Goal: Task Accomplishment & Management: Use online tool/utility

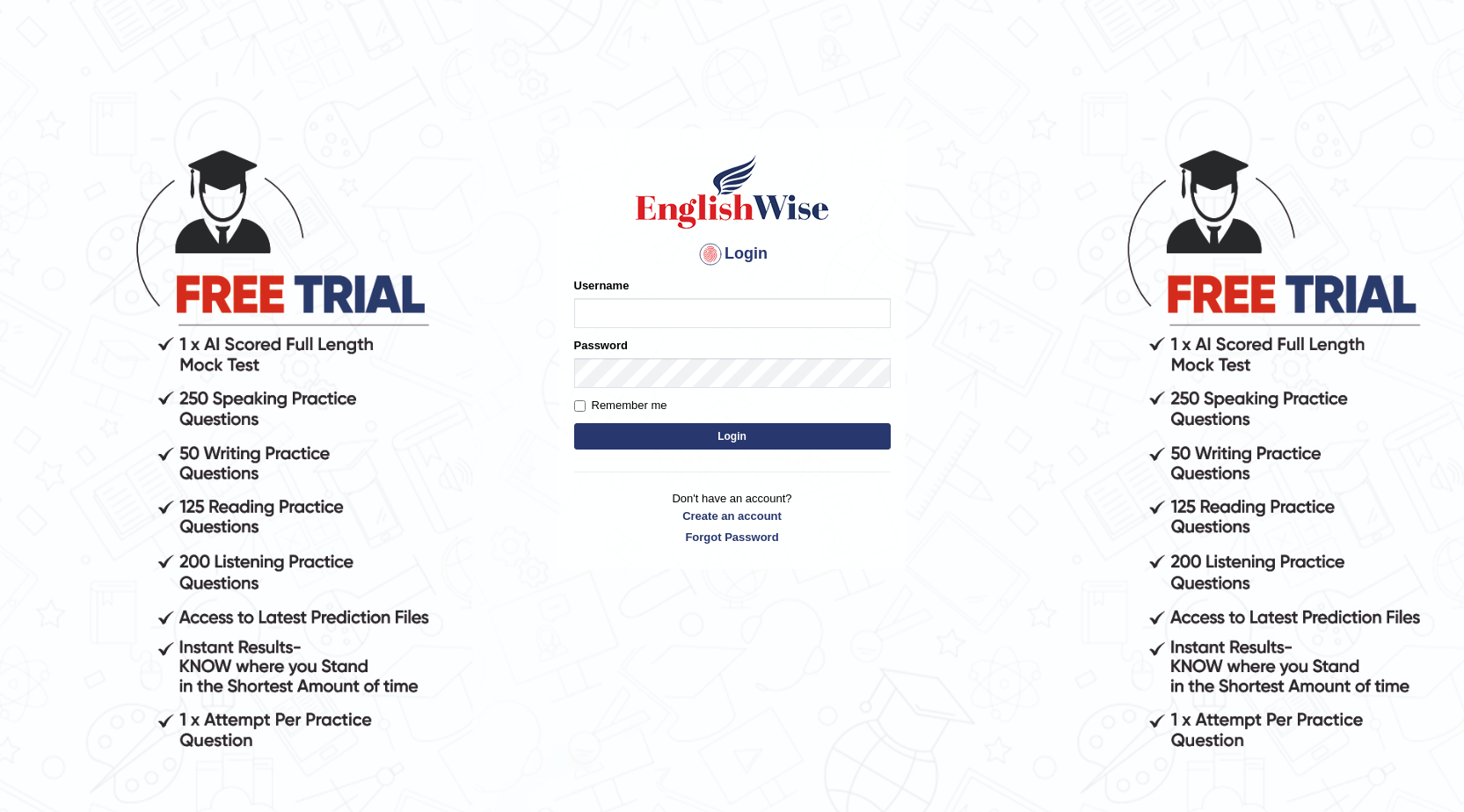
click at [1415, 495] on body "Login Please fix the following errors: Username Password Remember me Login Don'…" at bounding box center [732, 478] width 1464 height 812
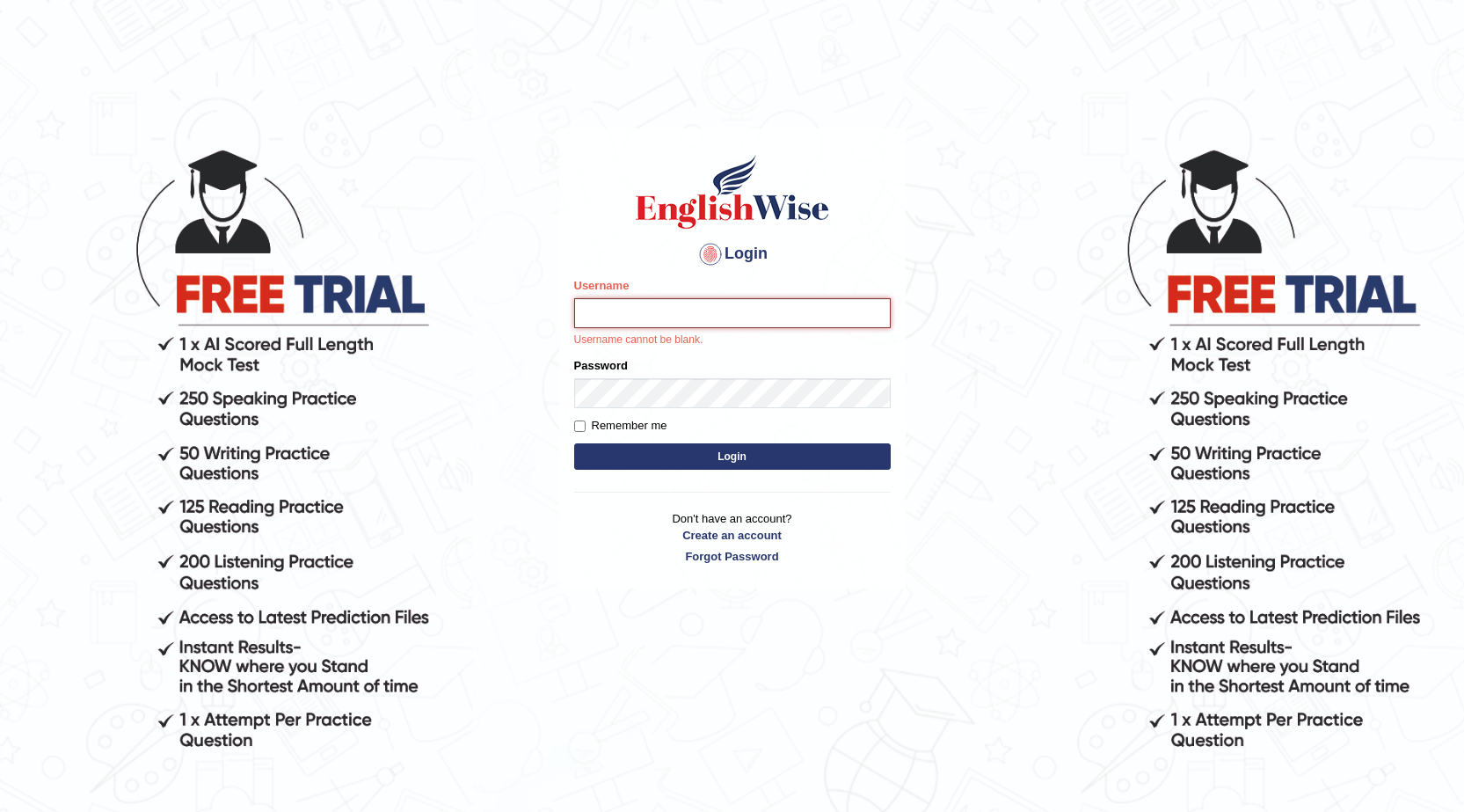
click at [864, 304] on input "Username" at bounding box center [732, 313] width 316 height 30
type input "[DEMOGRAPHIC_DATA]"
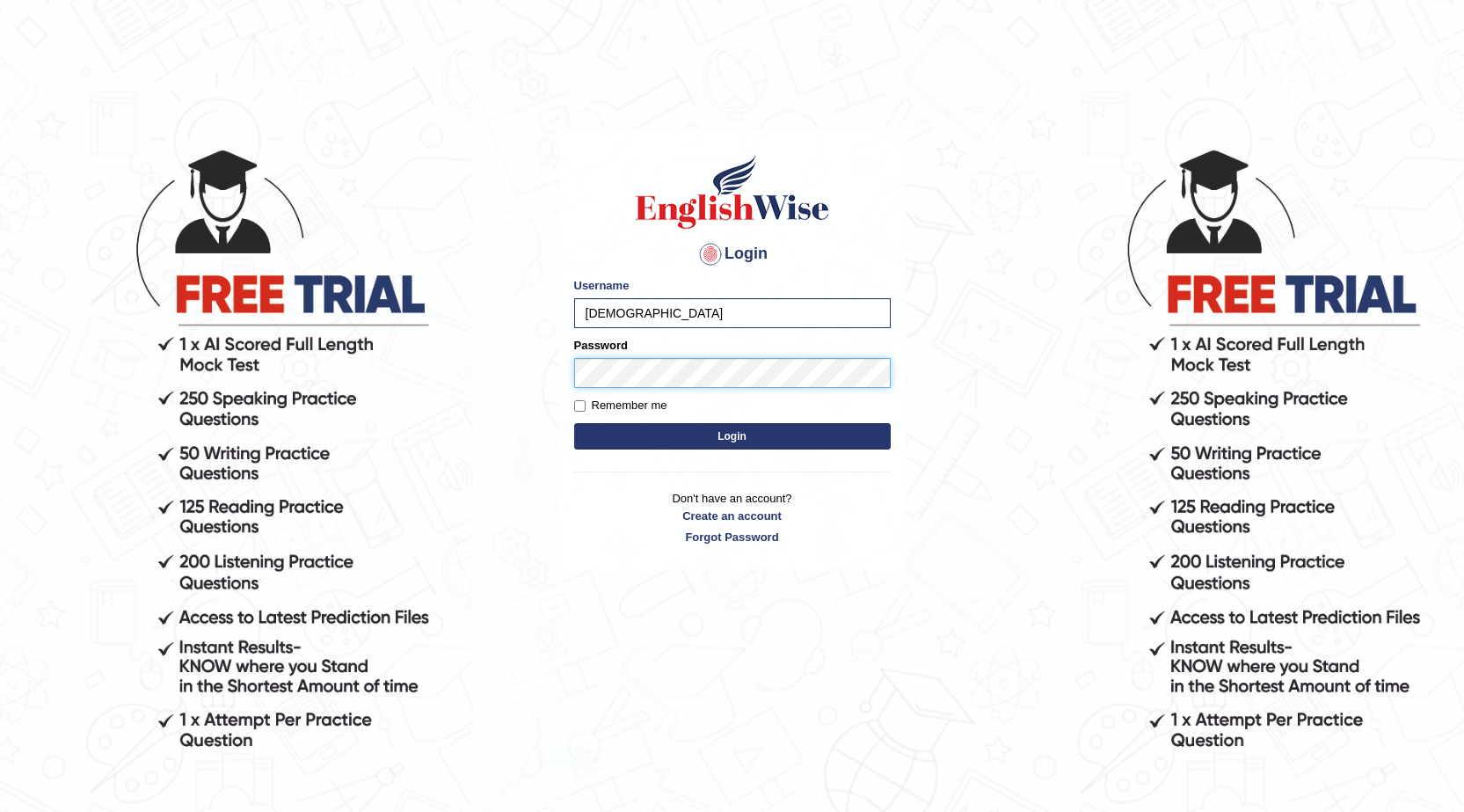
click at [574, 423] on button "Login" at bounding box center [732, 436] width 316 height 26
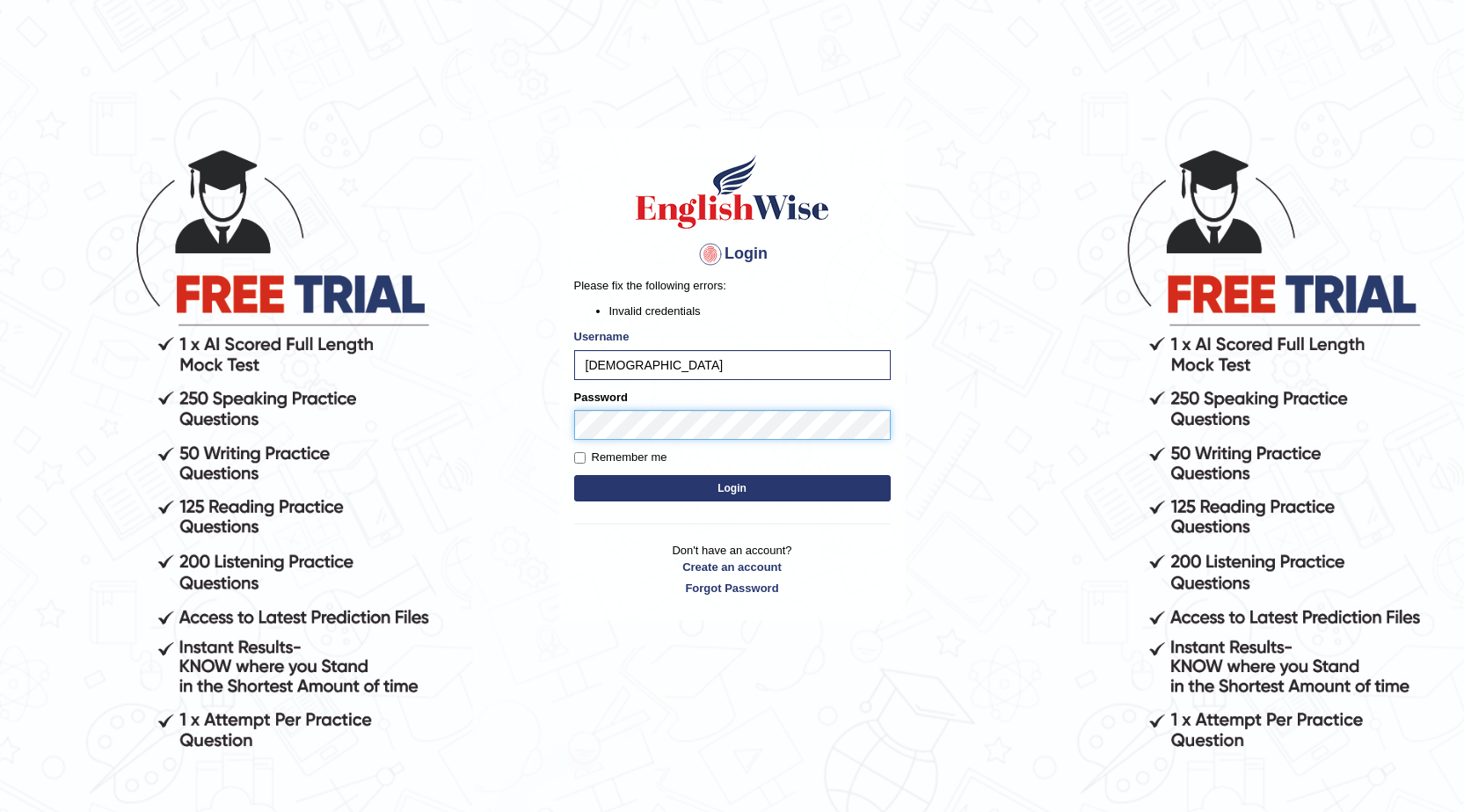
click at [424, 462] on body "Login Please fix the following errors: Invalid credentials Username farishta Pa…" at bounding box center [732, 478] width 1464 height 812
click at [574, 474] on button "Login" at bounding box center [732, 487] width 316 height 26
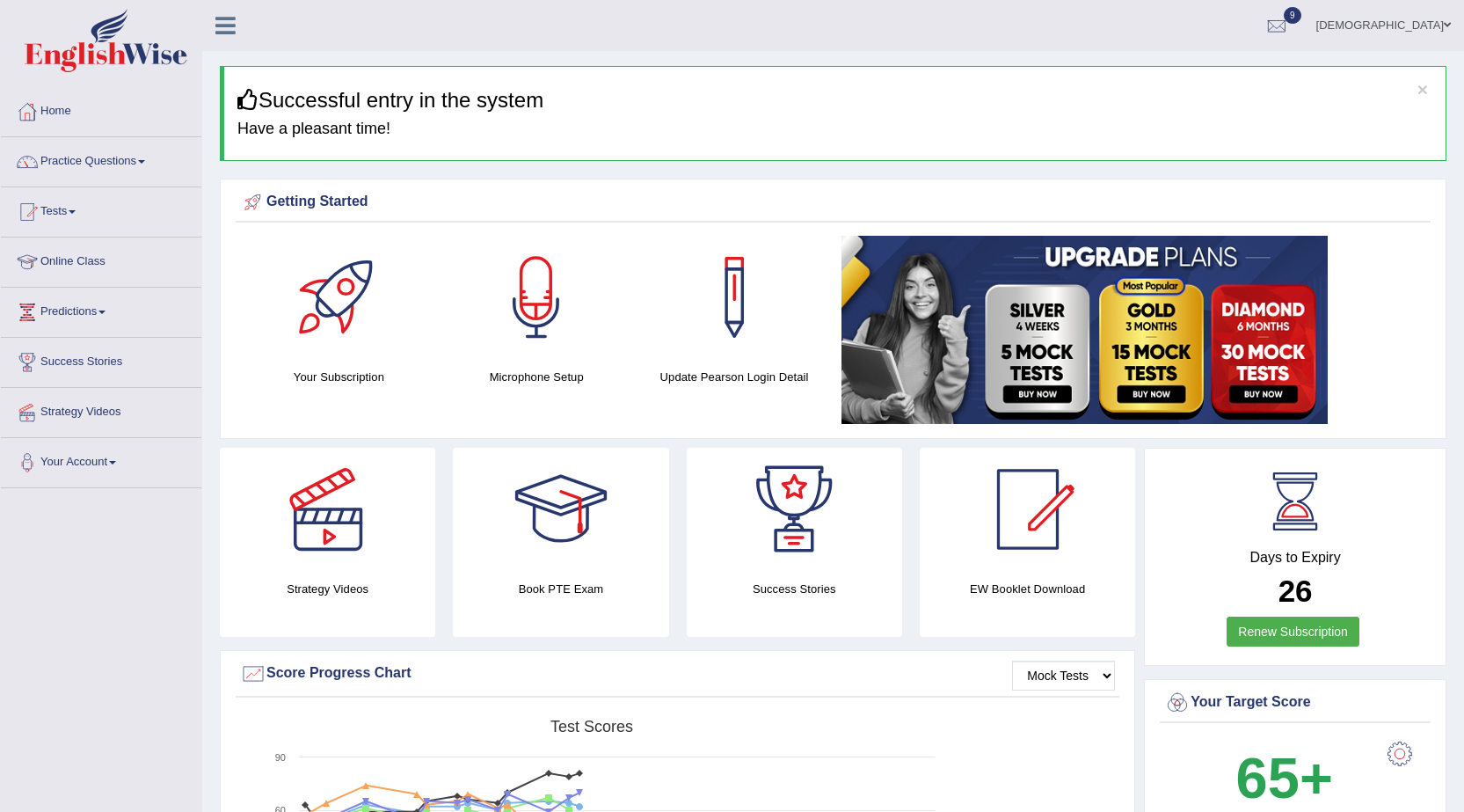
click at [98, 163] on link "Practice Questions" at bounding box center [101, 158] width 201 height 44
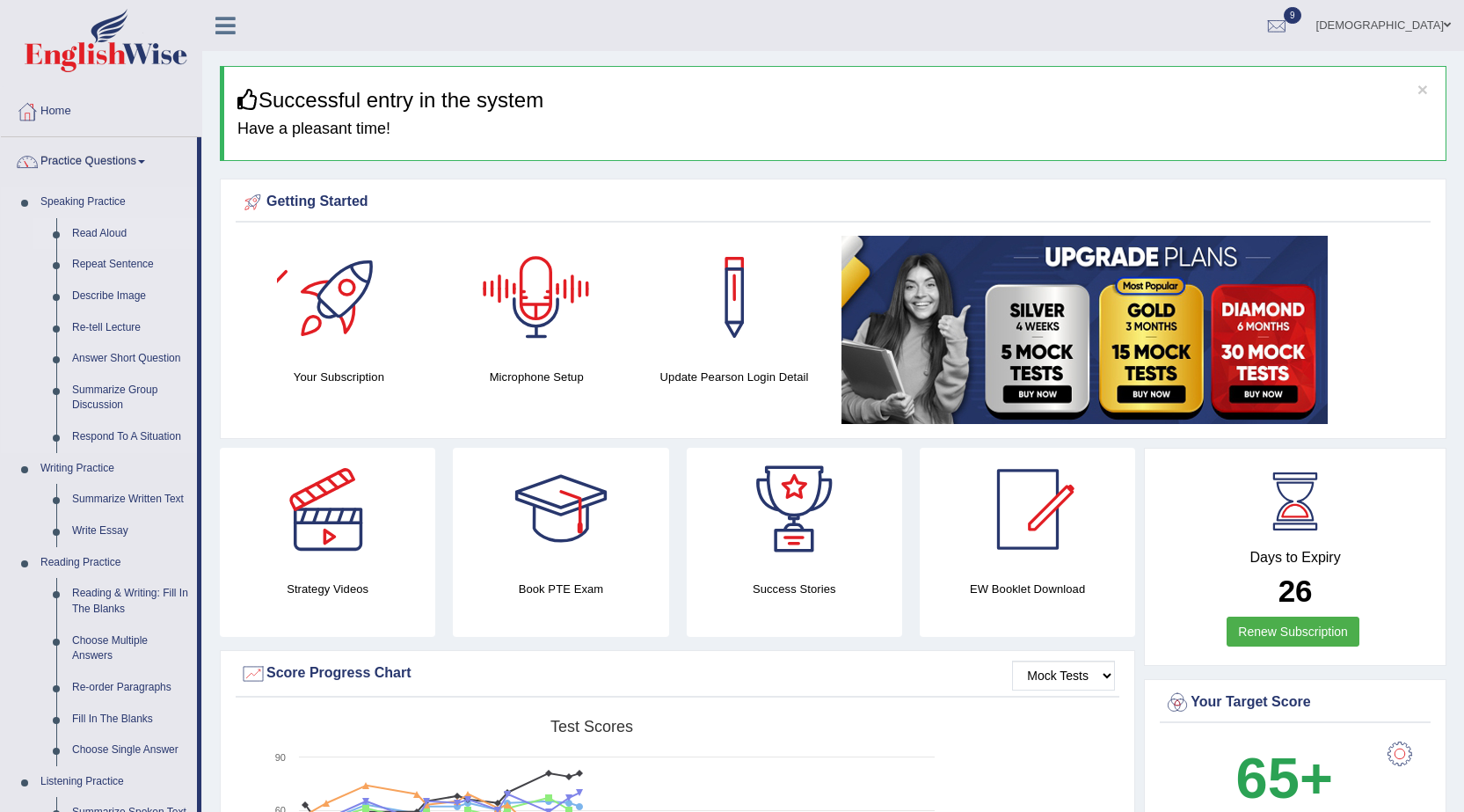
click at [107, 225] on link "Read Aloud" at bounding box center [130, 233] width 133 height 32
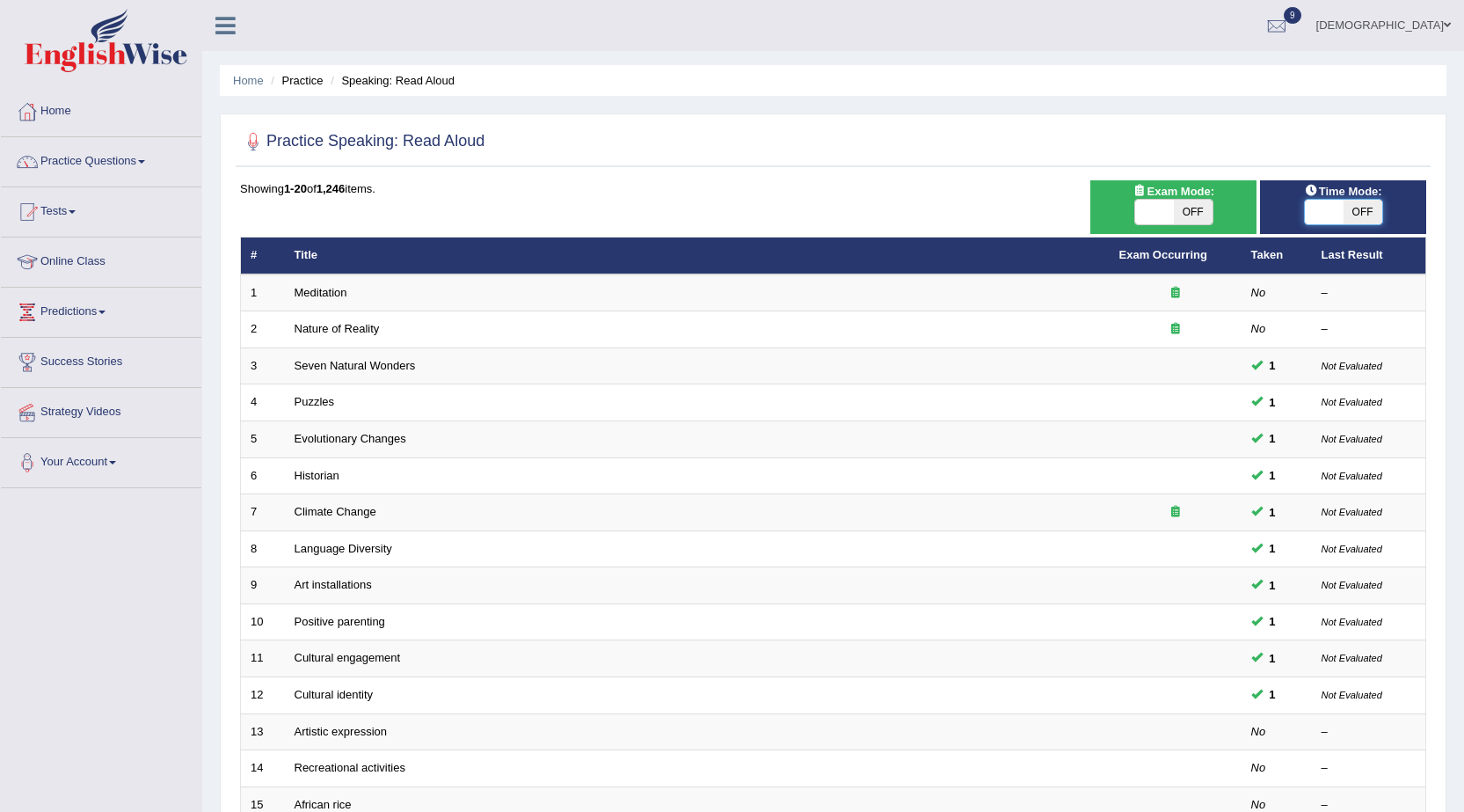
click at [1307, 210] on span at bounding box center [1324, 212] width 39 height 24
checkbox input "true"
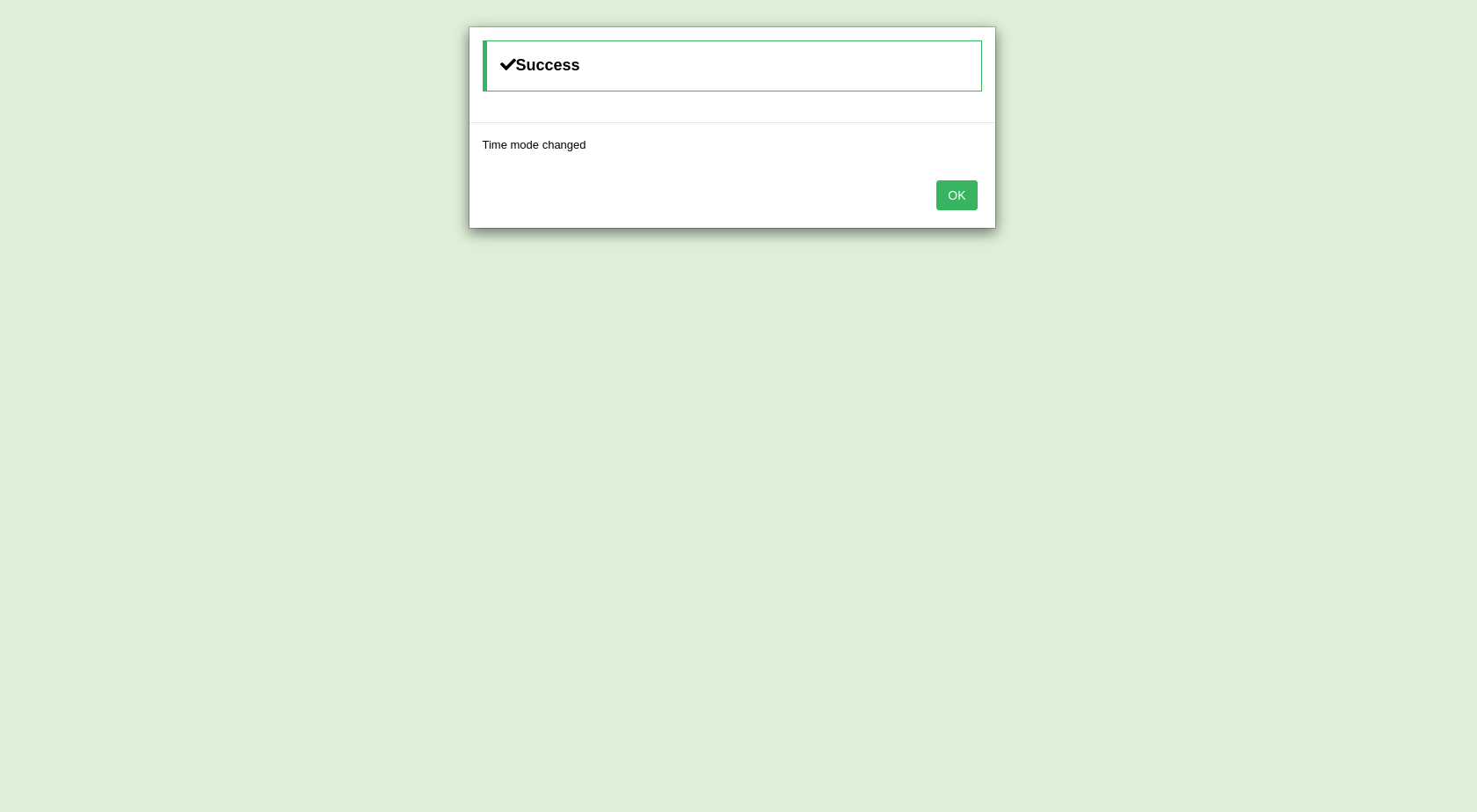
click at [952, 191] on button "OK" at bounding box center [956, 195] width 40 height 30
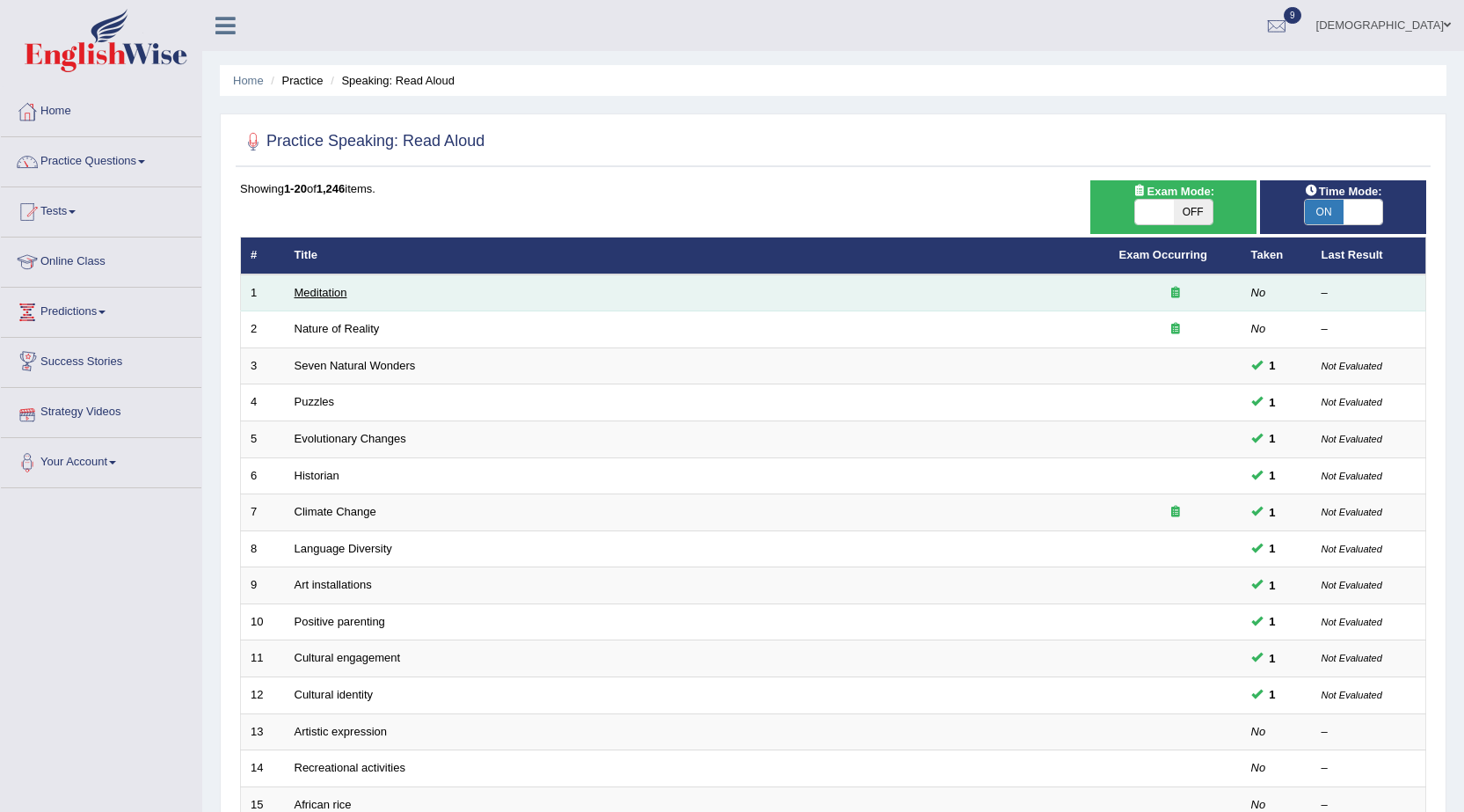
click at [305, 289] on link "Meditation" at bounding box center [321, 292] width 53 height 13
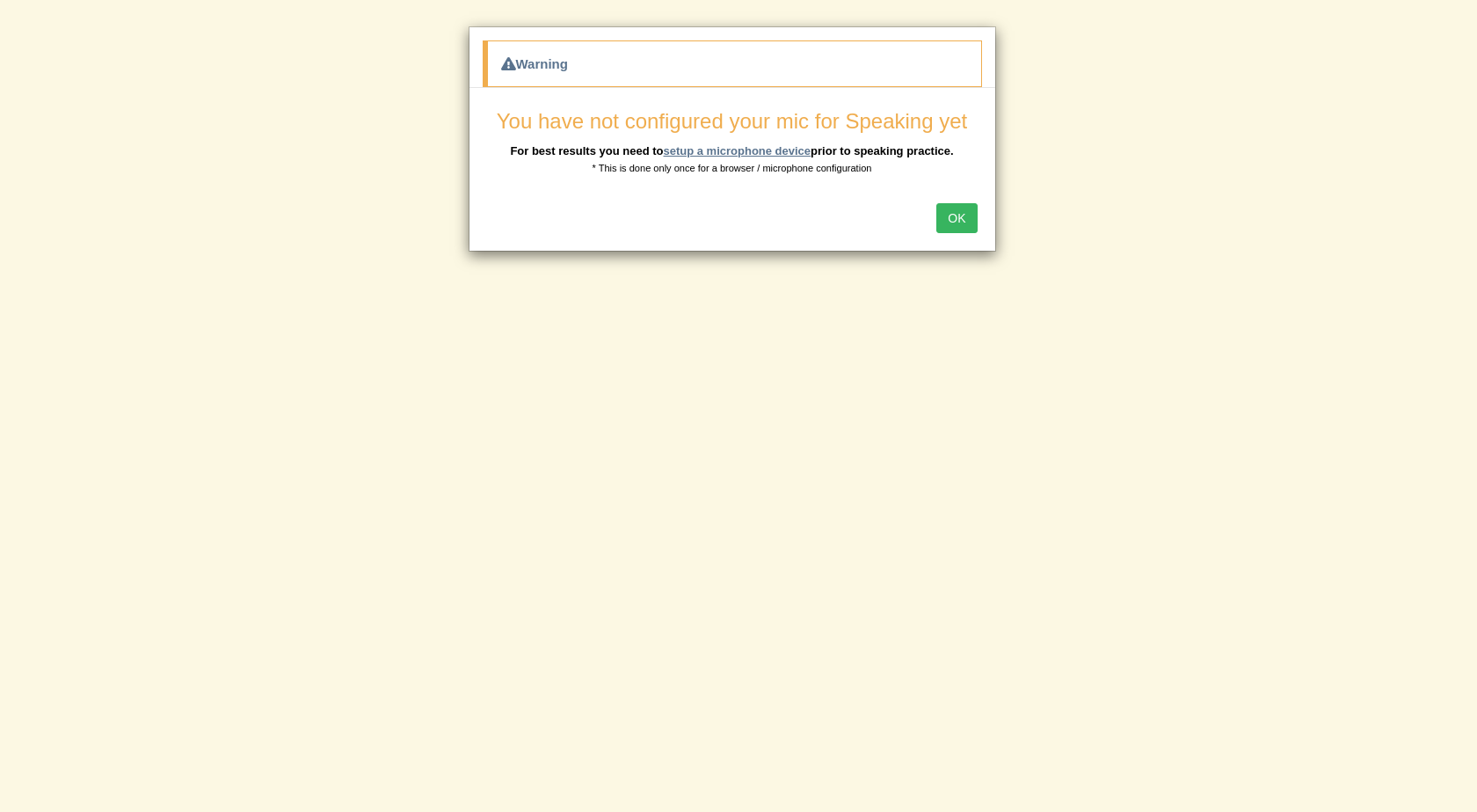
click at [724, 155] on link "setup a microphone device" at bounding box center [737, 151] width 148 height 13
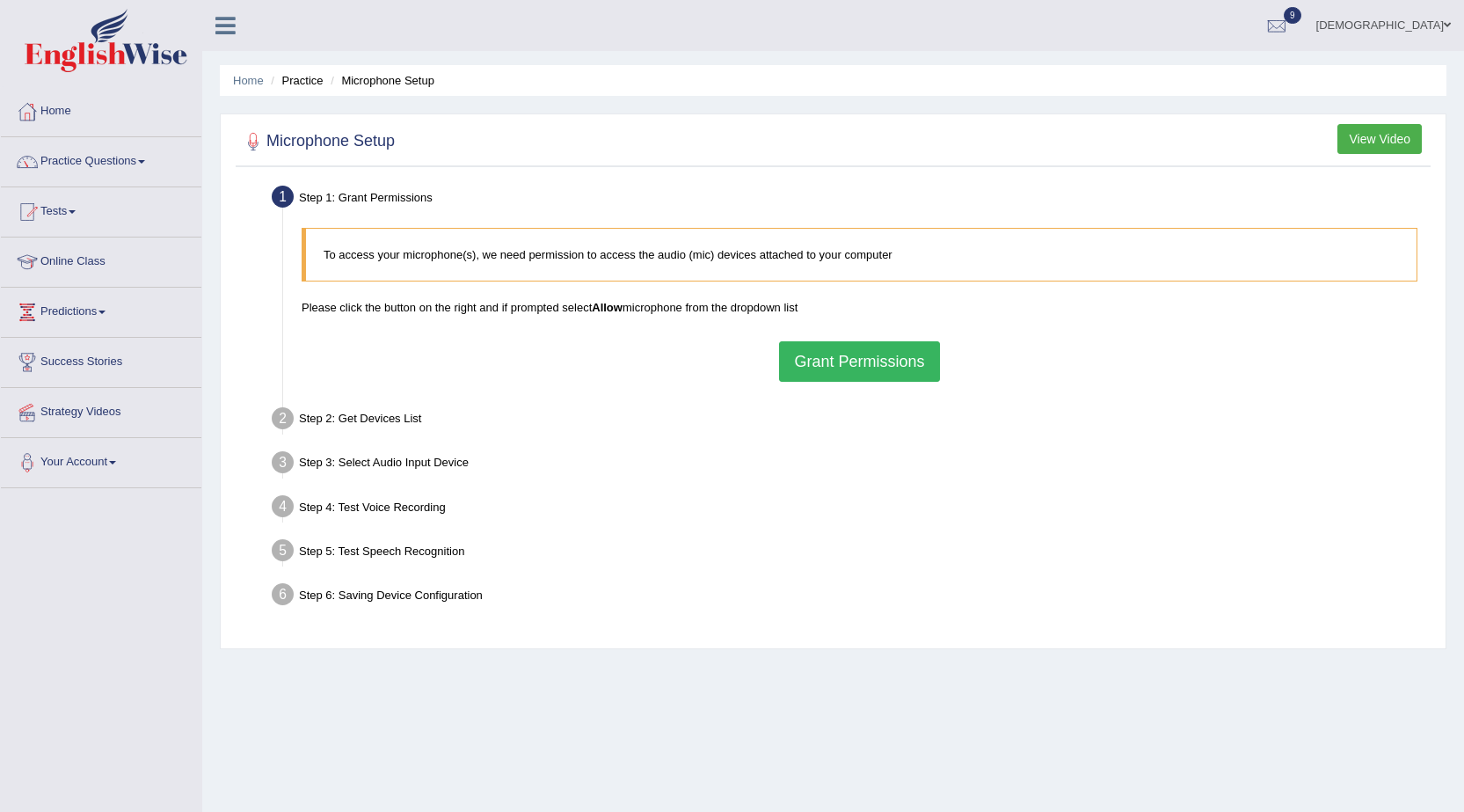
click at [890, 368] on button "Grant Permissions" at bounding box center [859, 361] width 160 height 40
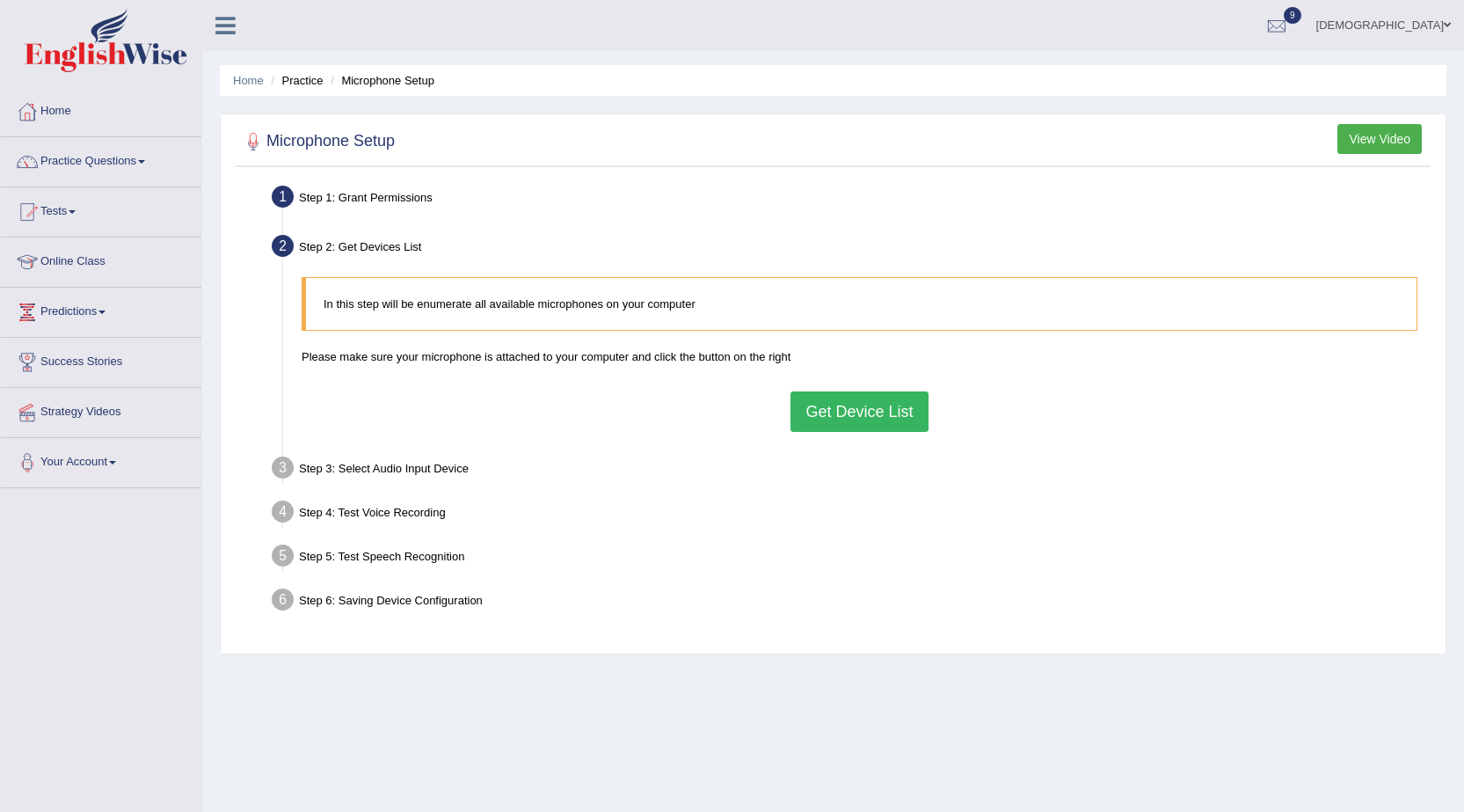
click at [895, 408] on button "Get Device List" at bounding box center [858, 411] width 137 height 40
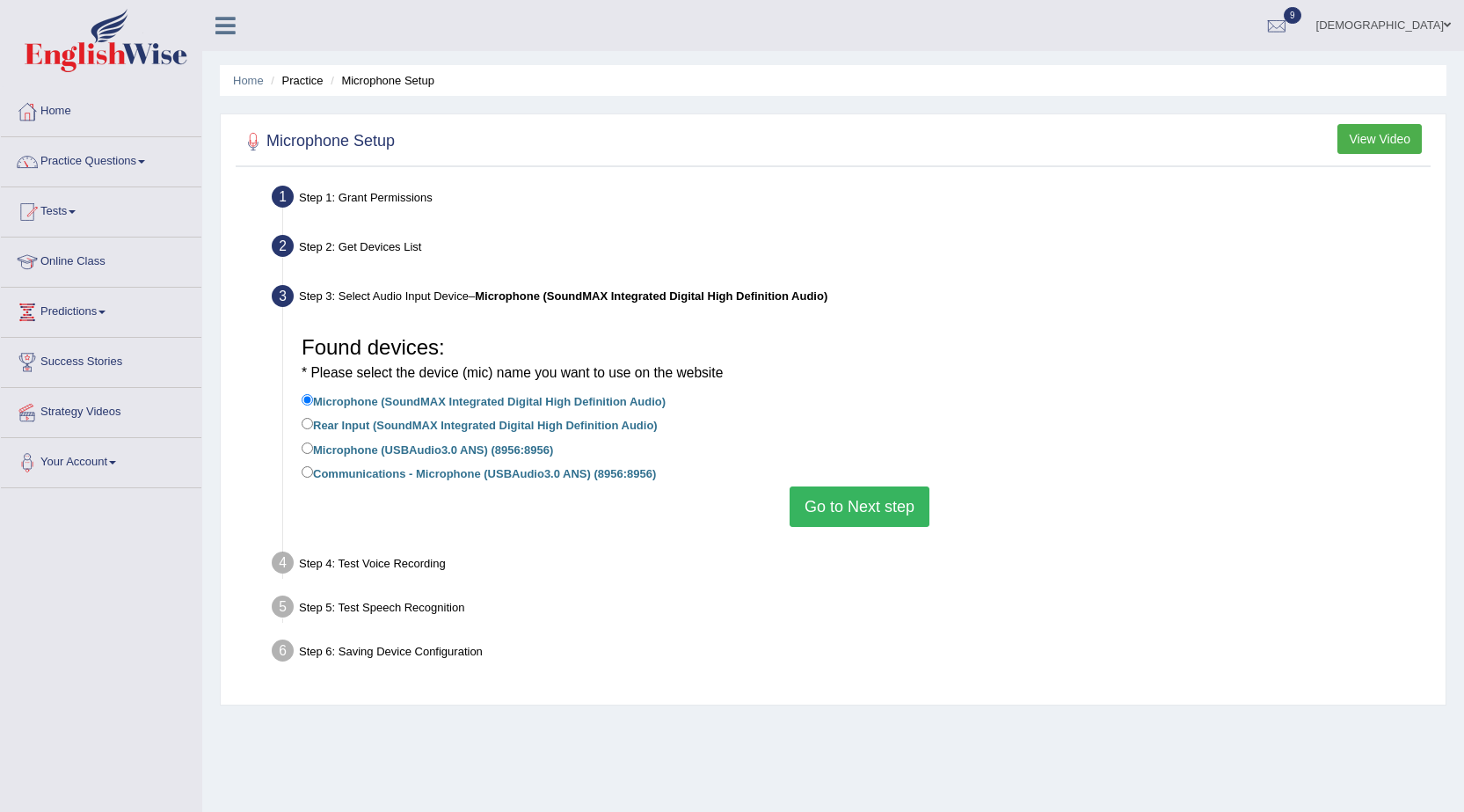
click at [909, 507] on button "Go to Next step" at bounding box center [859, 506] width 140 height 40
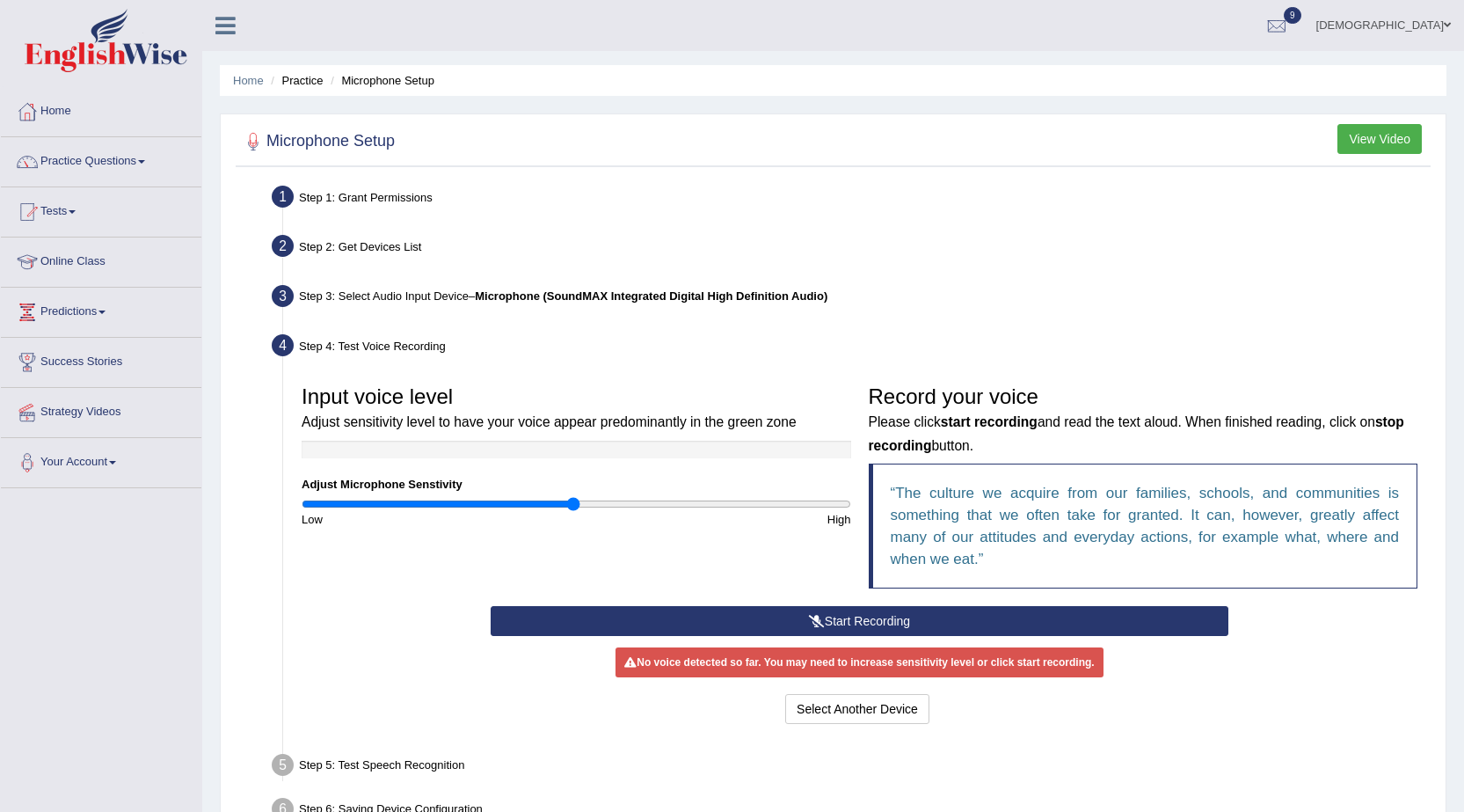
click at [822, 613] on button "Start Recording" at bounding box center [859, 620] width 738 height 30
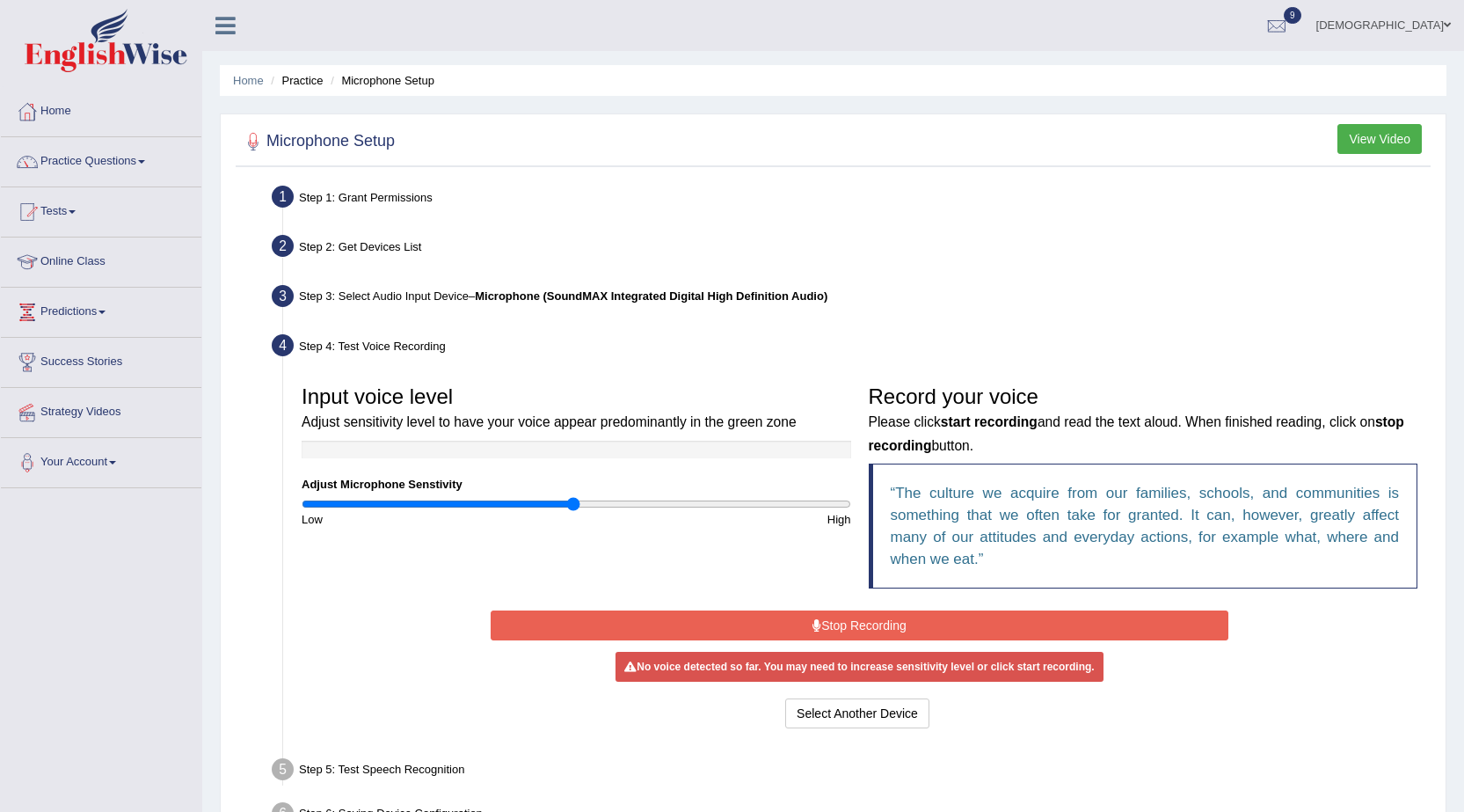
click at [821, 617] on button "Stop Recording" at bounding box center [859, 625] width 738 height 30
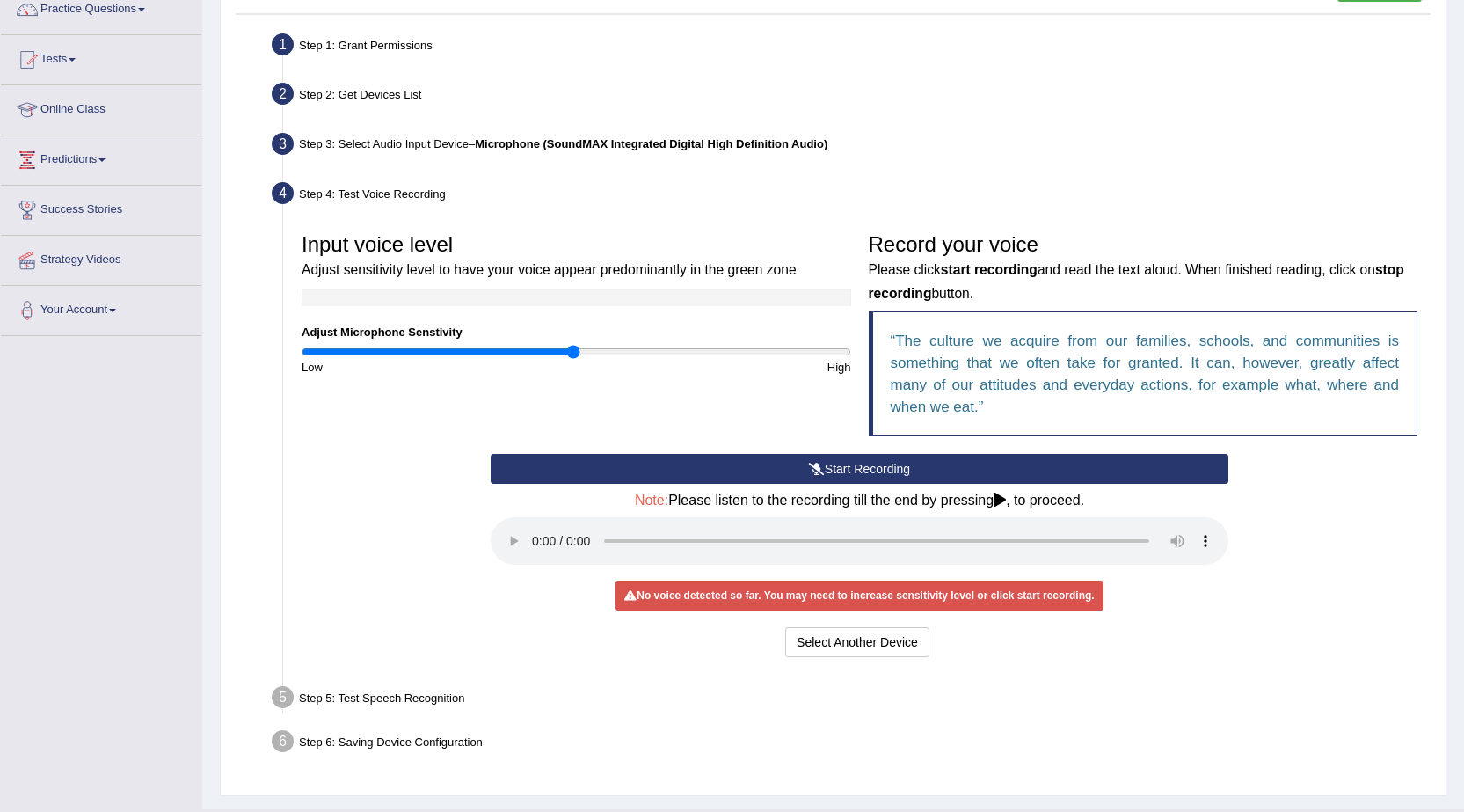
scroll to position [176, 0]
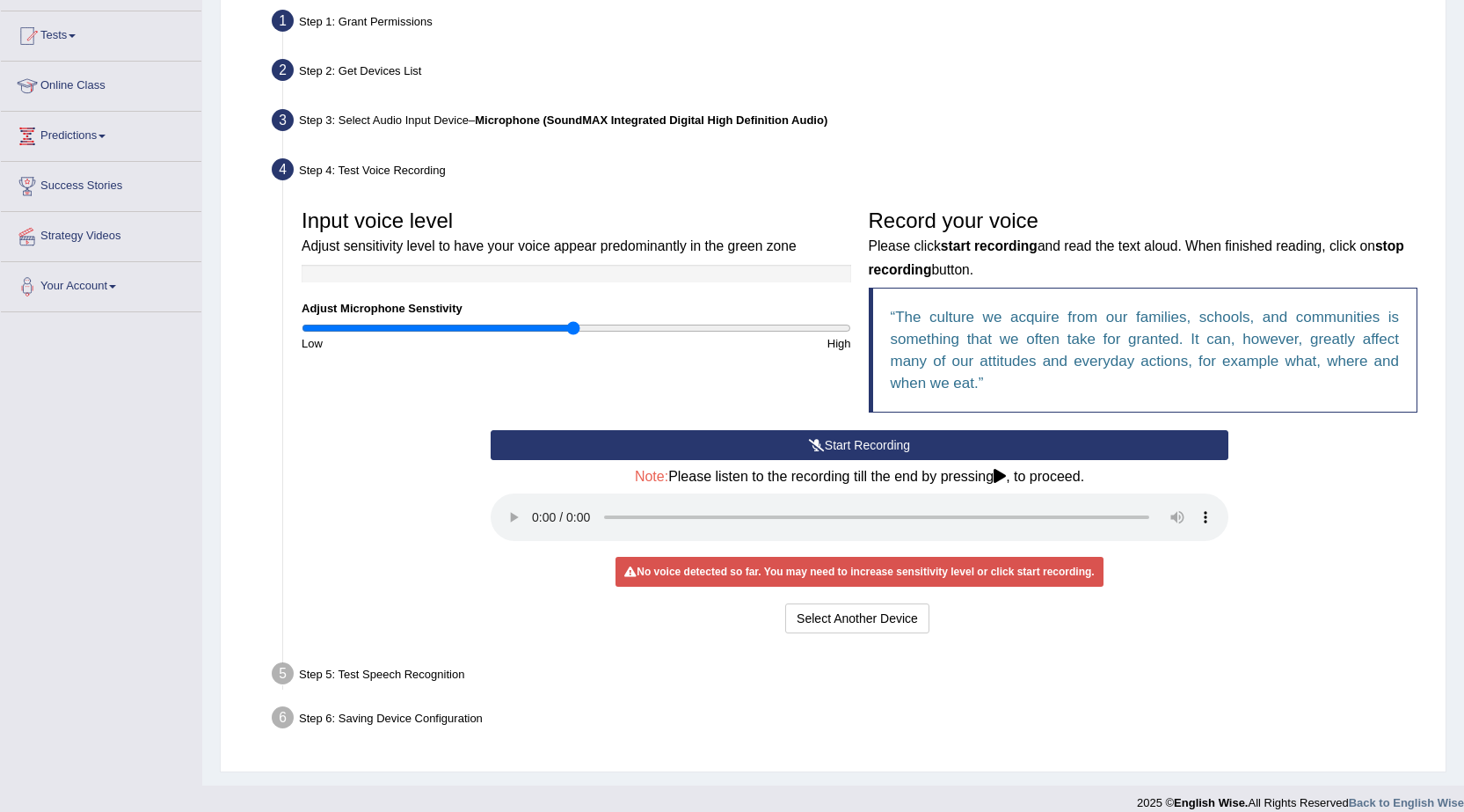
click at [789, 437] on button "Start Recording" at bounding box center [859, 445] width 738 height 30
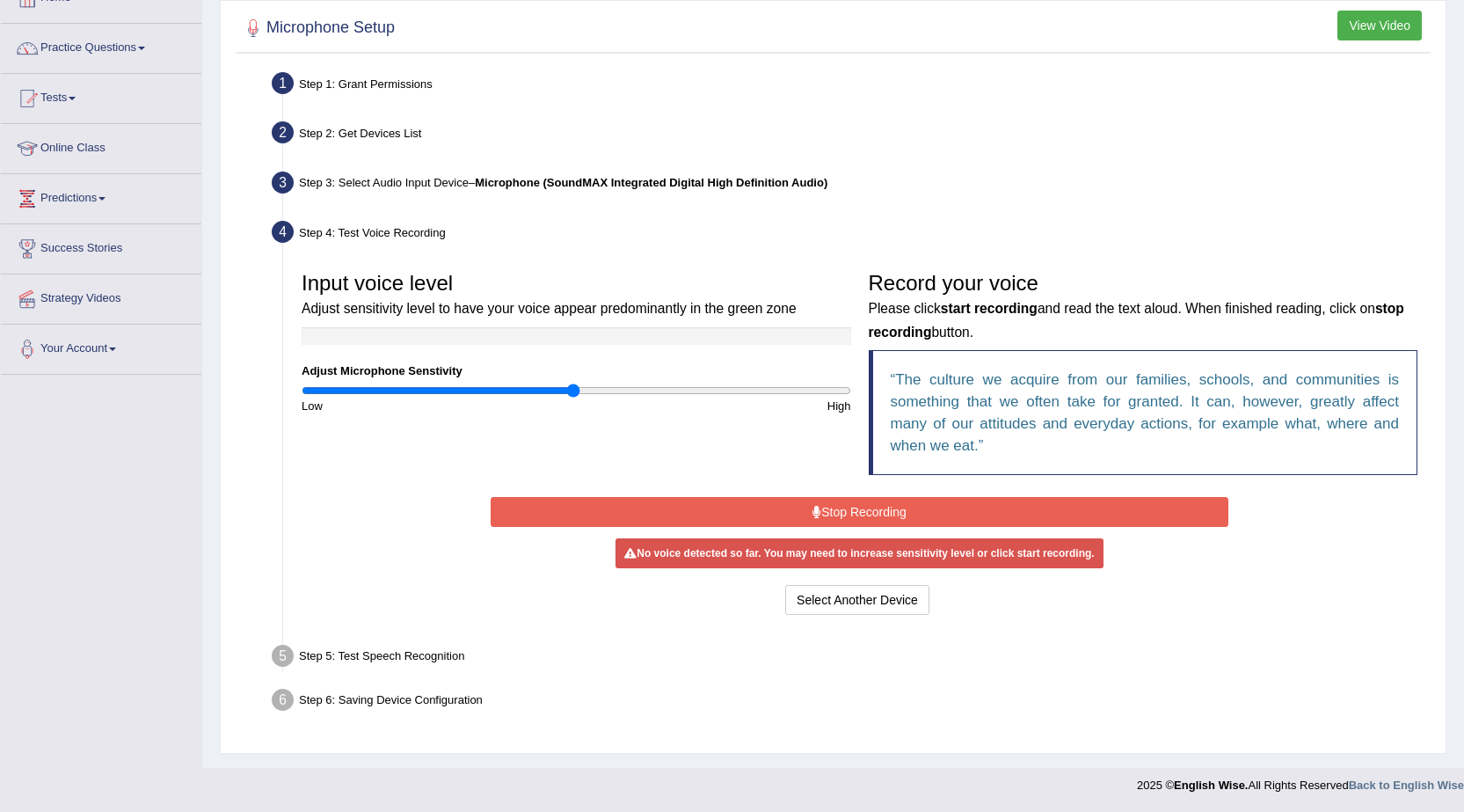
scroll to position [113, 0]
click at [792, 507] on button "Stop Recording" at bounding box center [859, 512] width 738 height 30
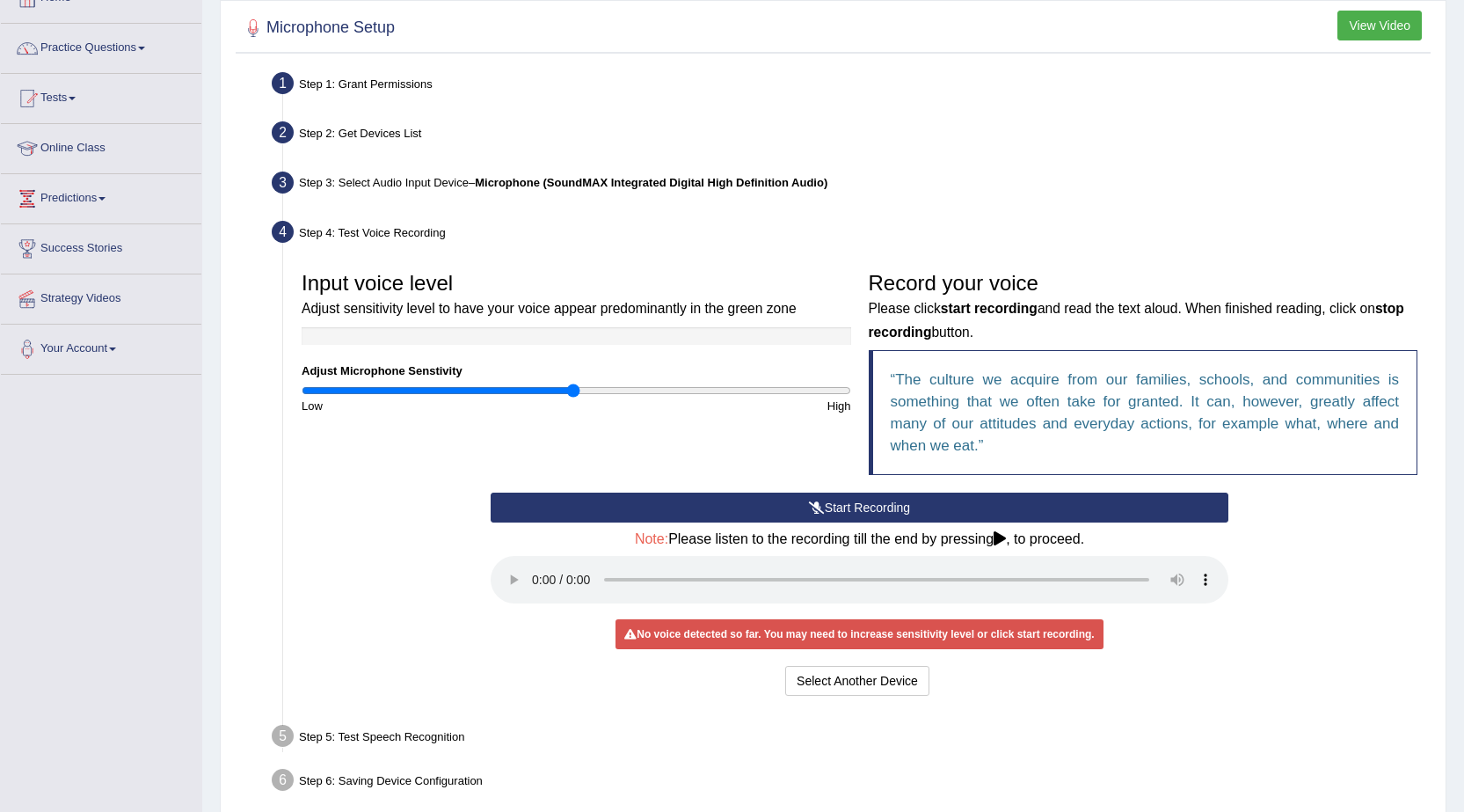
click at [763, 632] on div "No voice detected so far. You may need to increase sensitivity level or click s…" at bounding box center [859, 634] width 487 height 30
click at [763, 632] on div "No voice detected so far. You may need to increase sensitivity level or click s…" at bounding box center [859, 634] width 487 height 30
click at [878, 684] on button "Select Another Device" at bounding box center [857, 681] width 144 height 30
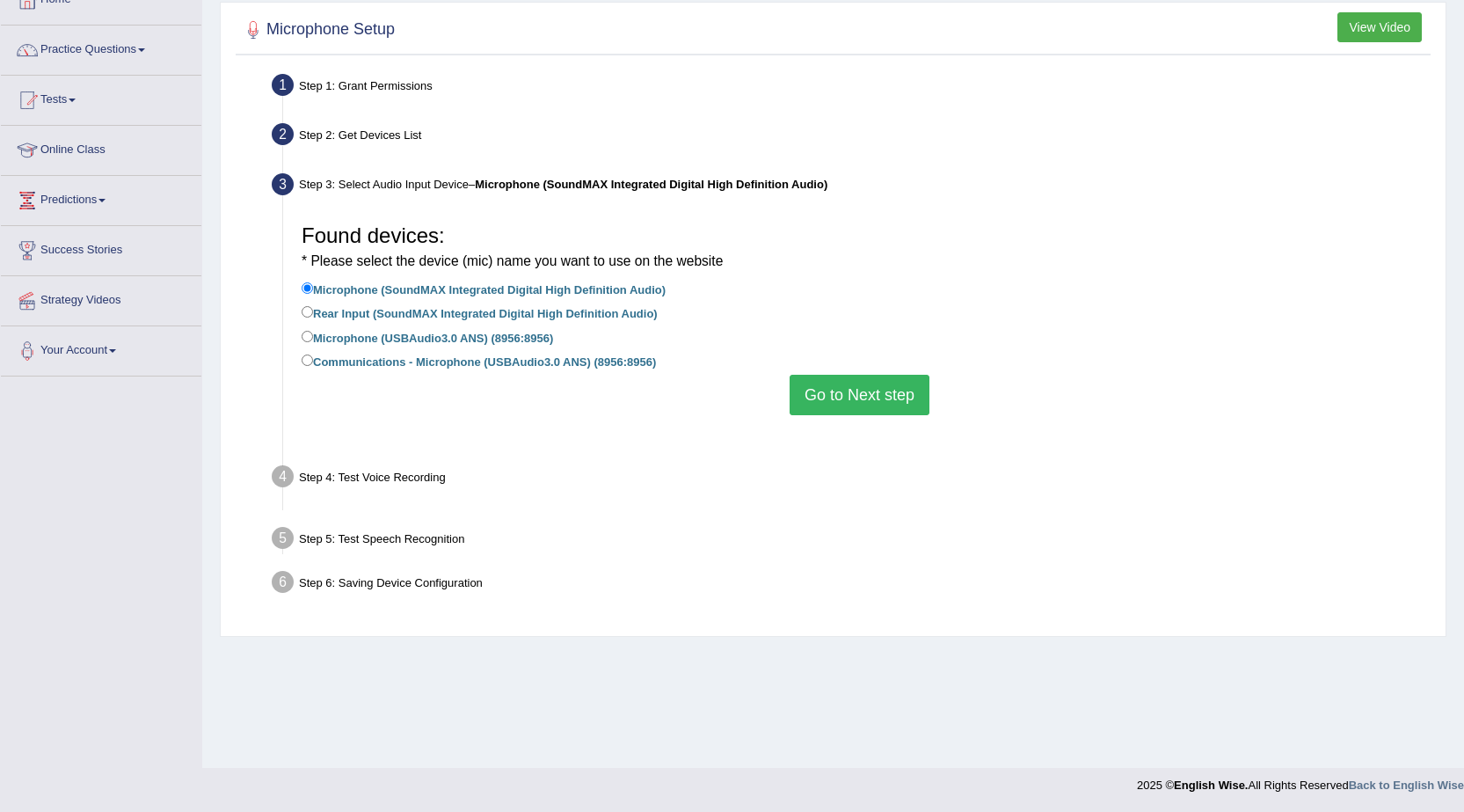
scroll to position [112, 0]
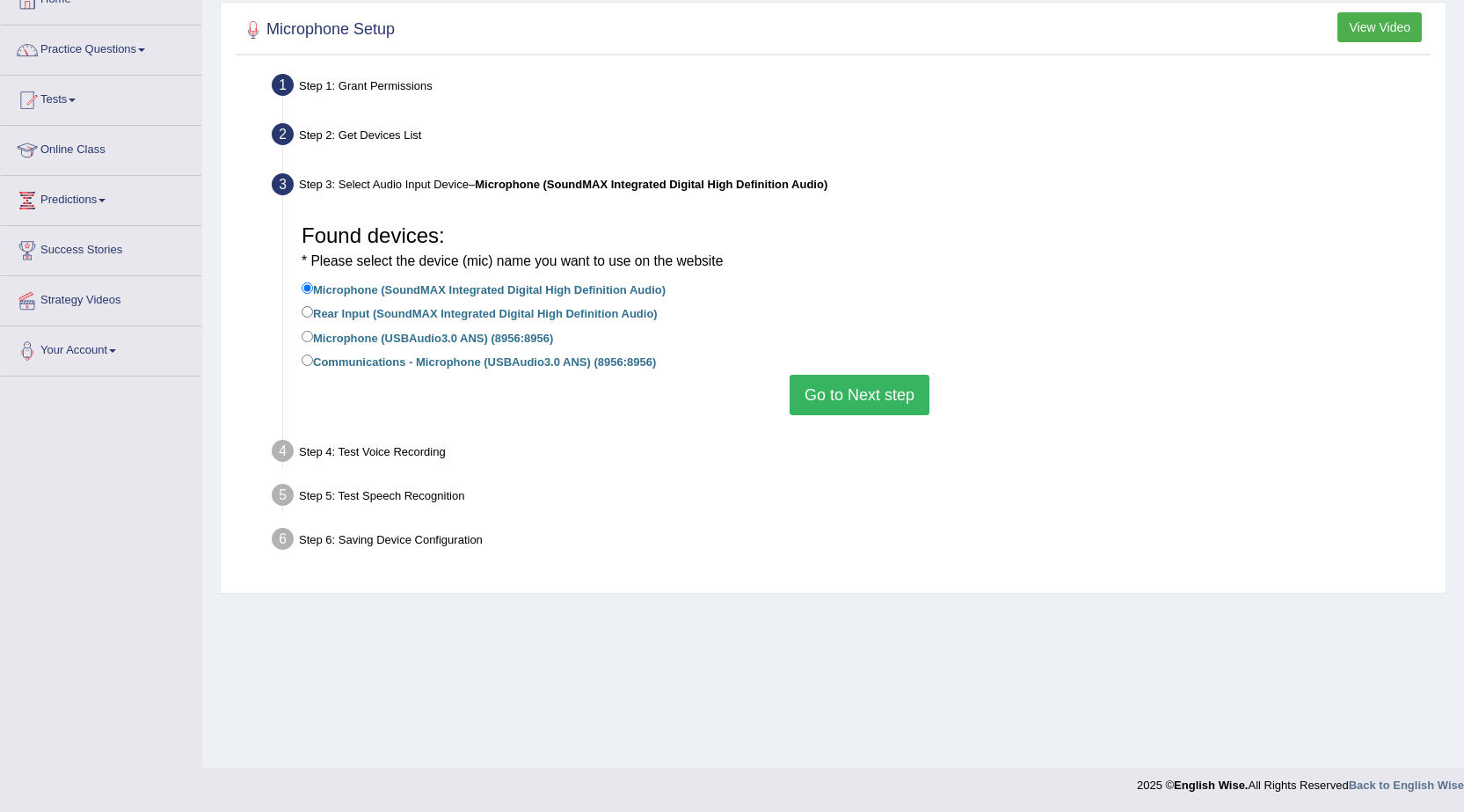
click at [869, 393] on button "Go to Next step" at bounding box center [859, 394] width 140 height 40
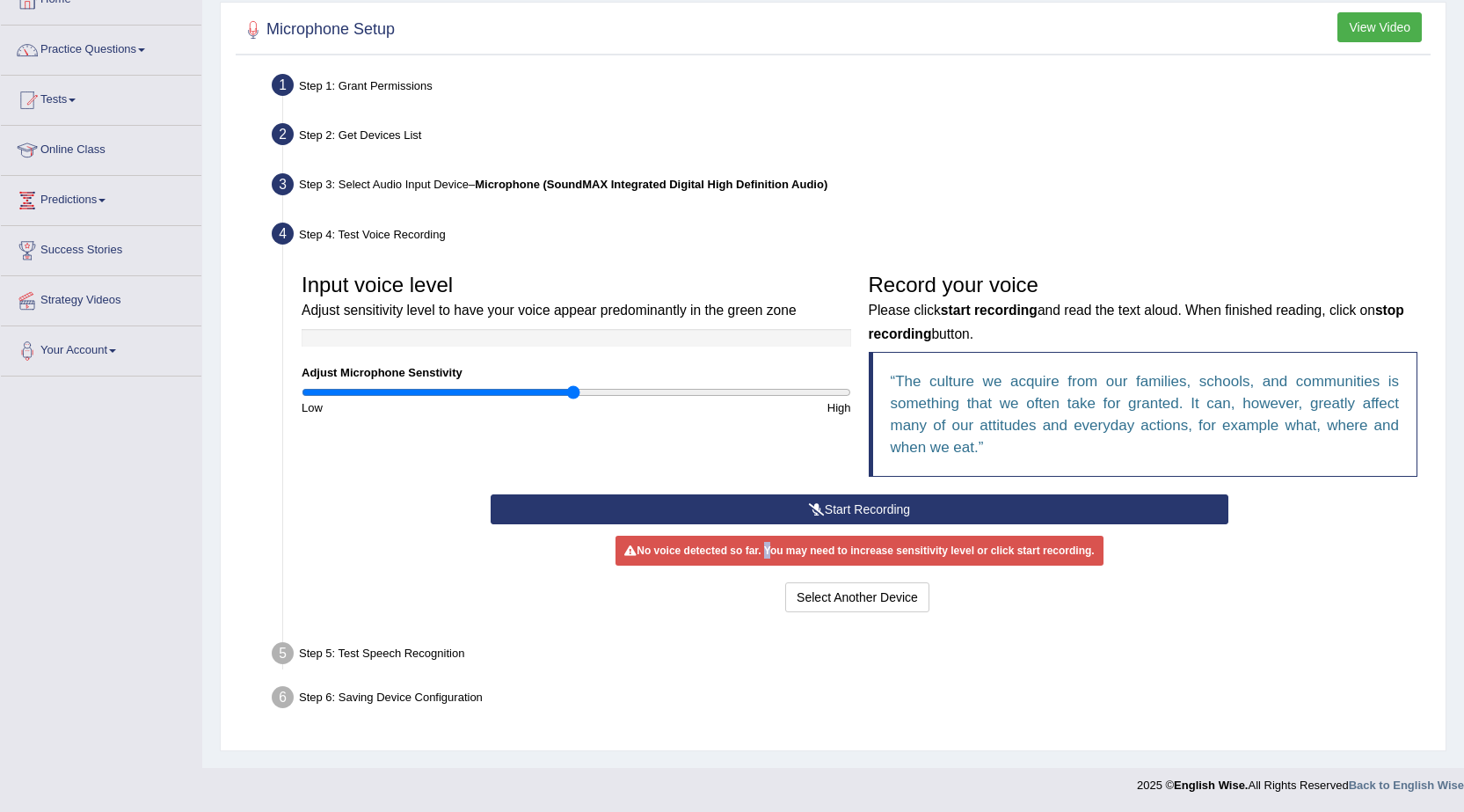
click at [858, 509] on button "Start Recording" at bounding box center [859, 509] width 738 height 30
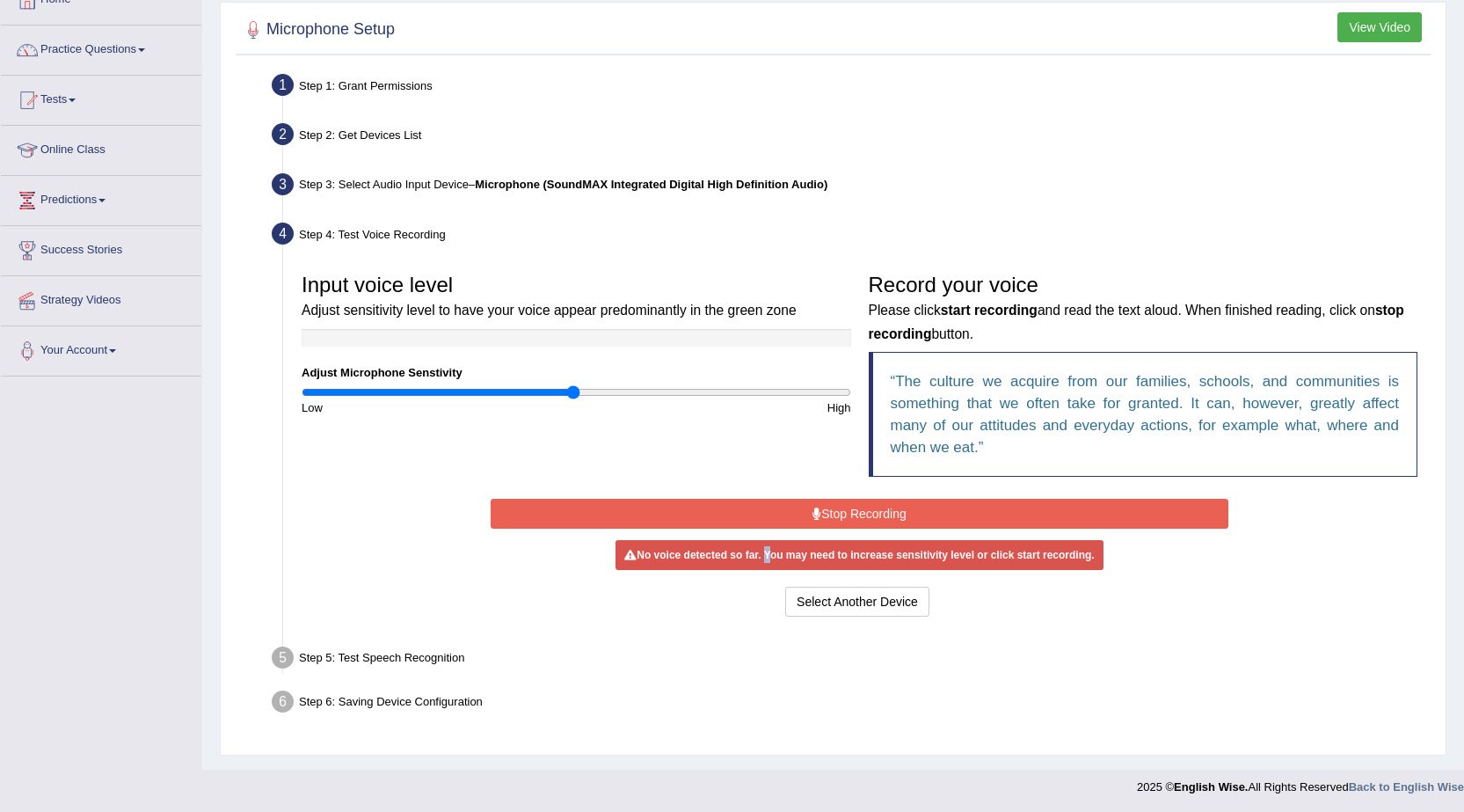
click at [858, 509] on button "Stop Recording" at bounding box center [859, 513] width 738 height 30
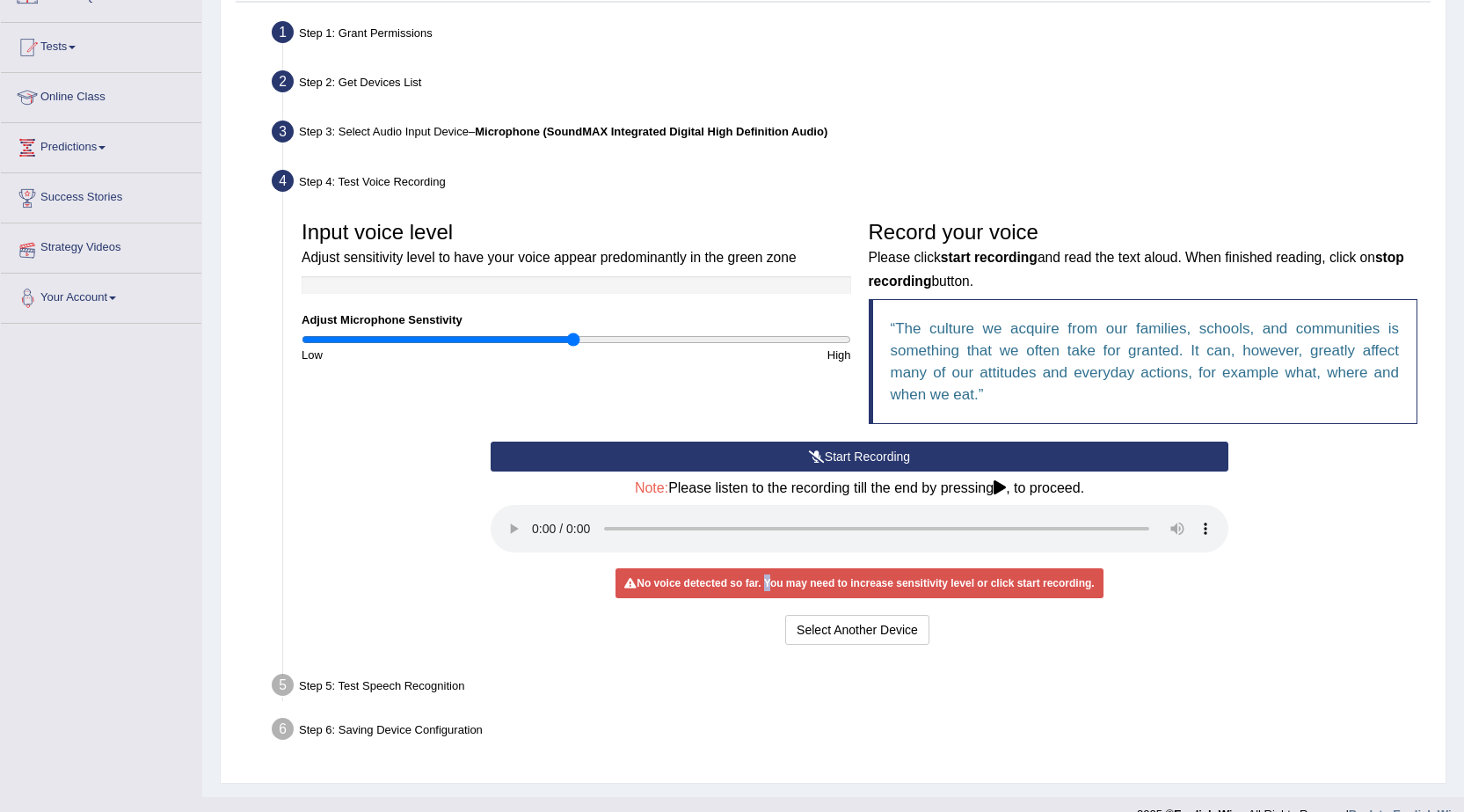
scroll to position [193, 0]
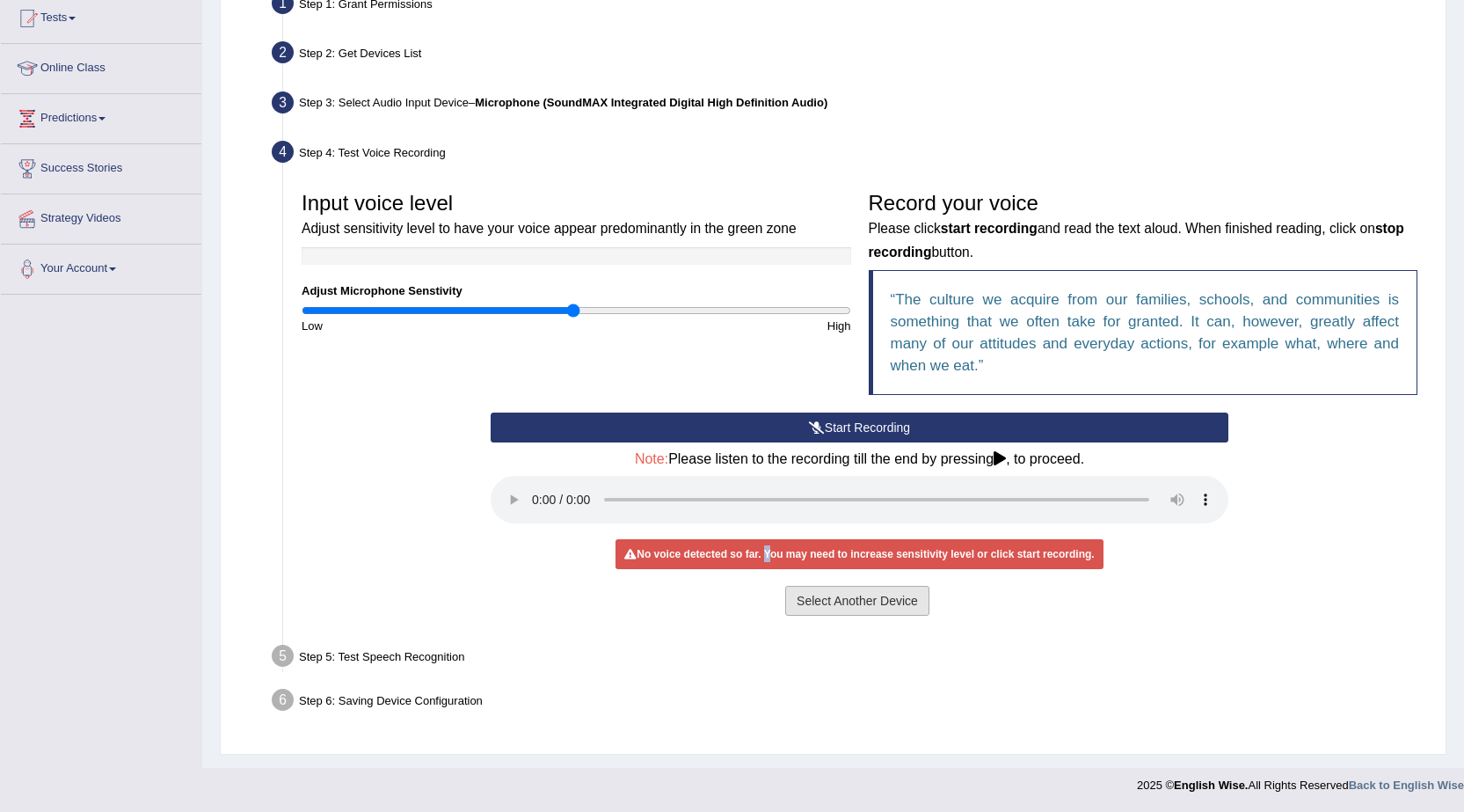
click at [878, 610] on button "Select Another Device" at bounding box center [857, 601] width 144 height 30
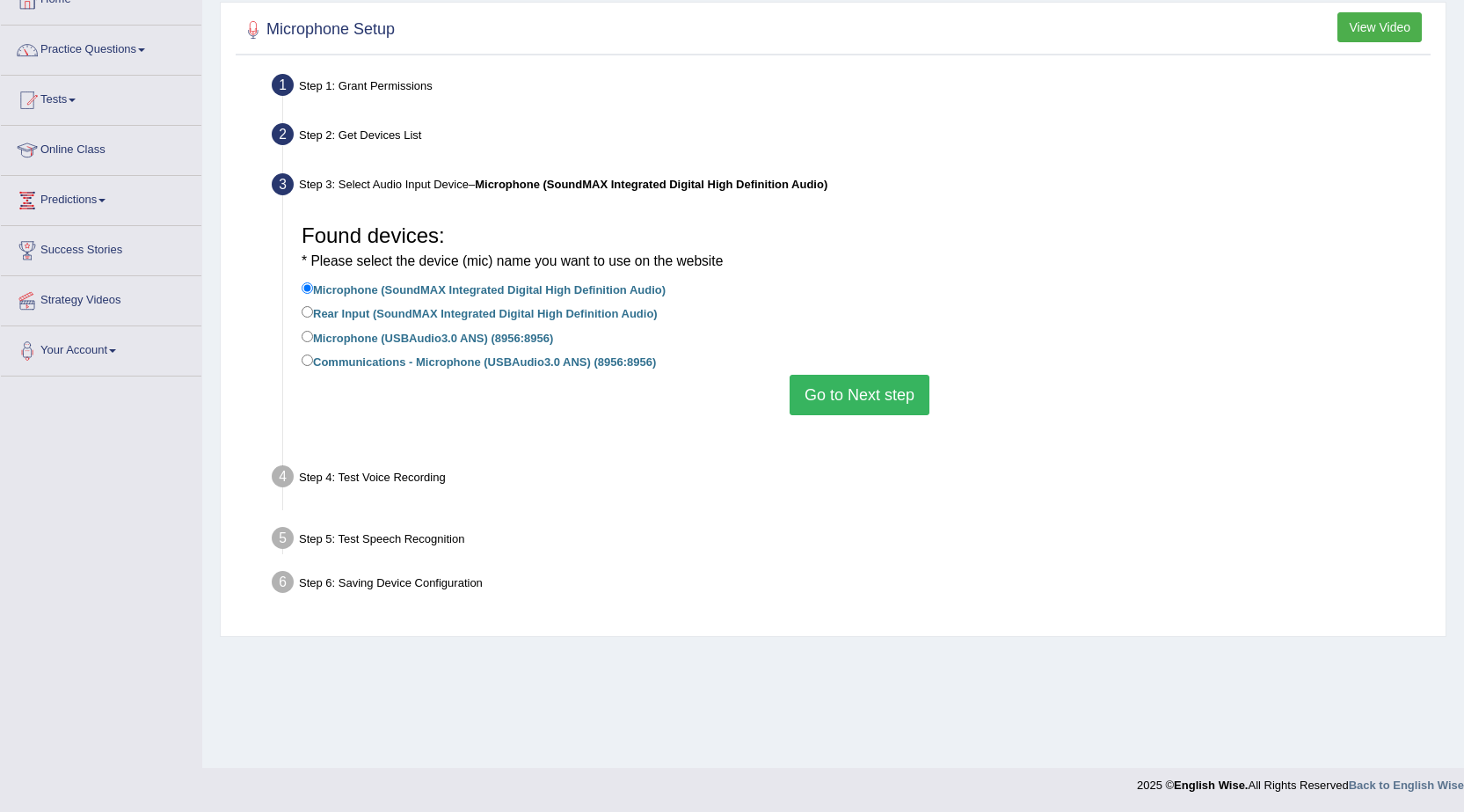
scroll to position [112, 0]
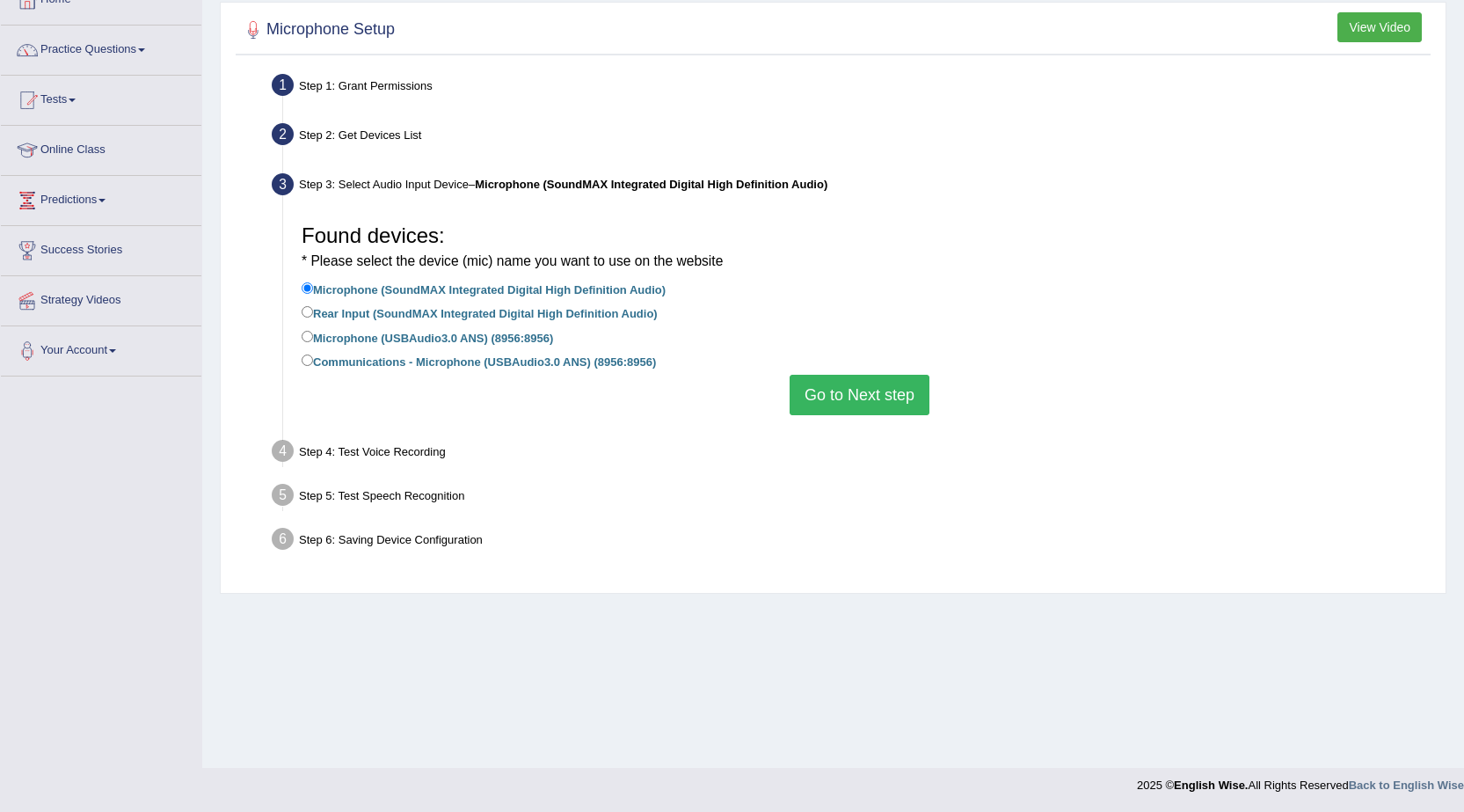
click at [393, 347] on li "Microphone (USBAudio3.0 ANS) (8956:8956)" at bounding box center [859, 339] width 1116 height 24
click at [402, 341] on label "Microphone (USBAudio3.0 ANS) (8956:8956)" at bounding box center [427, 337] width 251 height 20
click at [313, 341] on input "Microphone (USBAudio3.0 ANS) (8956:8956)" at bounding box center [307, 336] width 11 height 11
radio input "true"
click at [891, 405] on button "Go to Next step" at bounding box center [859, 394] width 140 height 40
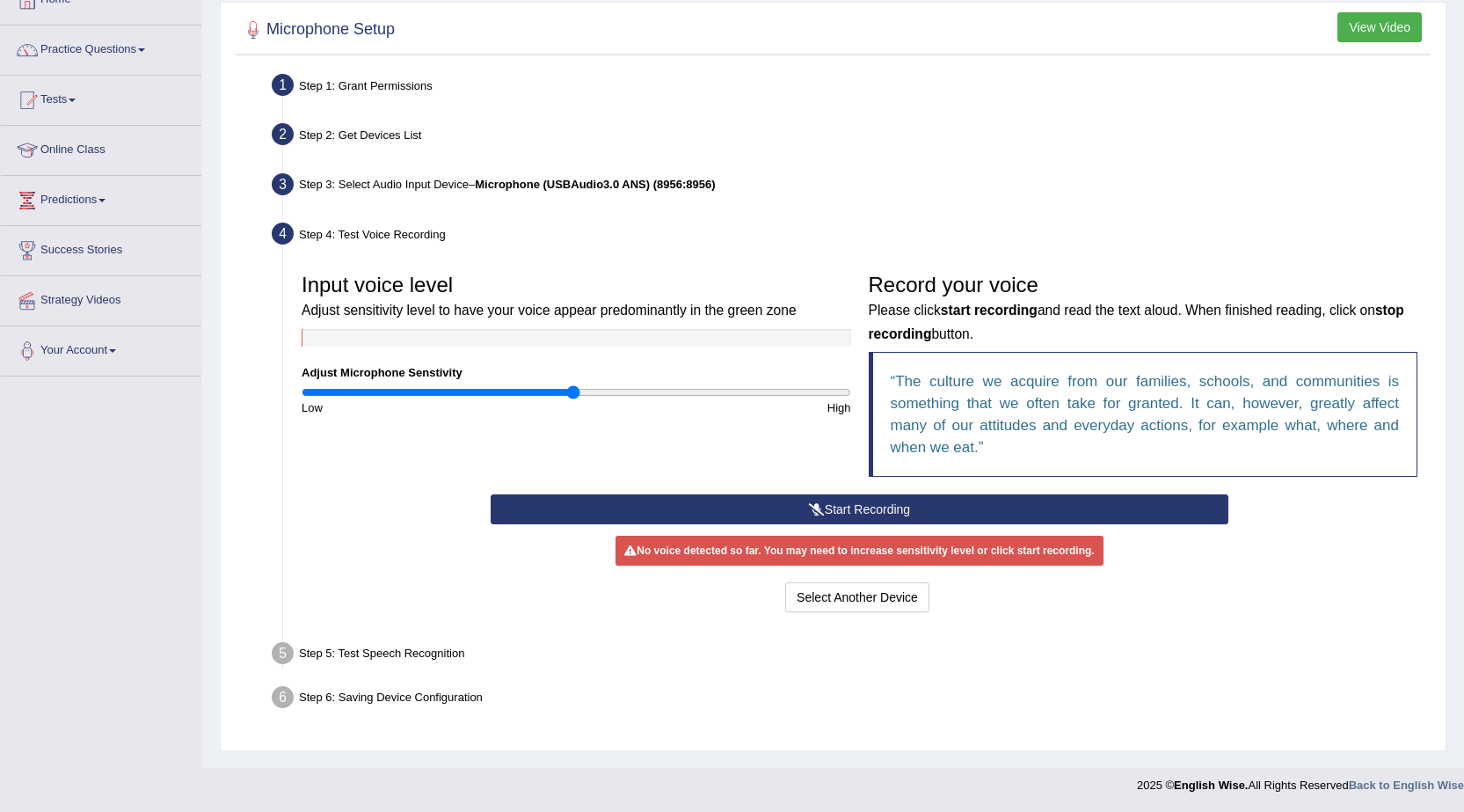
click at [646, 514] on button "Start Recording" at bounding box center [859, 509] width 738 height 30
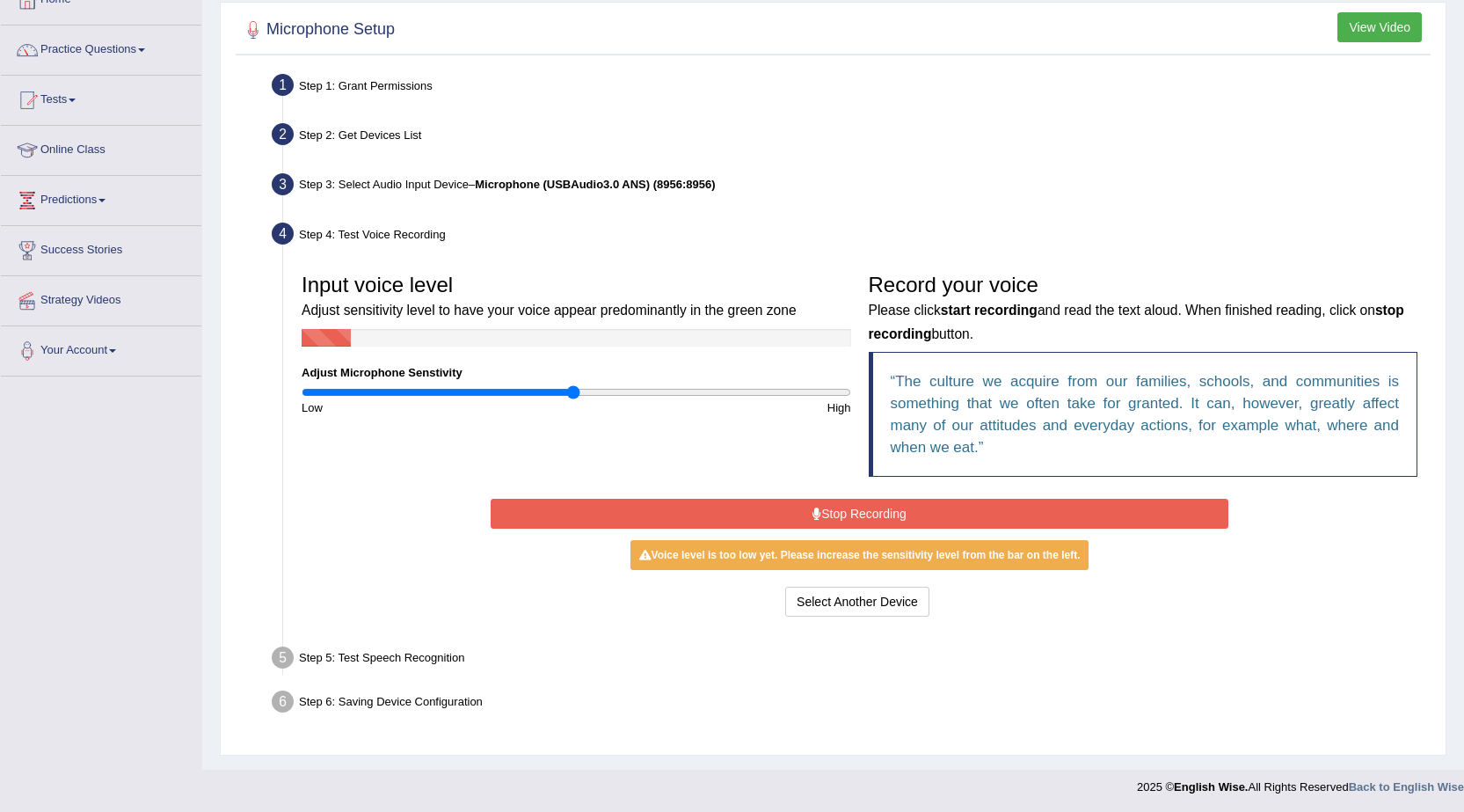
type input "1.08"
click at [594, 393] on input "range" at bounding box center [576, 392] width 550 height 14
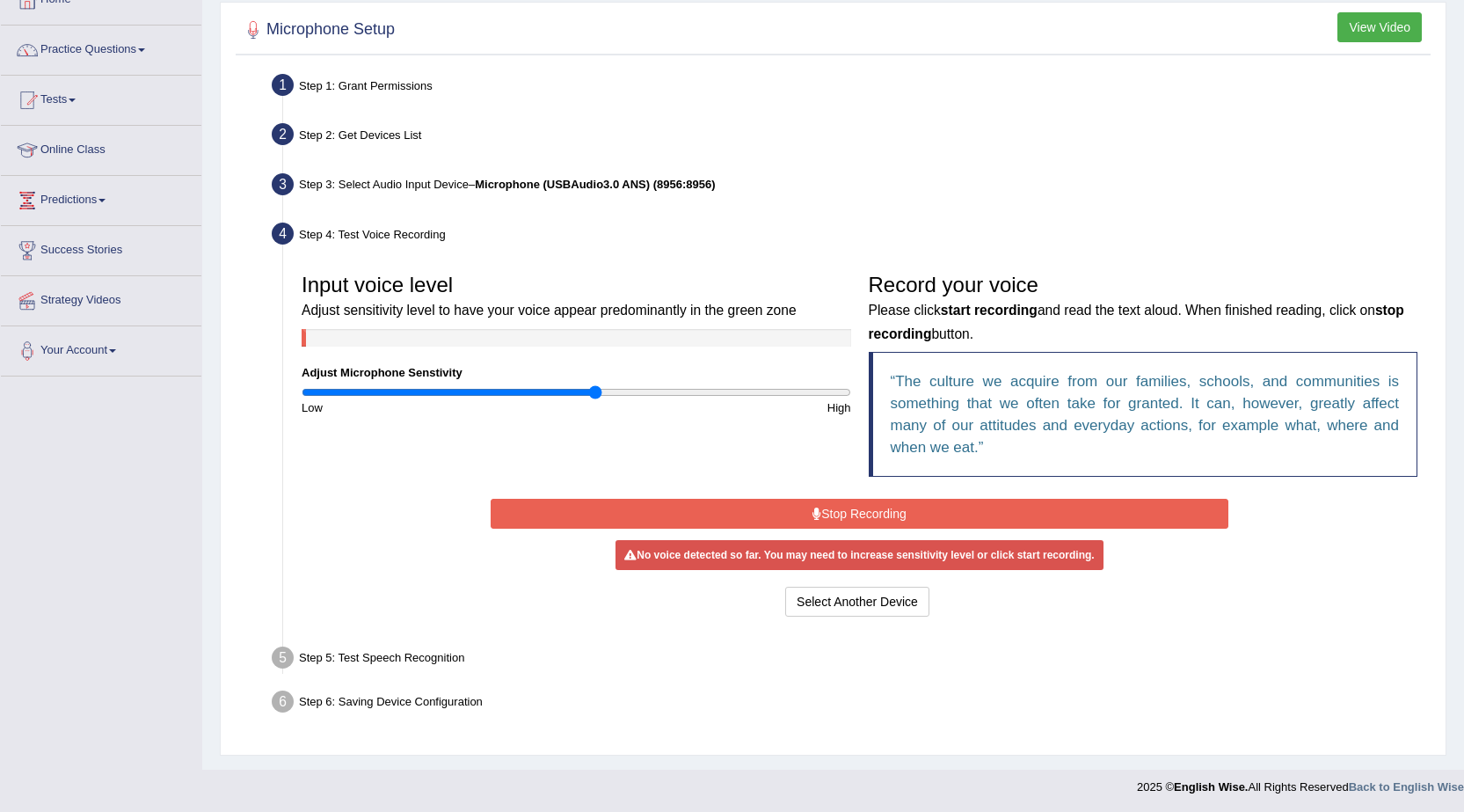
click at [590, 393] on input "range" at bounding box center [576, 392] width 550 height 14
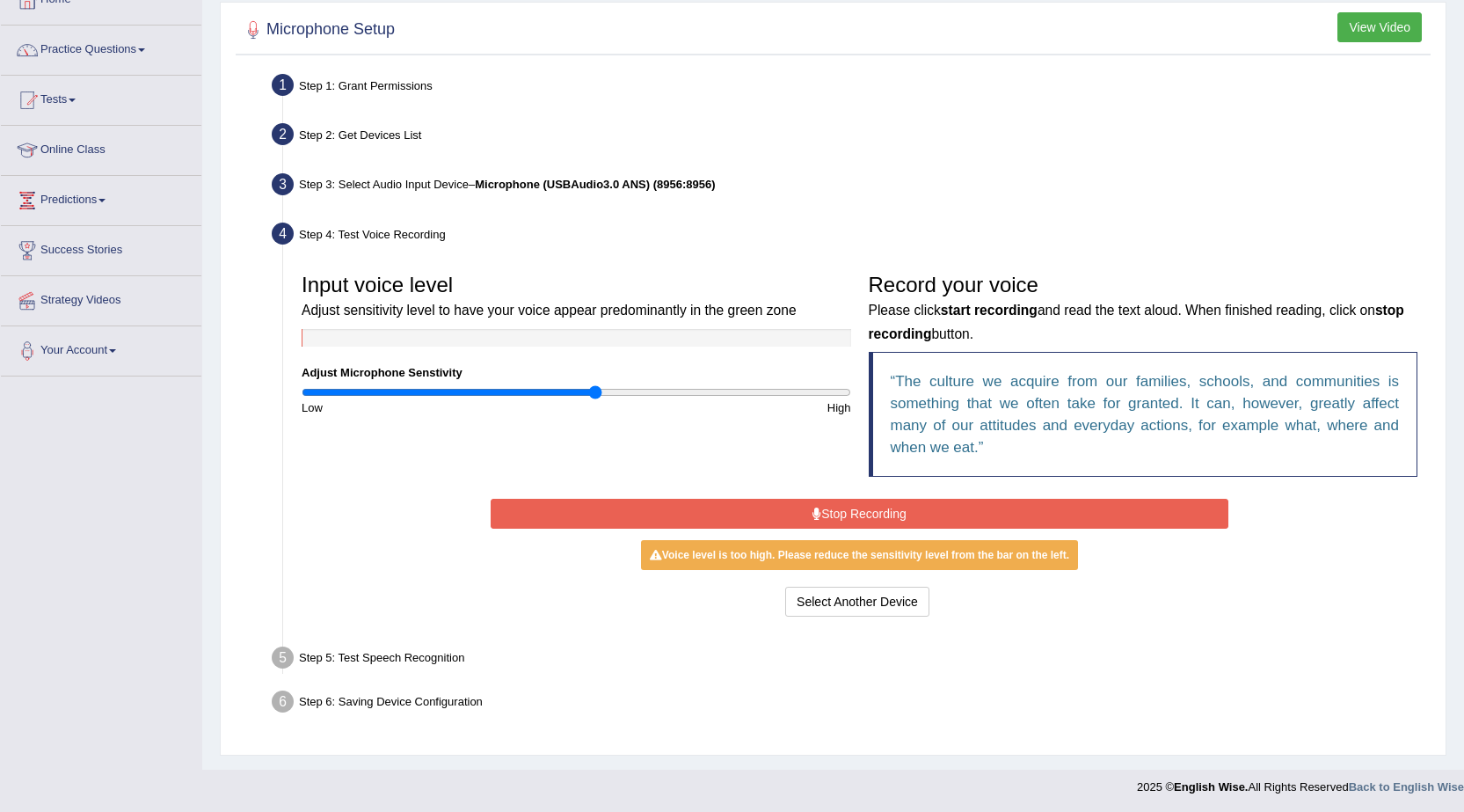
click at [649, 520] on button "Stop Recording" at bounding box center [859, 513] width 738 height 30
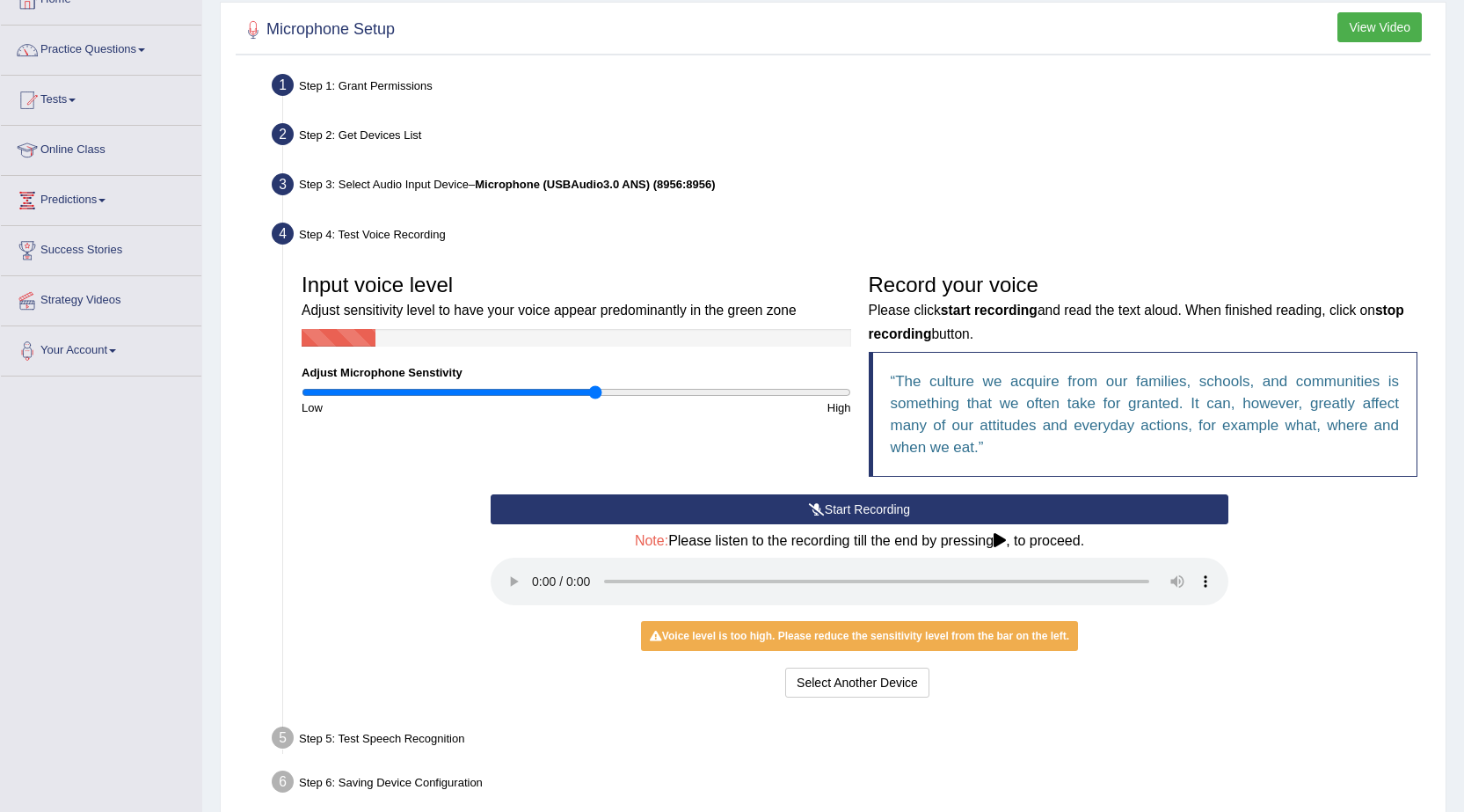
click at [700, 520] on button "Start Recording" at bounding box center [859, 509] width 738 height 30
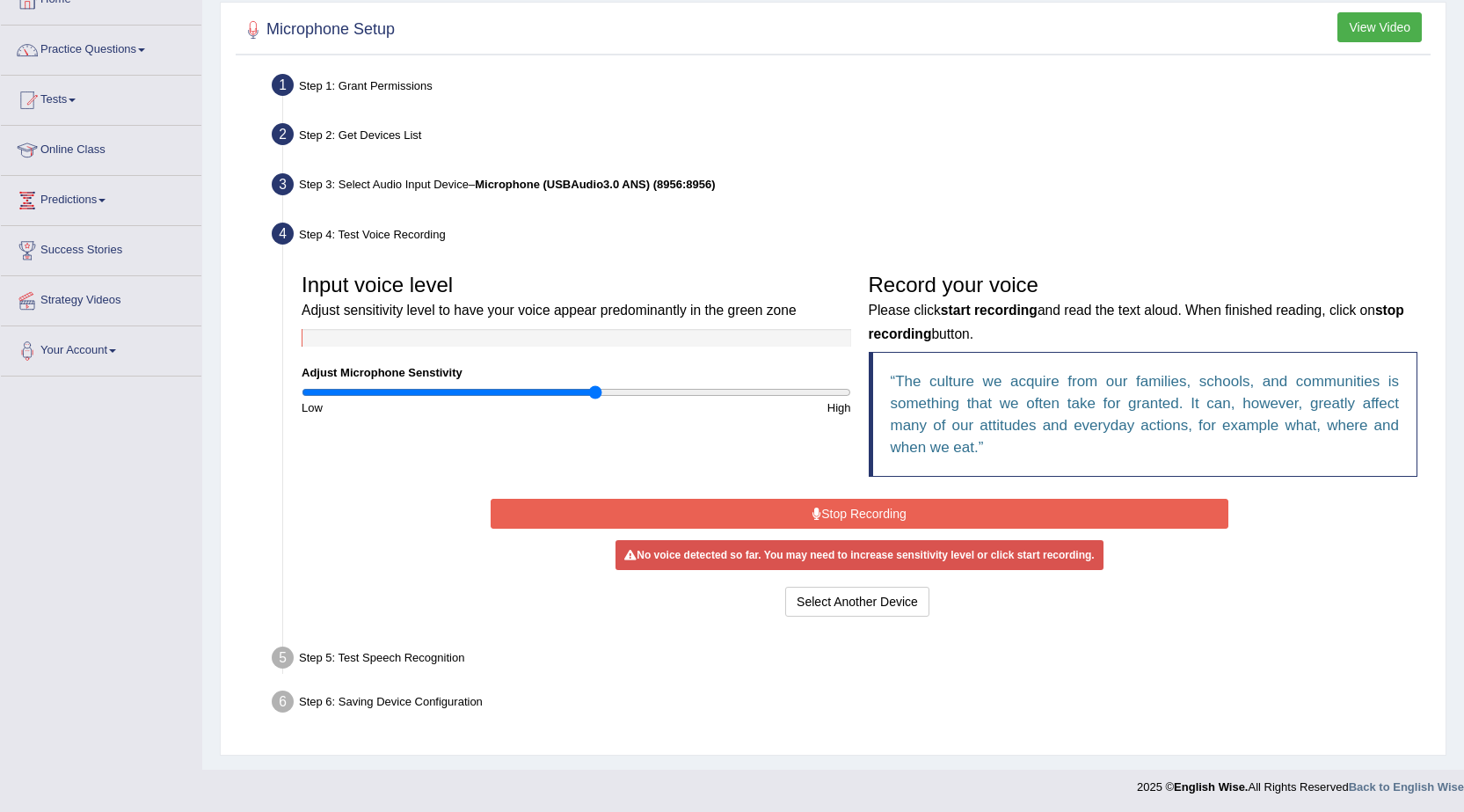
click at [802, 526] on button "Stop Recording" at bounding box center [859, 513] width 738 height 30
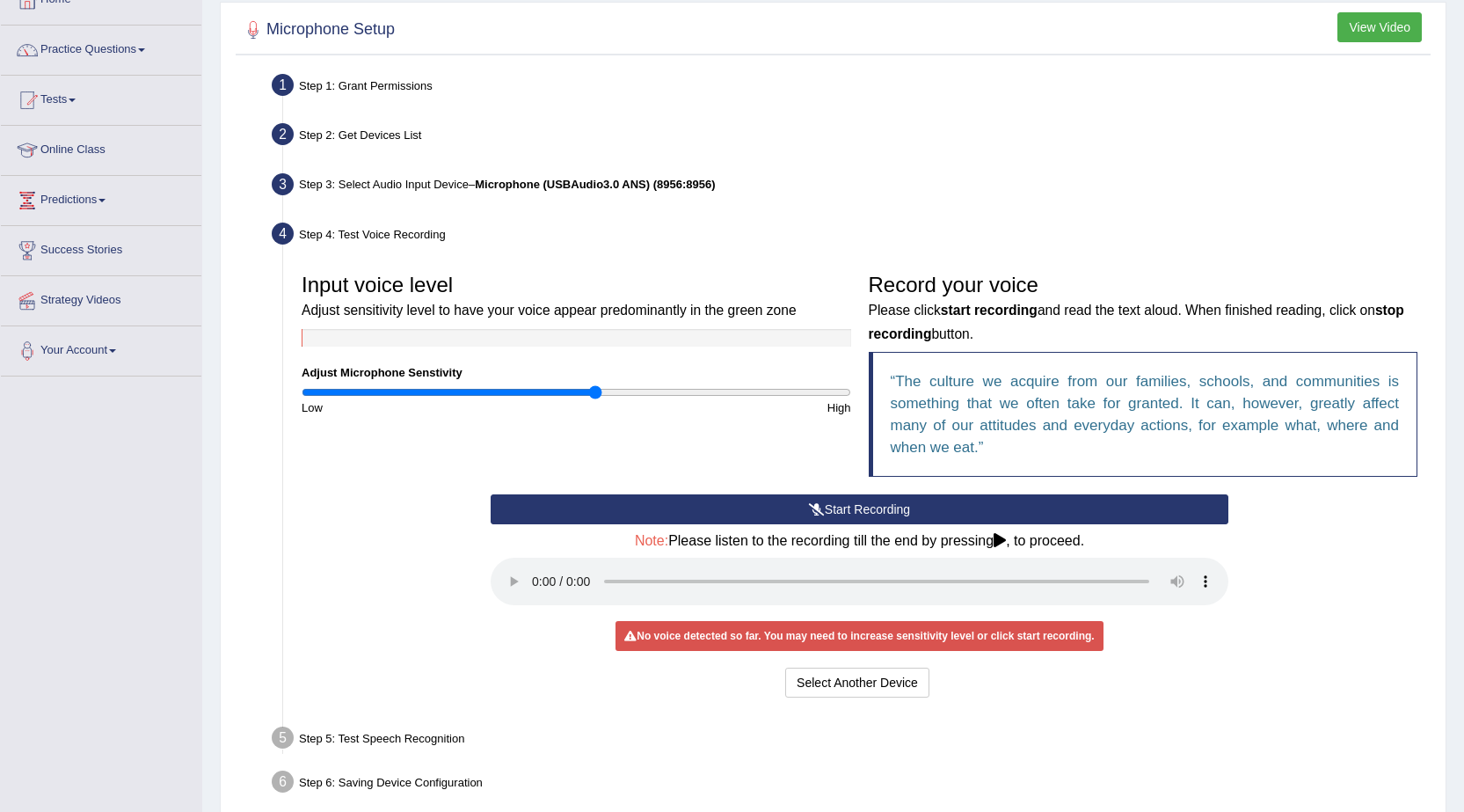
click at [799, 513] on button "Start Recording" at bounding box center [859, 509] width 738 height 30
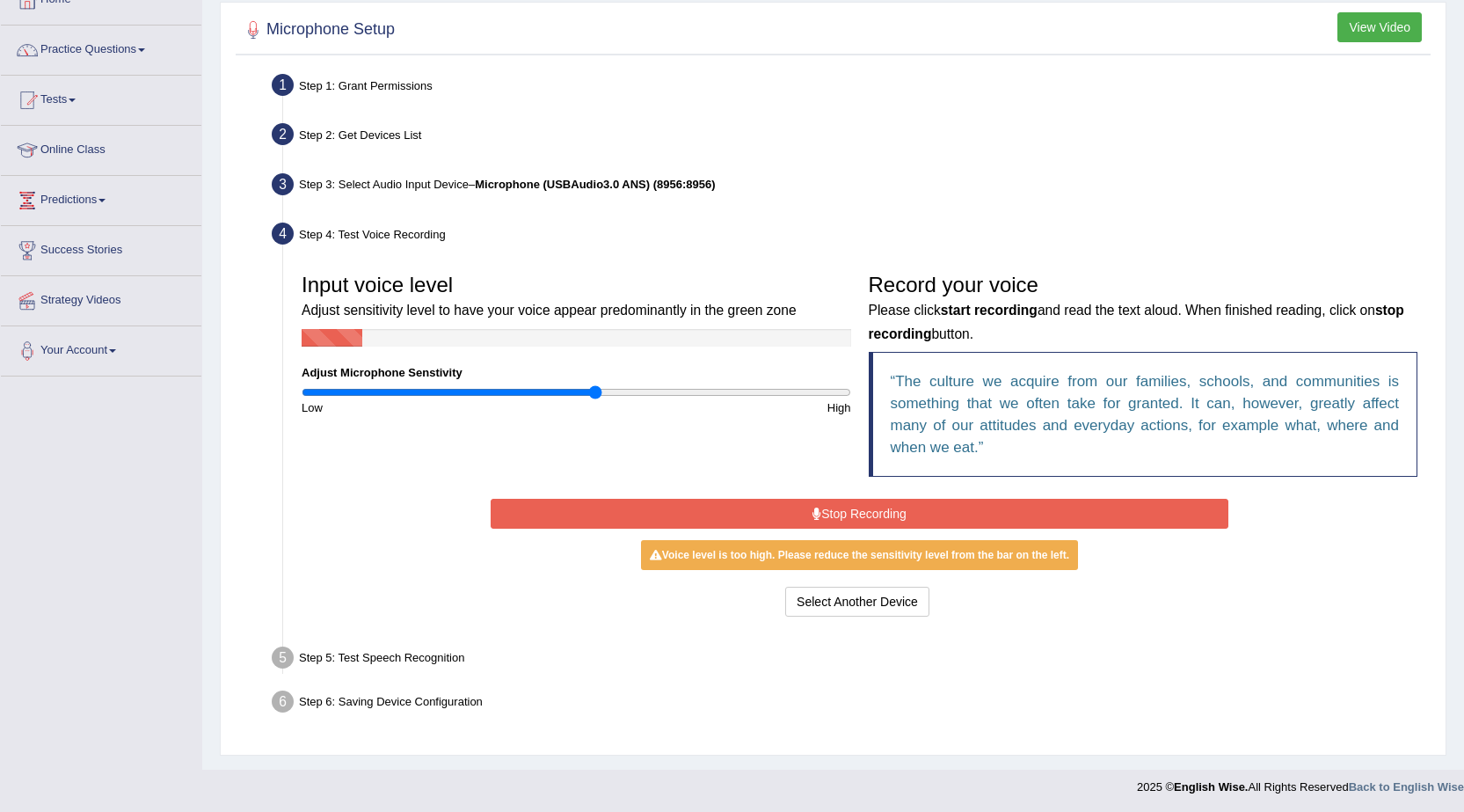
click at [718, 509] on button "Stop Recording" at bounding box center [859, 513] width 738 height 30
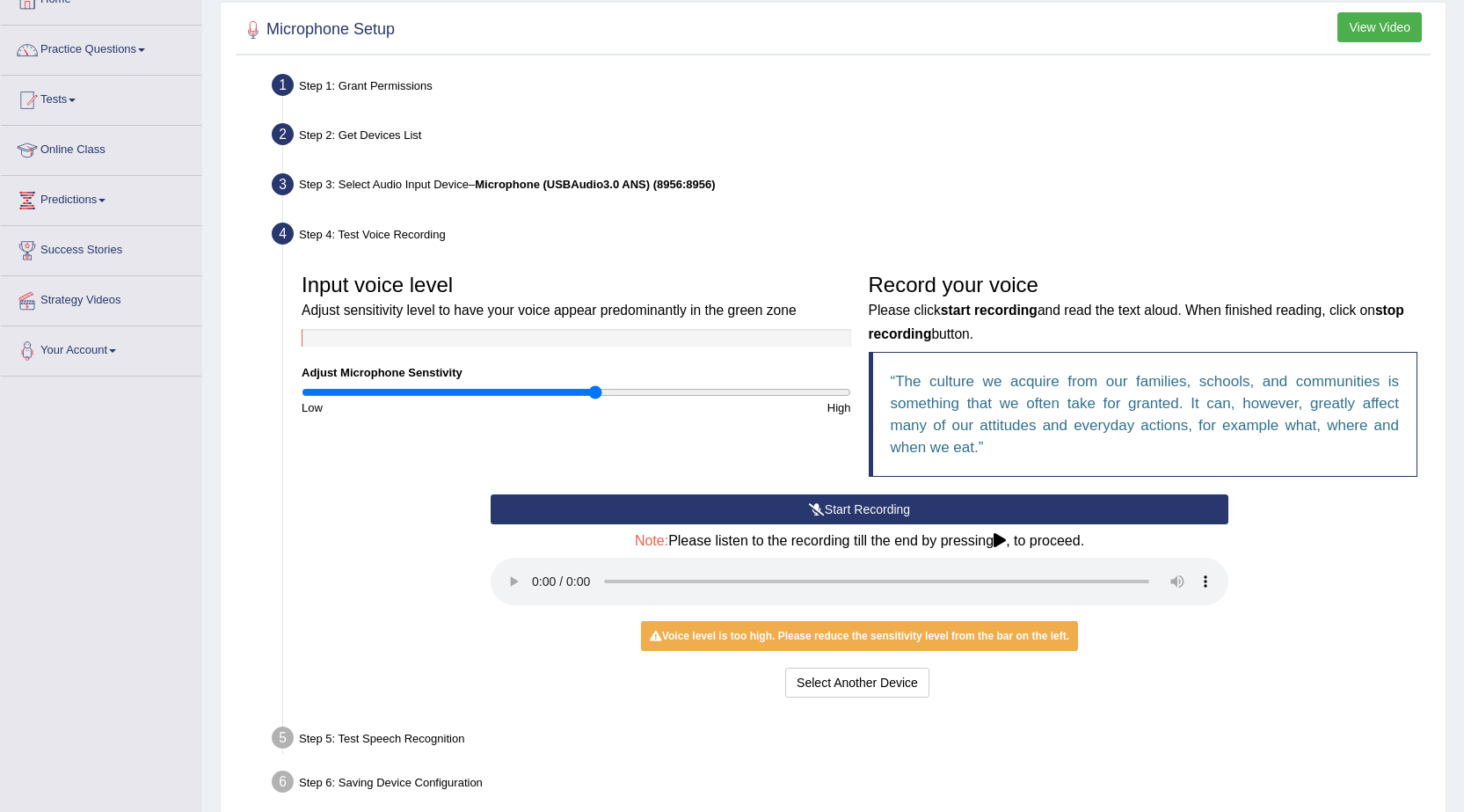
click at [691, 508] on button "Start Recording" at bounding box center [859, 509] width 738 height 30
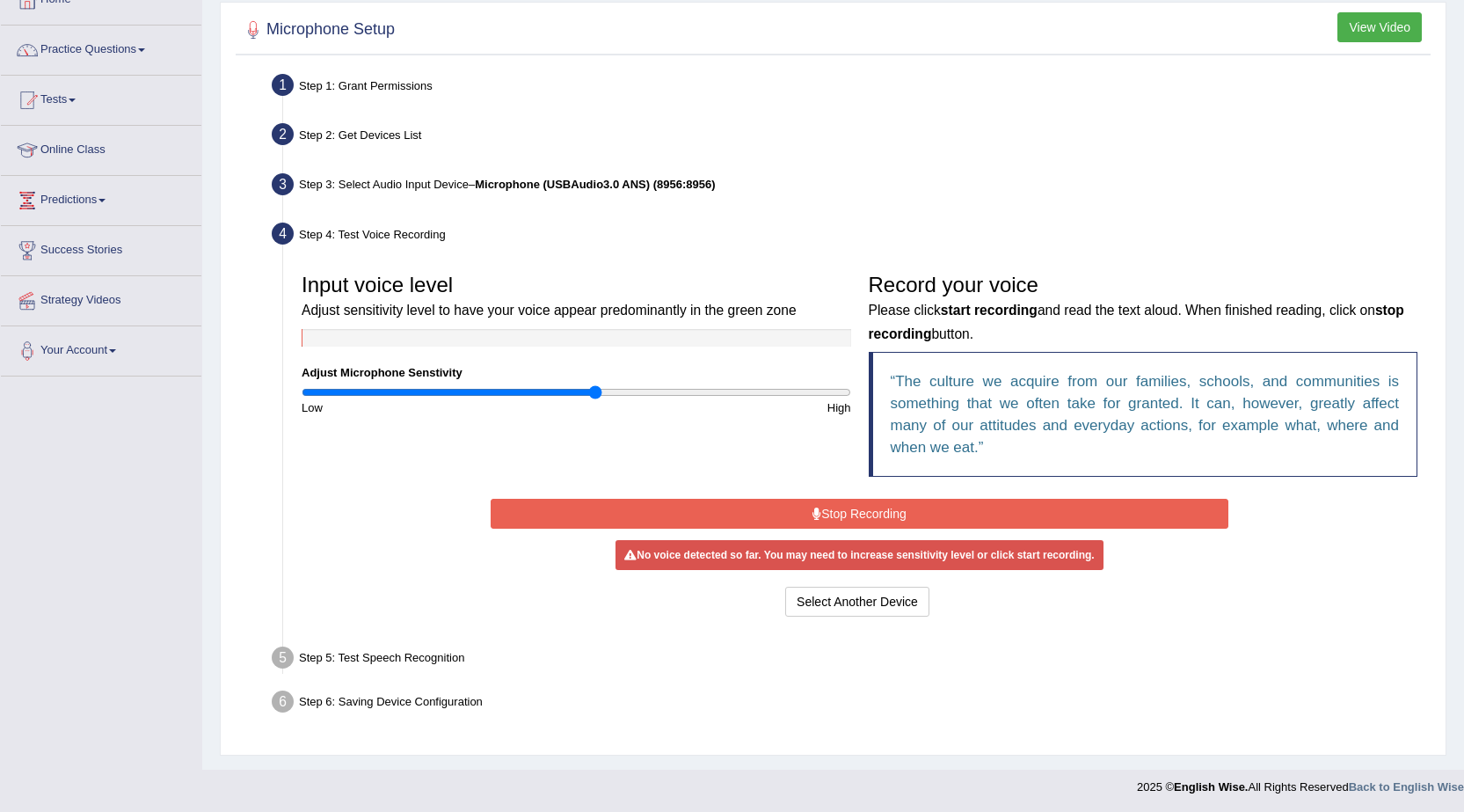
click at [853, 520] on button "Stop Recording" at bounding box center [859, 513] width 738 height 30
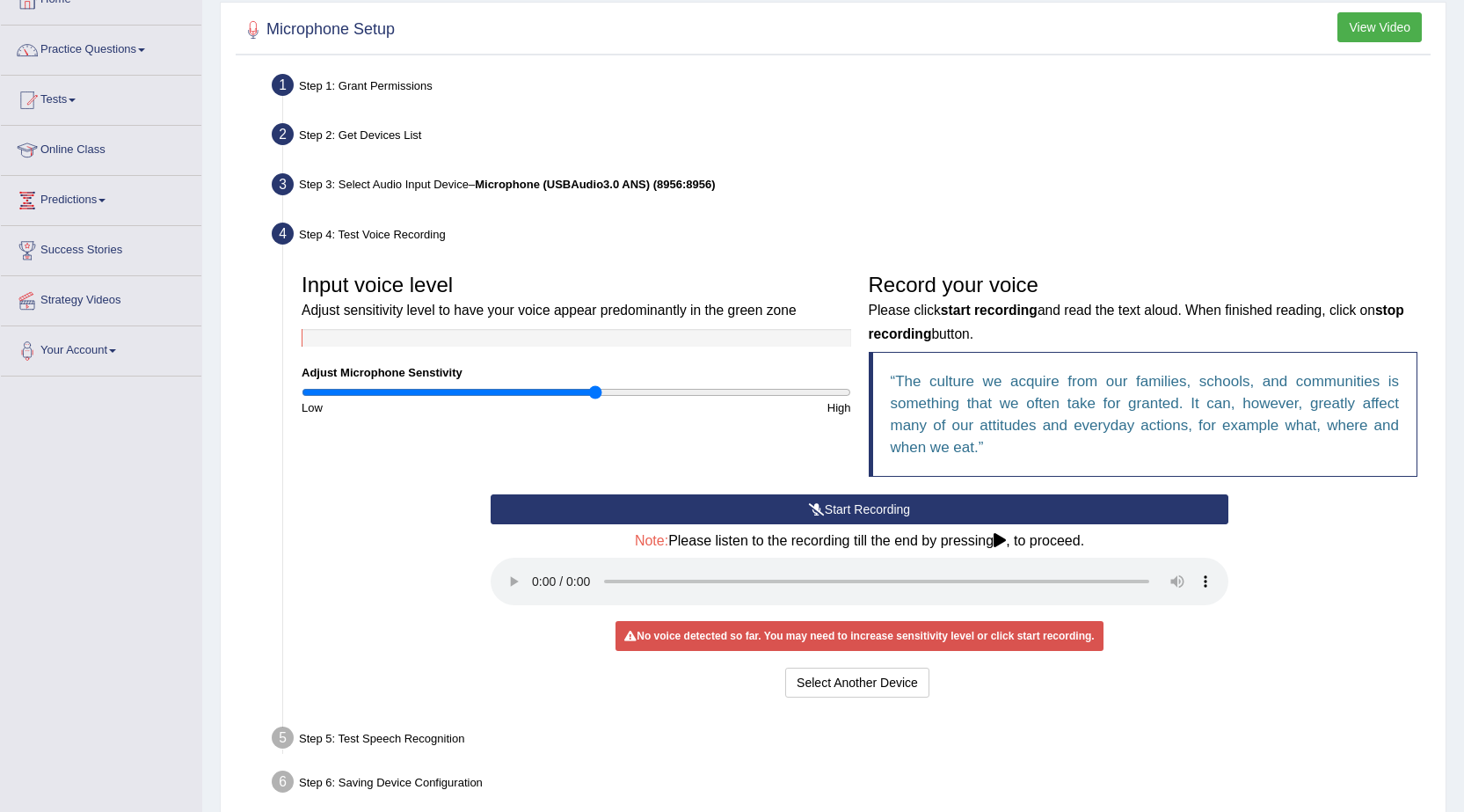
click at [845, 504] on button "Start Recording" at bounding box center [859, 509] width 738 height 30
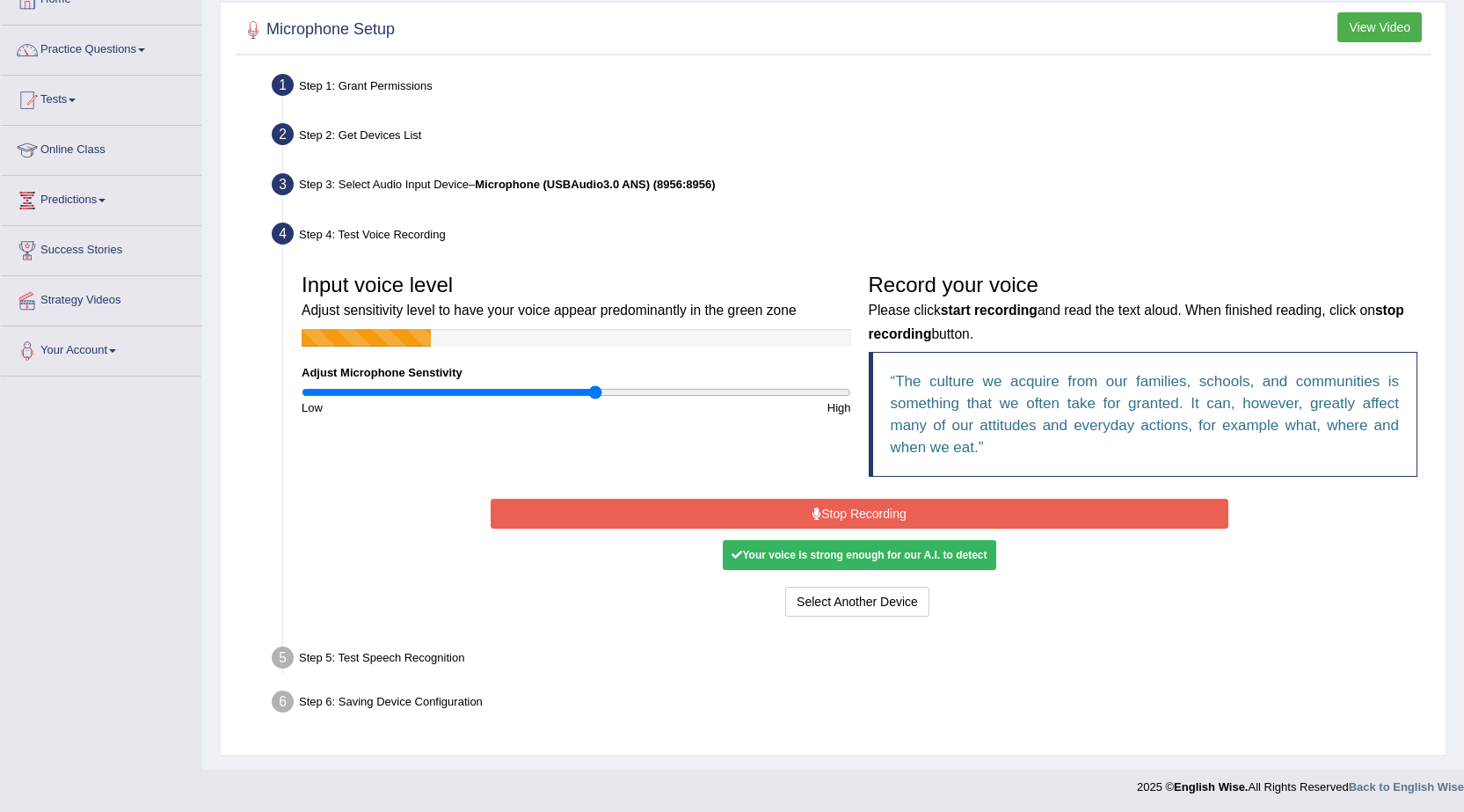
click at [845, 507] on button "Stop Recording" at bounding box center [859, 513] width 738 height 30
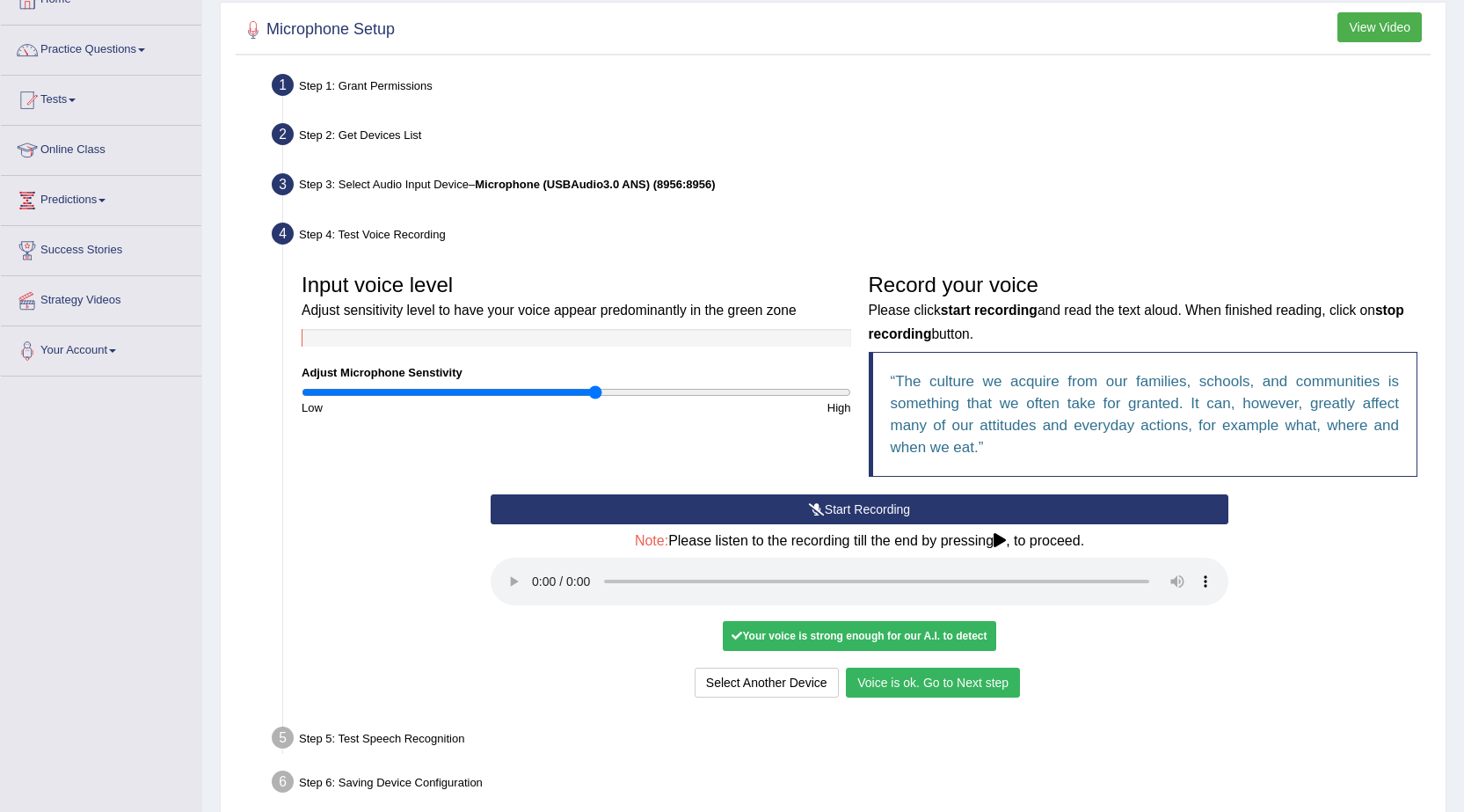
click at [964, 680] on button "Voice is ok. Go to Next step" at bounding box center [932, 683] width 174 height 30
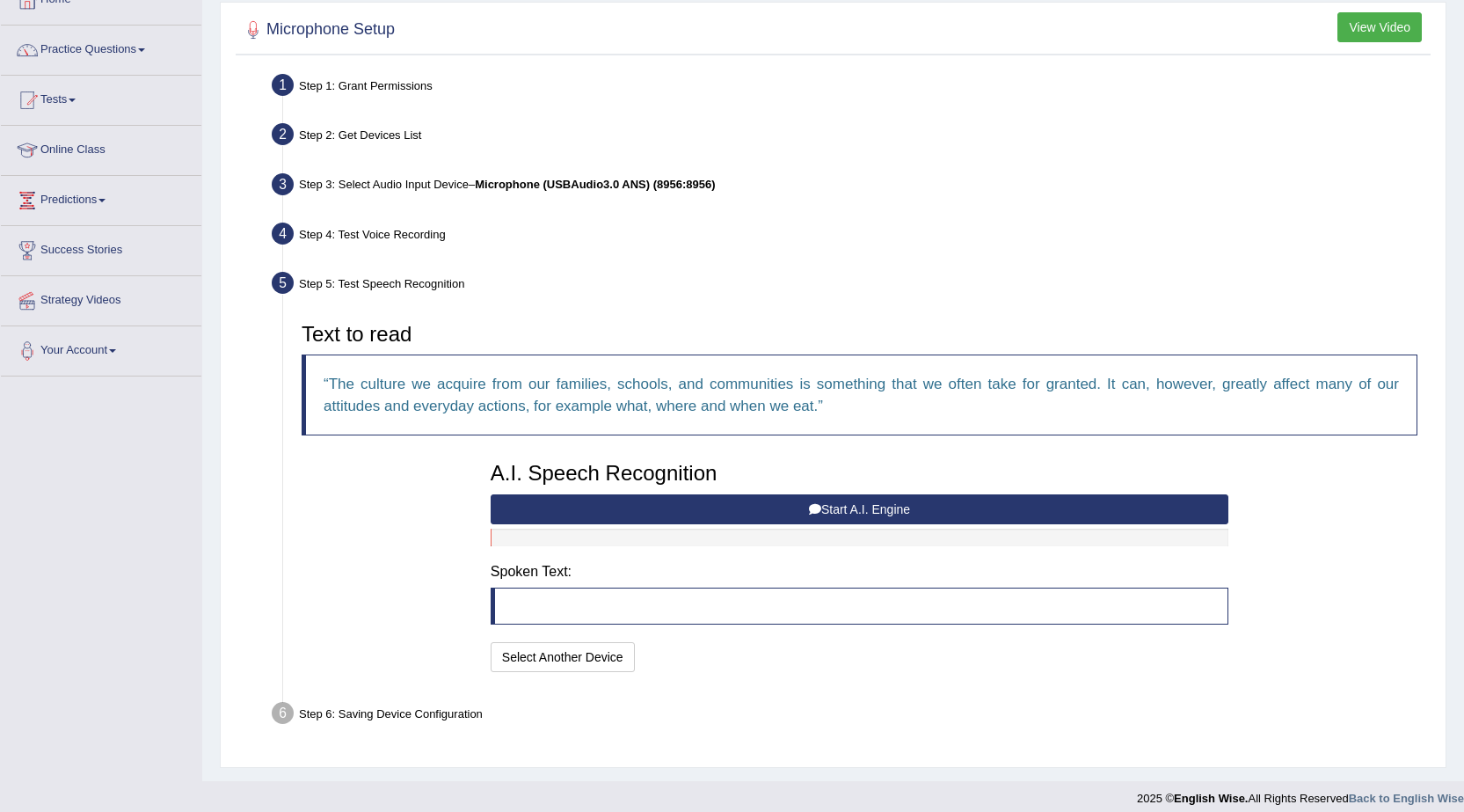
click at [513, 504] on button "Start A.I. Engine" at bounding box center [859, 509] width 738 height 30
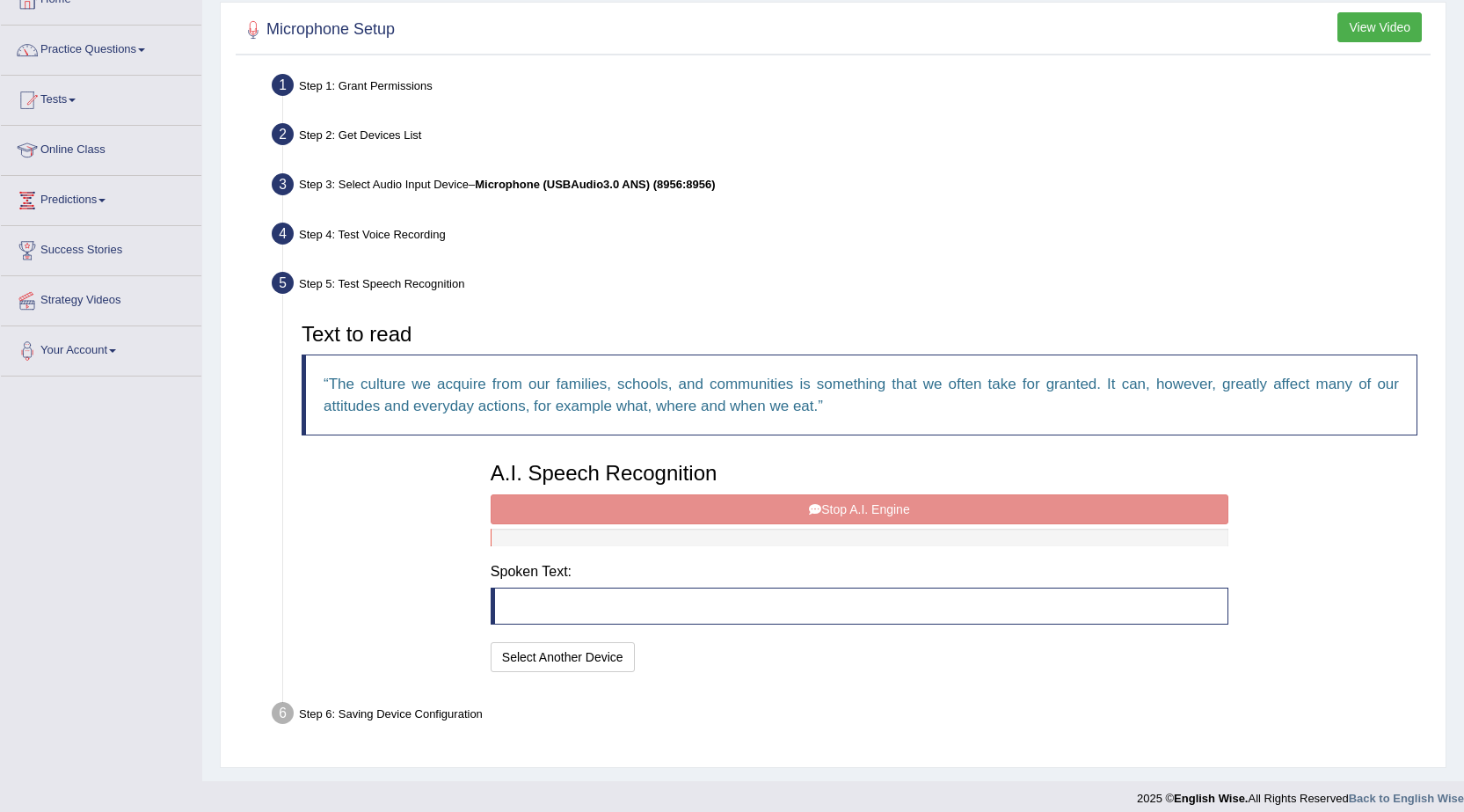
click at [775, 508] on div "A.I. Speech Recognition Start A.I. Engine Stop A.I. Engine Note: Please listen …" at bounding box center [859, 565] width 755 height 223
click at [606, 502] on div "A.I. Speech Recognition Start A.I. Engine Stop A.I. Engine Note: Please listen …" at bounding box center [859, 565] width 755 height 223
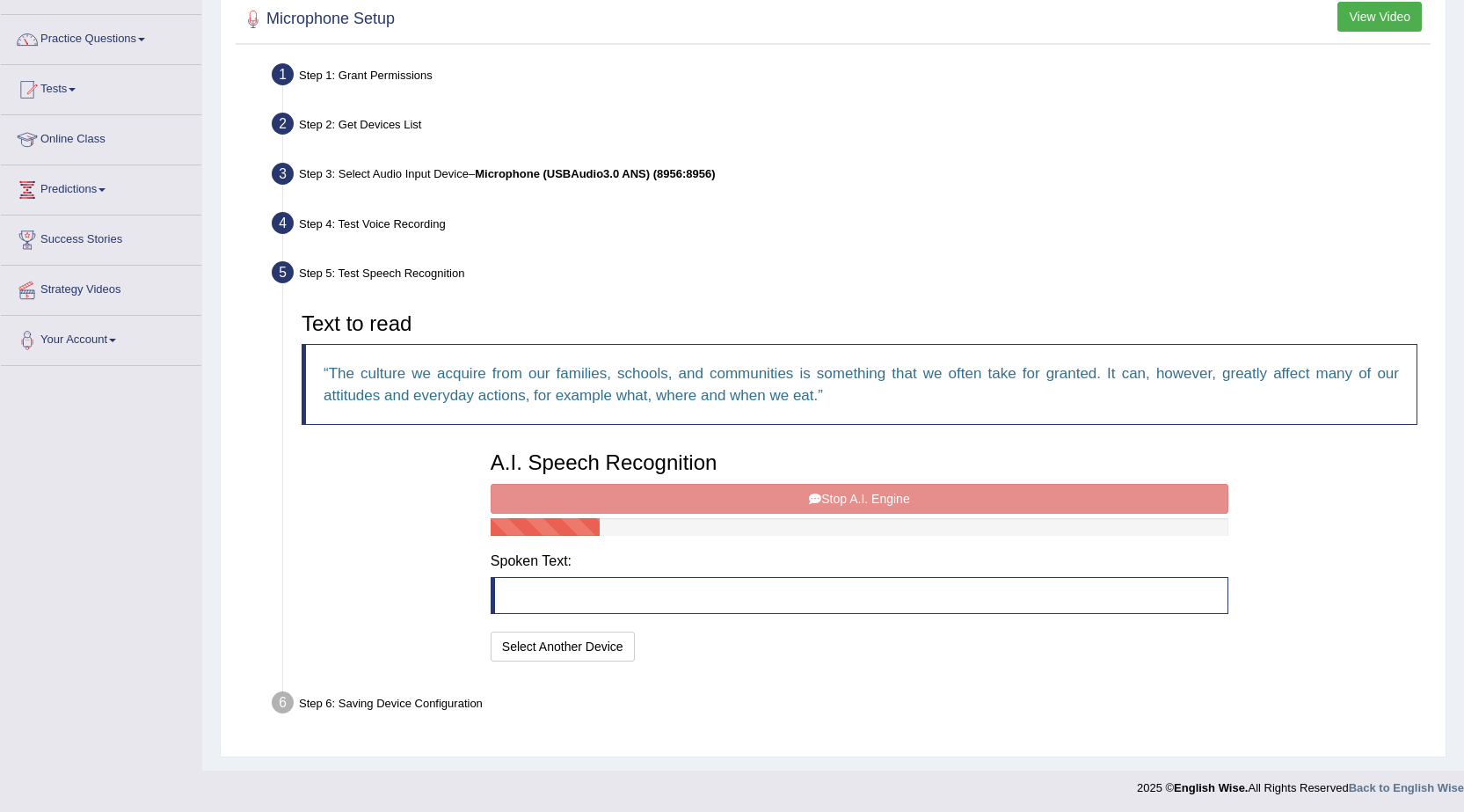
scroll to position [125, 0]
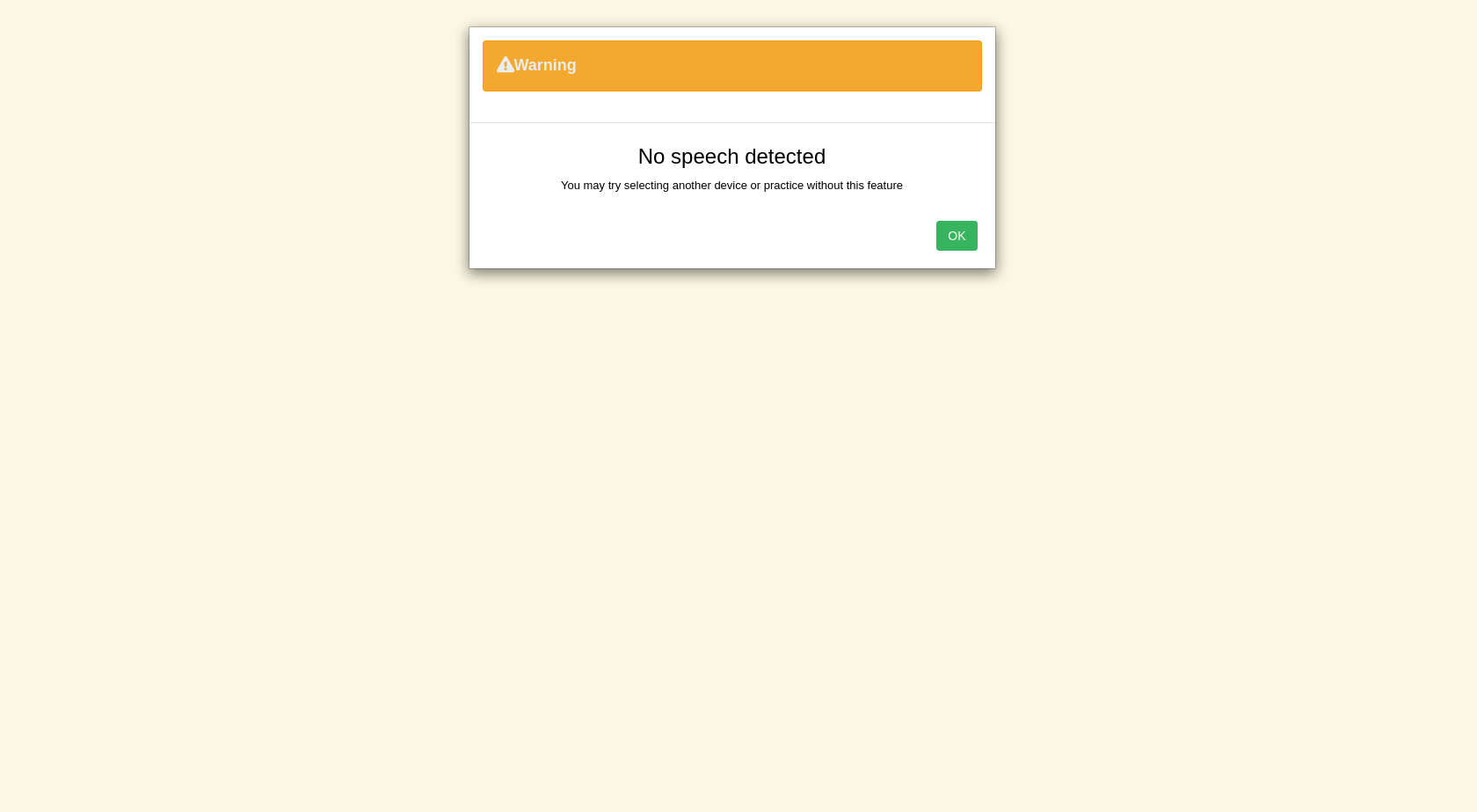
click at [957, 240] on button "OK" at bounding box center [956, 235] width 40 height 30
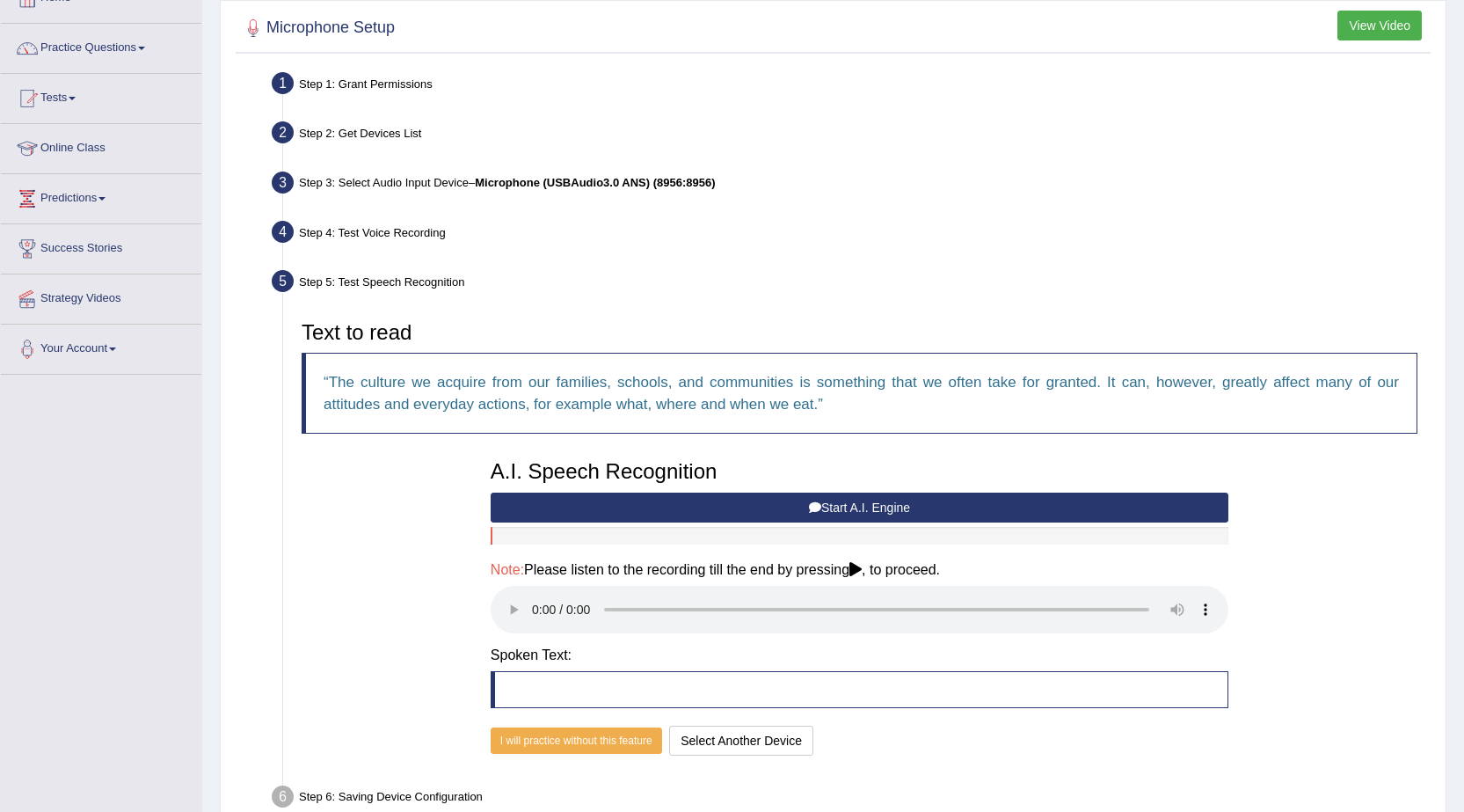
scroll to position [0, 0]
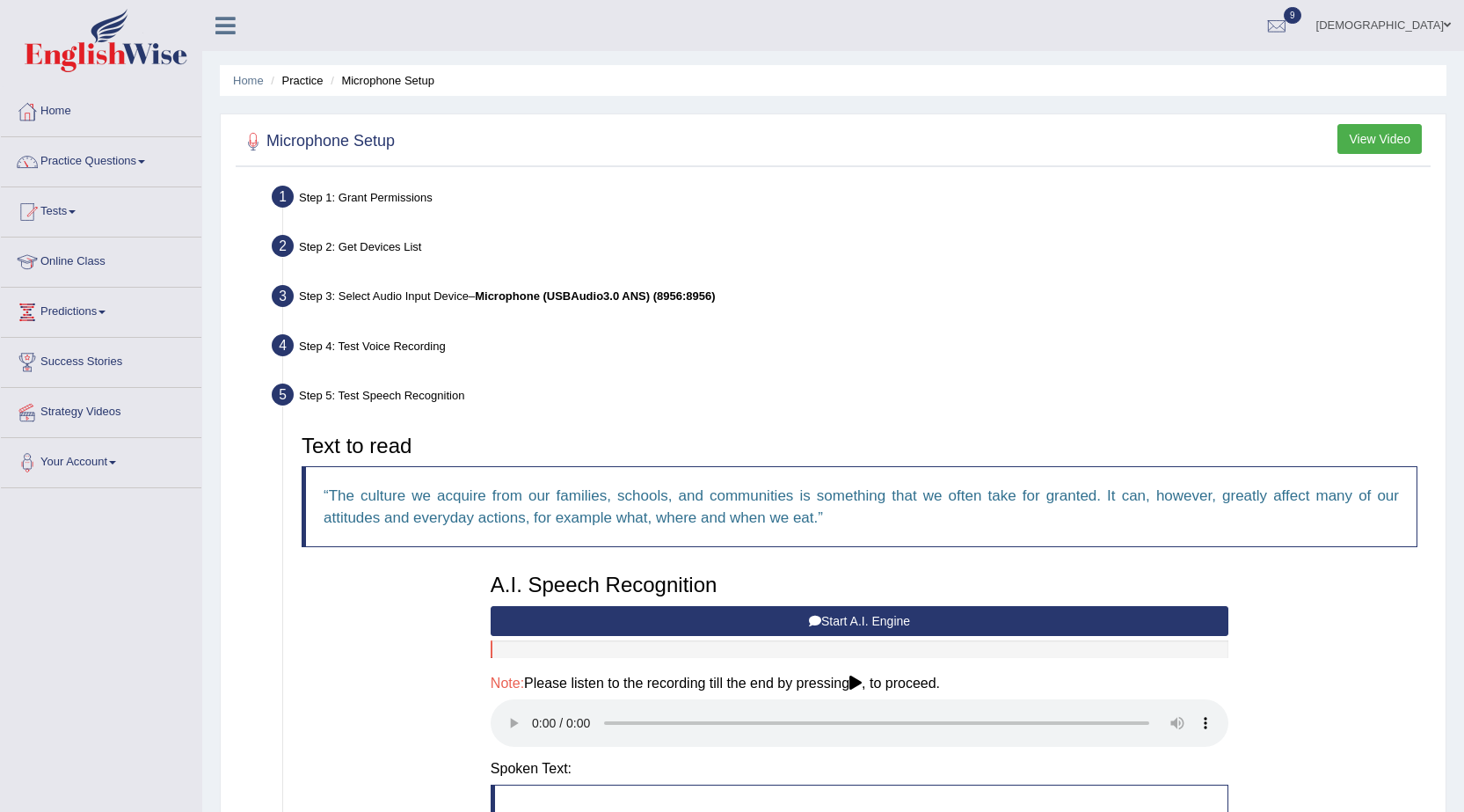
click at [1434, 23] on link "farishta" at bounding box center [1383, 22] width 161 height 46
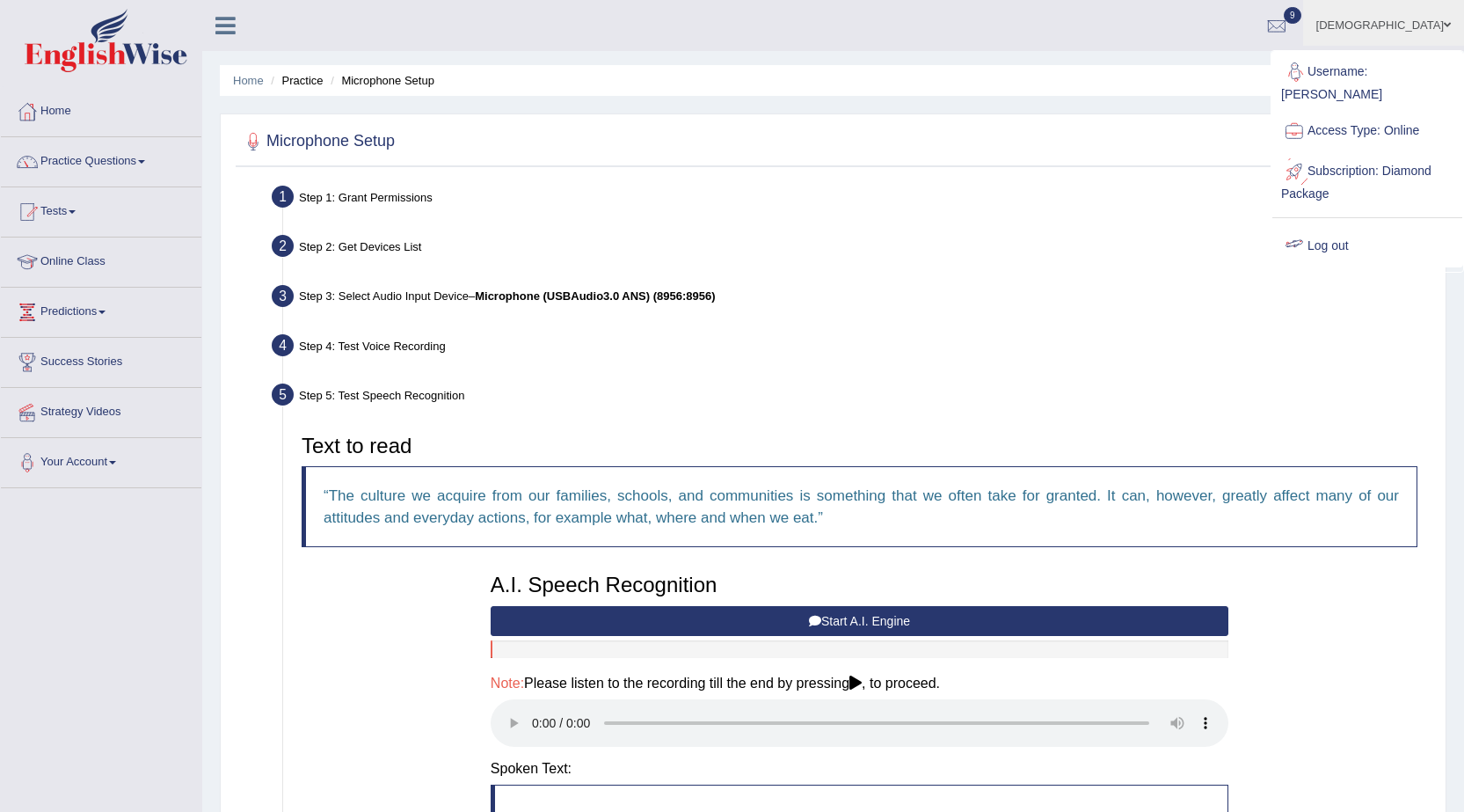
click at [1351, 226] on link "Log out" at bounding box center [1367, 246] width 190 height 40
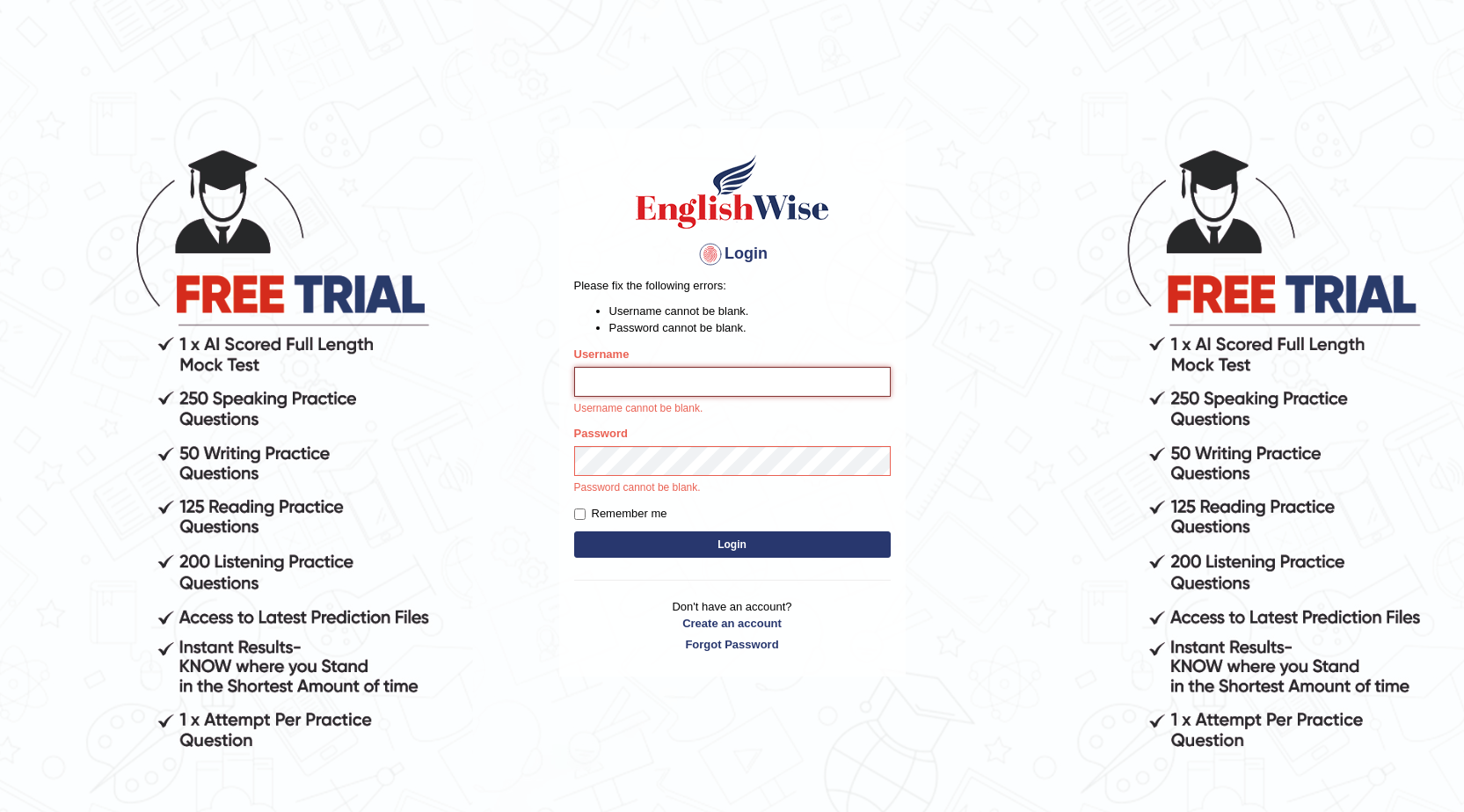
click at [699, 379] on input "Username" at bounding box center [732, 381] width 316 height 30
type input "ishamidha46"
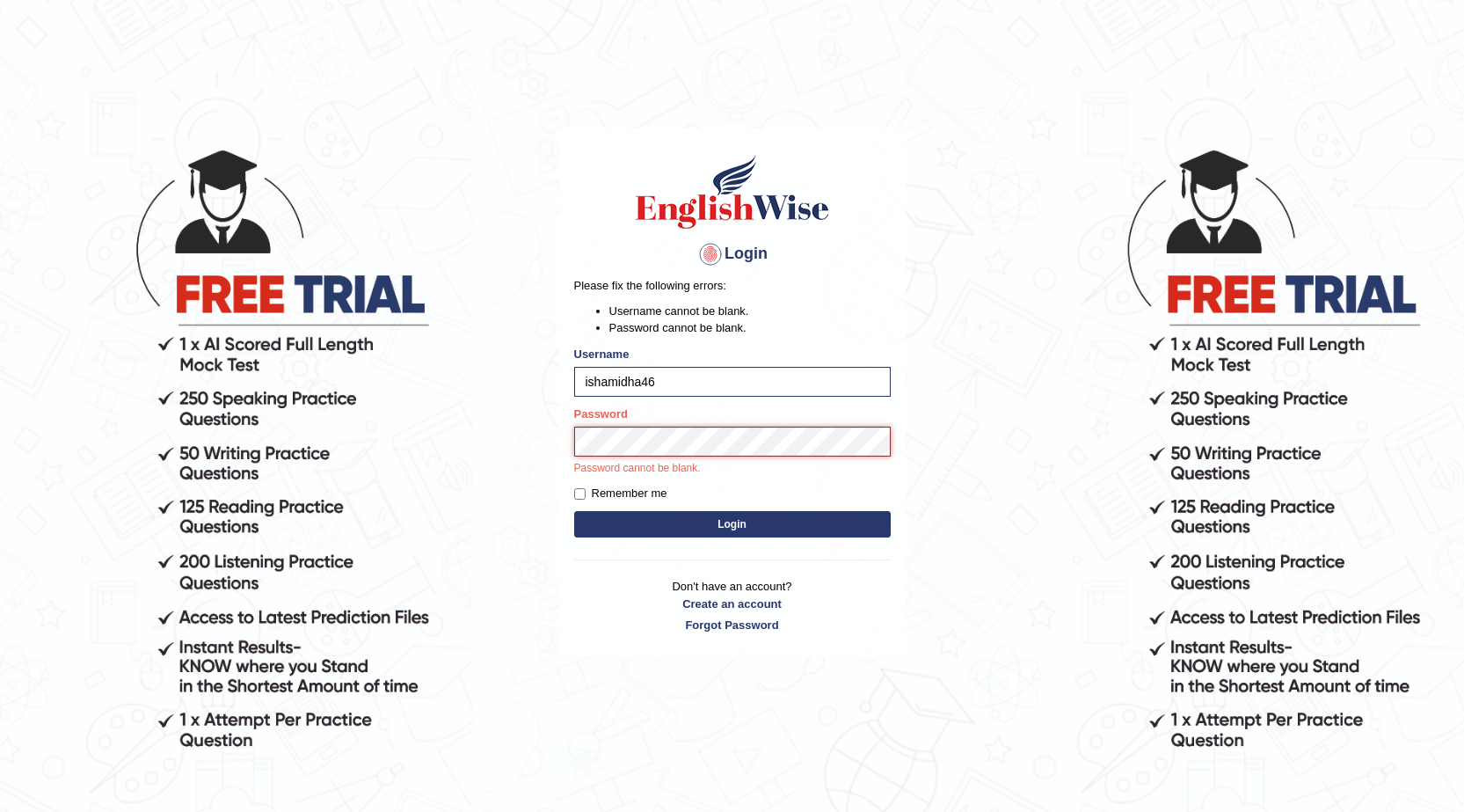
click at [574, 511] on button "Login" at bounding box center [732, 524] width 316 height 26
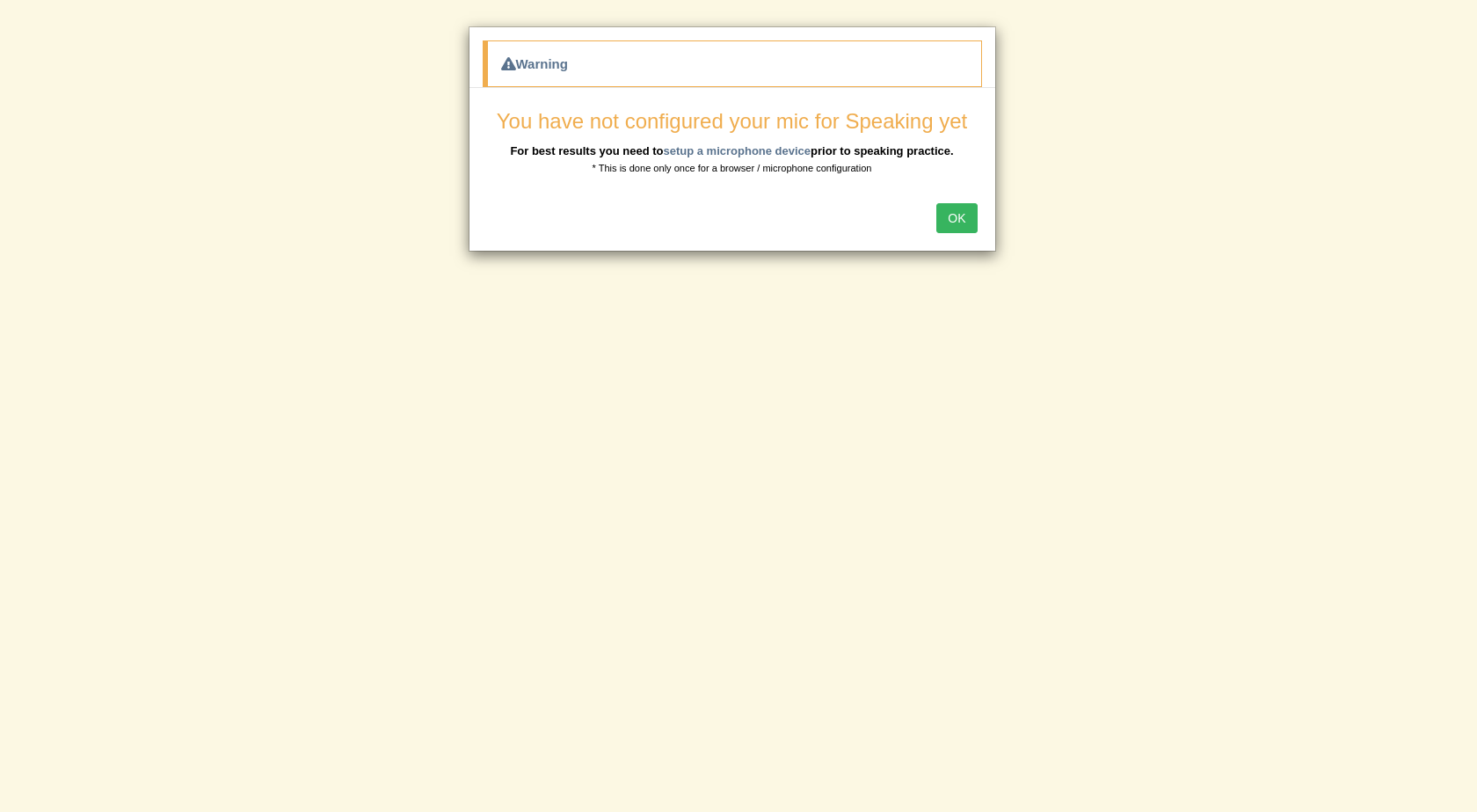
click at [967, 228] on button "OK" at bounding box center [956, 218] width 40 height 30
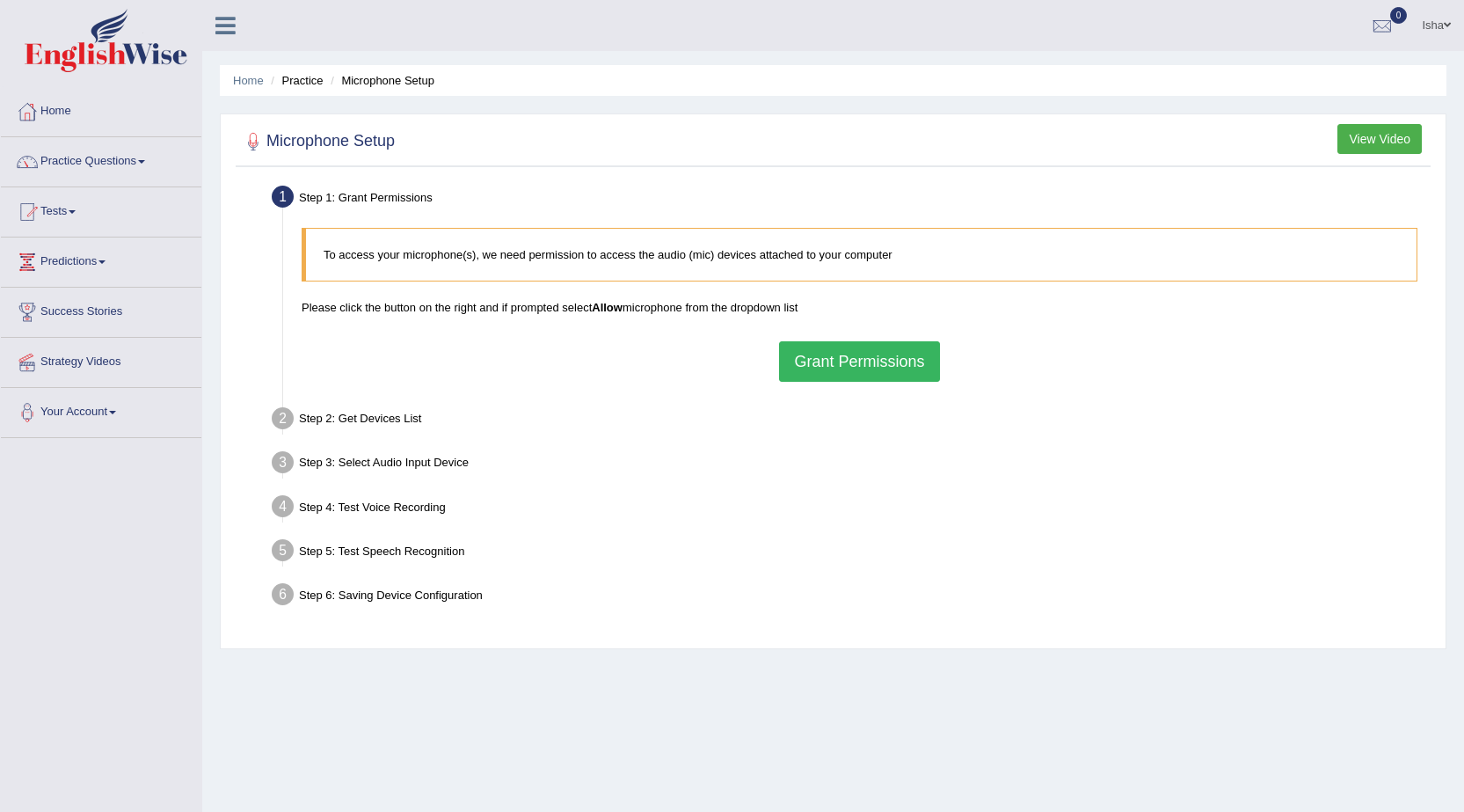
click at [914, 365] on button "Grant Permissions" at bounding box center [859, 361] width 160 height 40
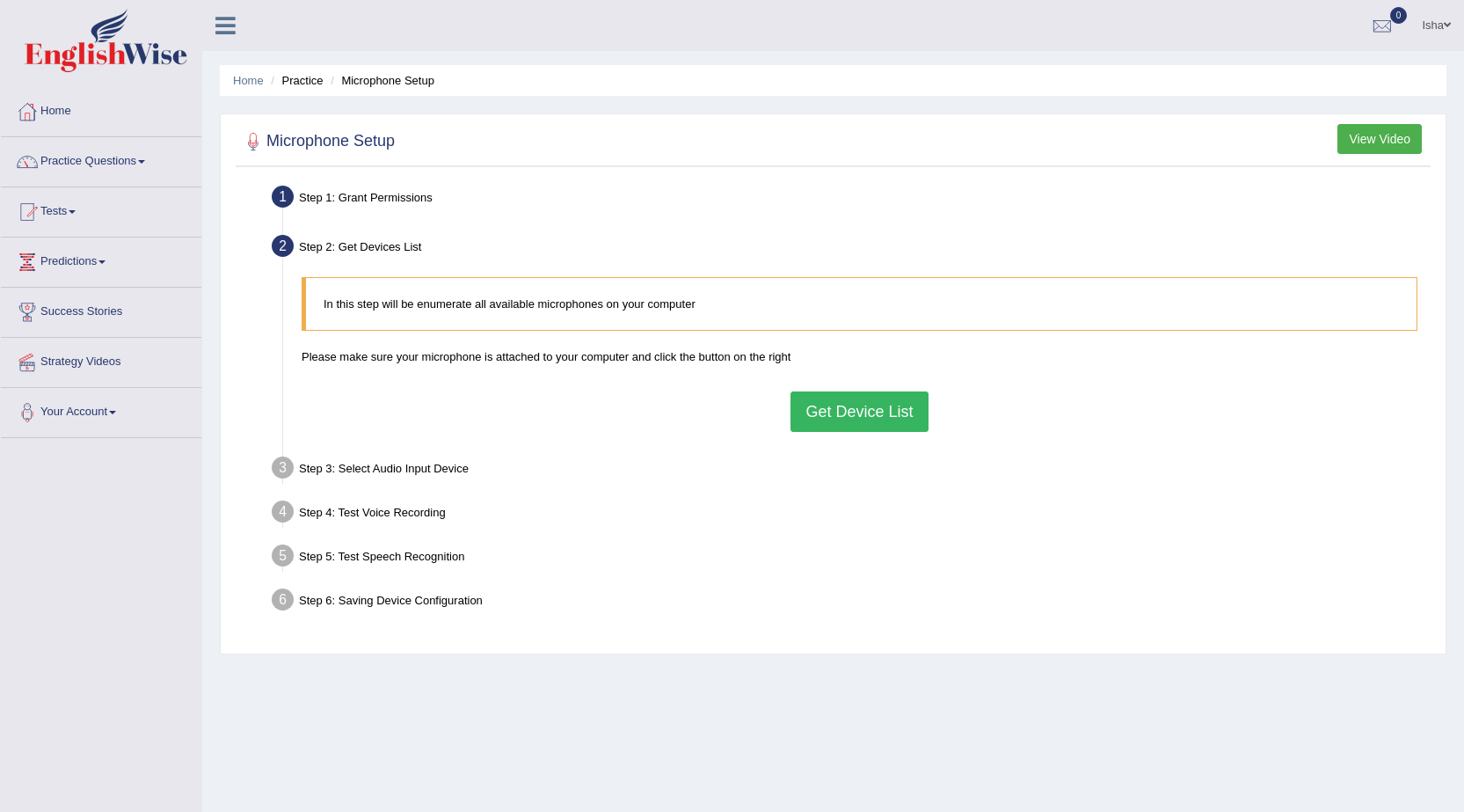
click at [835, 424] on button "Get Device List" at bounding box center [858, 411] width 137 height 40
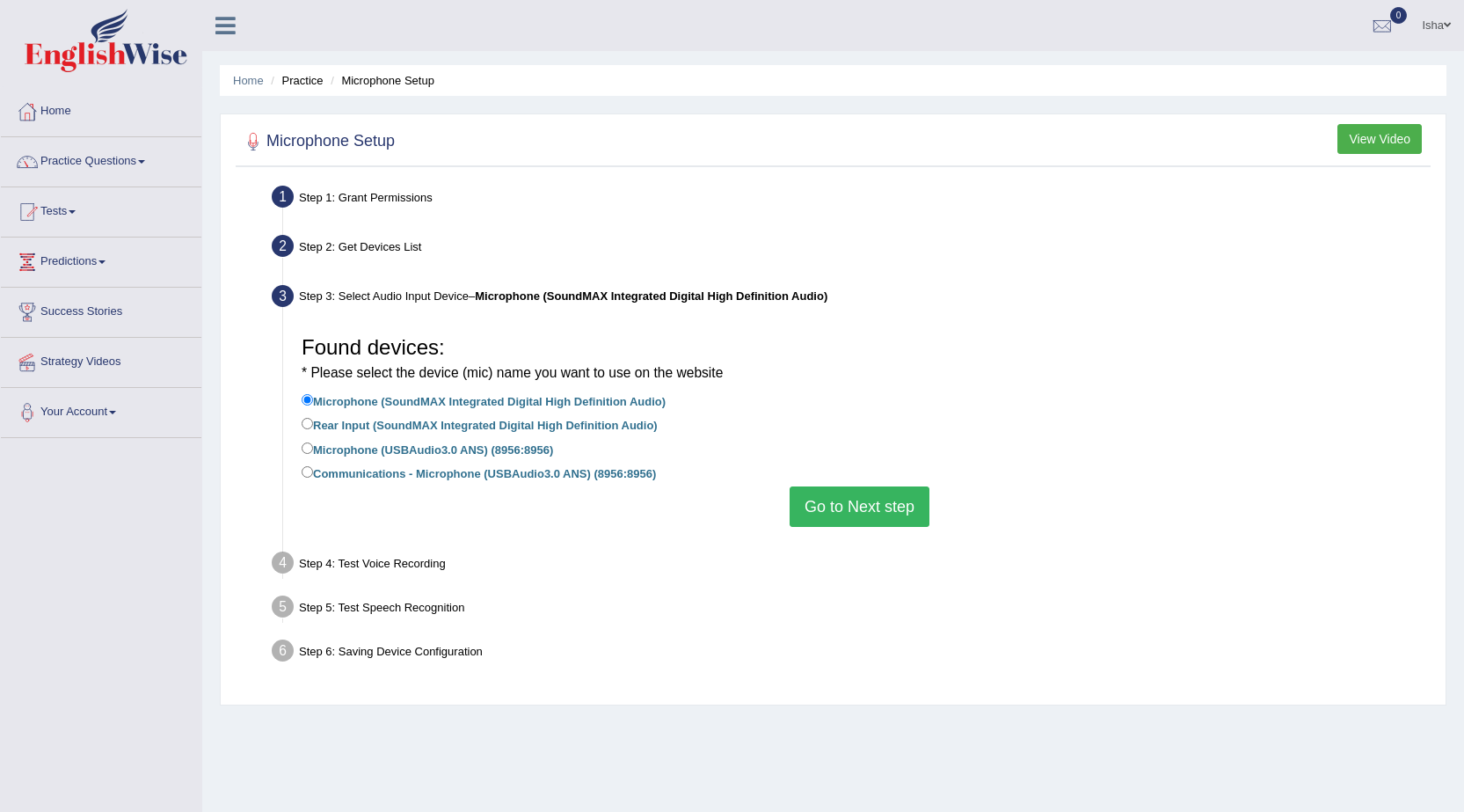
click at [890, 505] on button "Go to Next step" at bounding box center [859, 506] width 140 height 40
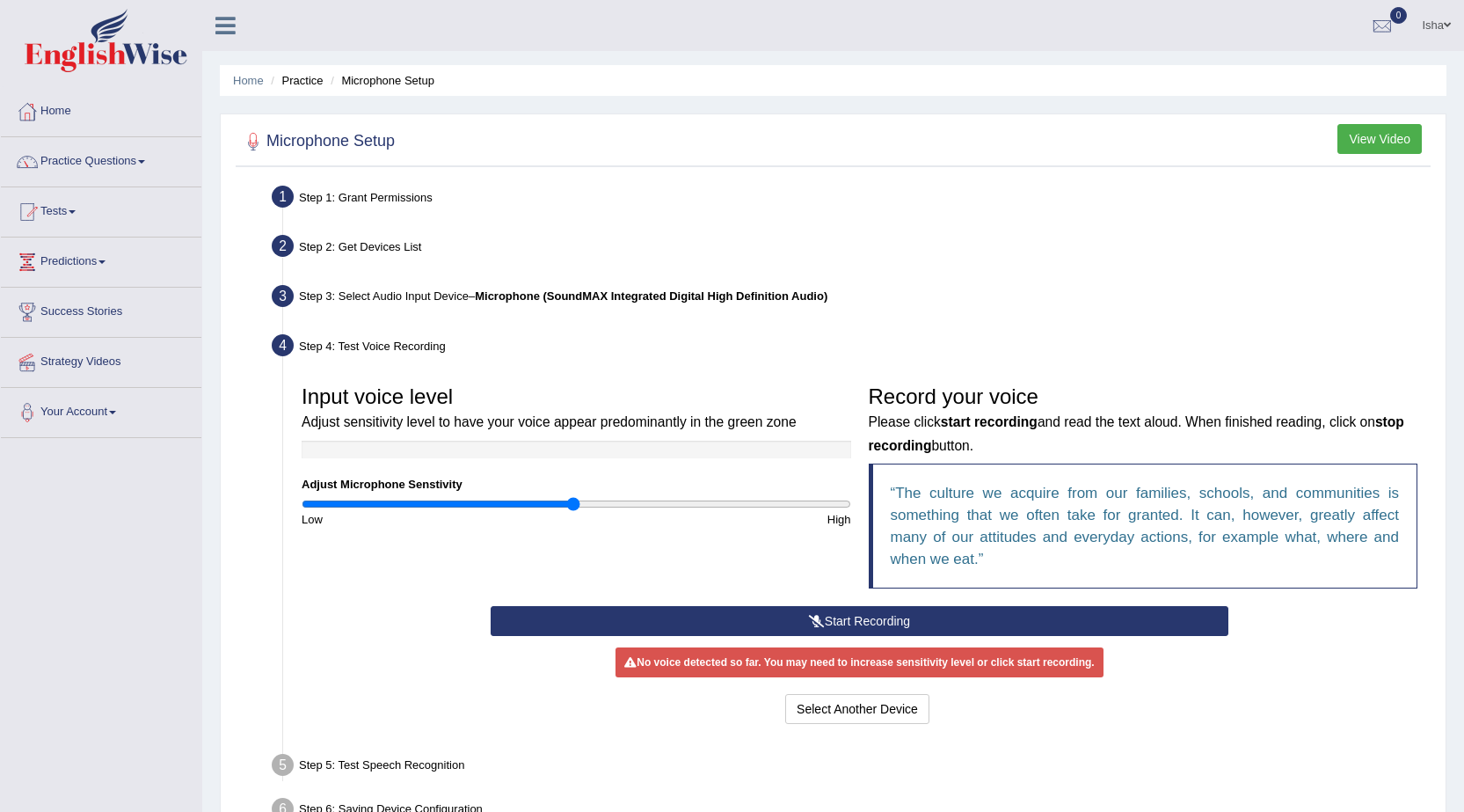
click at [864, 623] on button "Start Recording" at bounding box center [859, 620] width 738 height 30
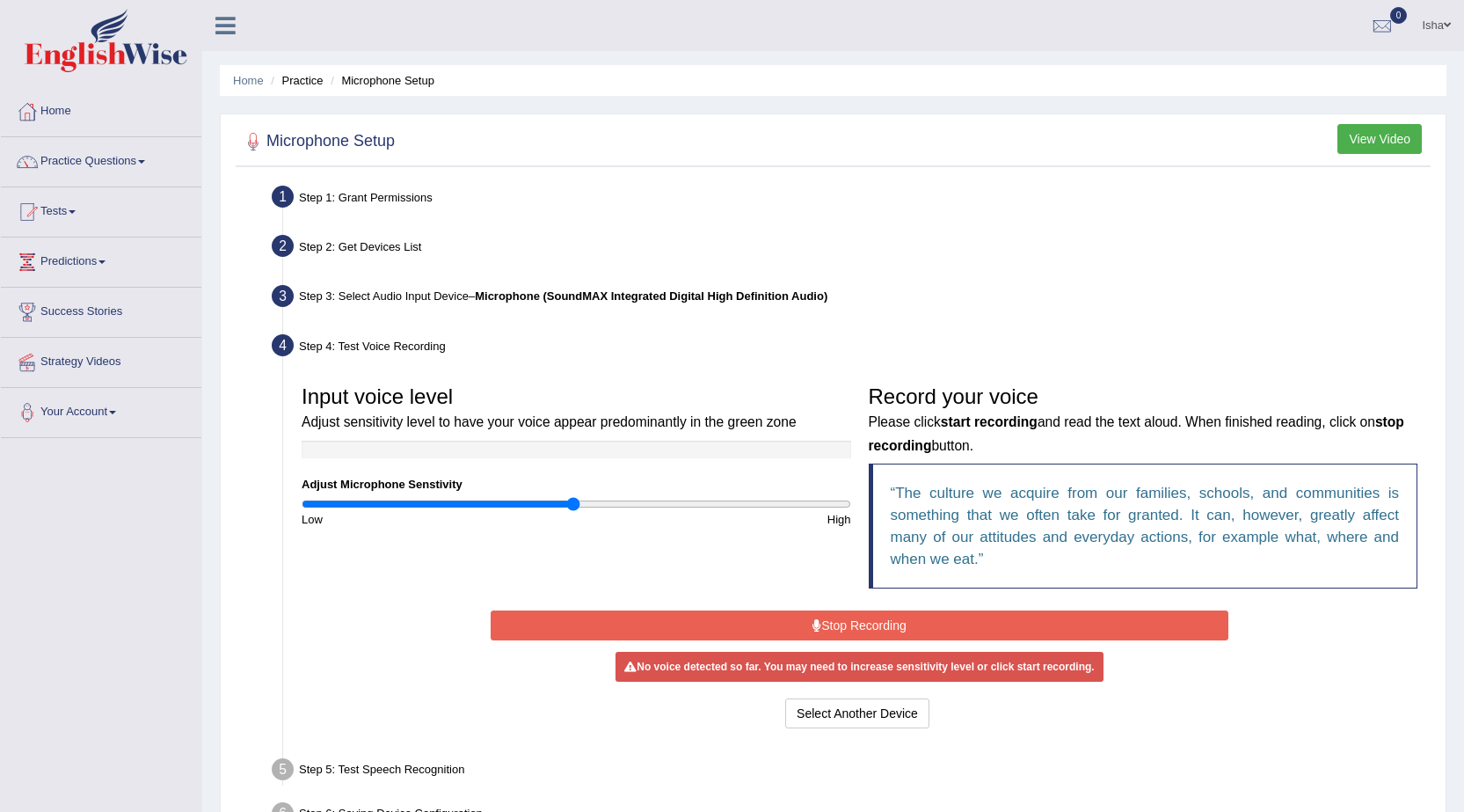
click at [865, 623] on button "Stop Recording" at bounding box center [859, 625] width 738 height 30
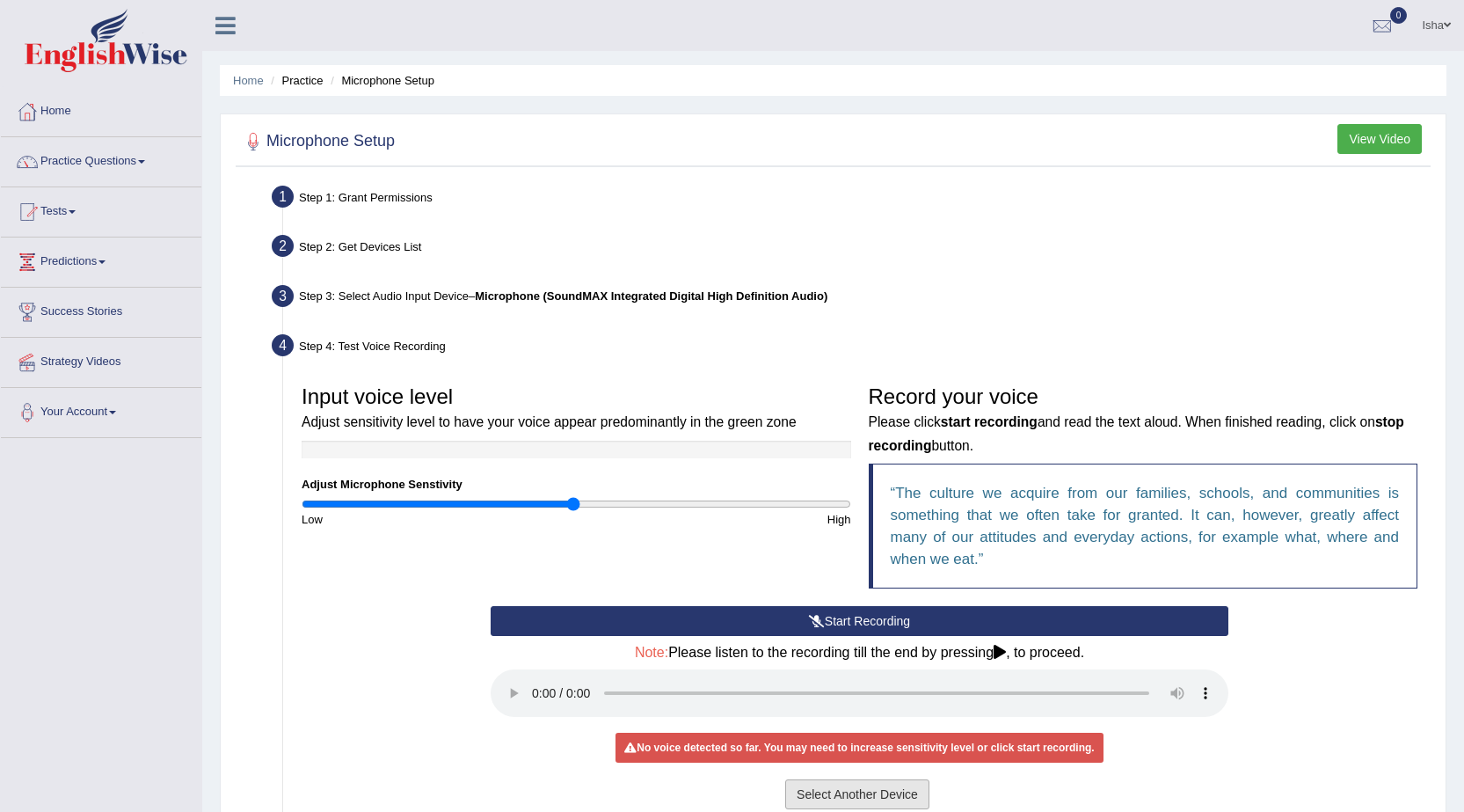
drag, startPoint x: 855, startPoint y: 797, endPoint x: 851, endPoint y: 787, distance: 10.8
click at [852, 797] on button "Select Another Device" at bounding box center [857, 794] width 144 height 30
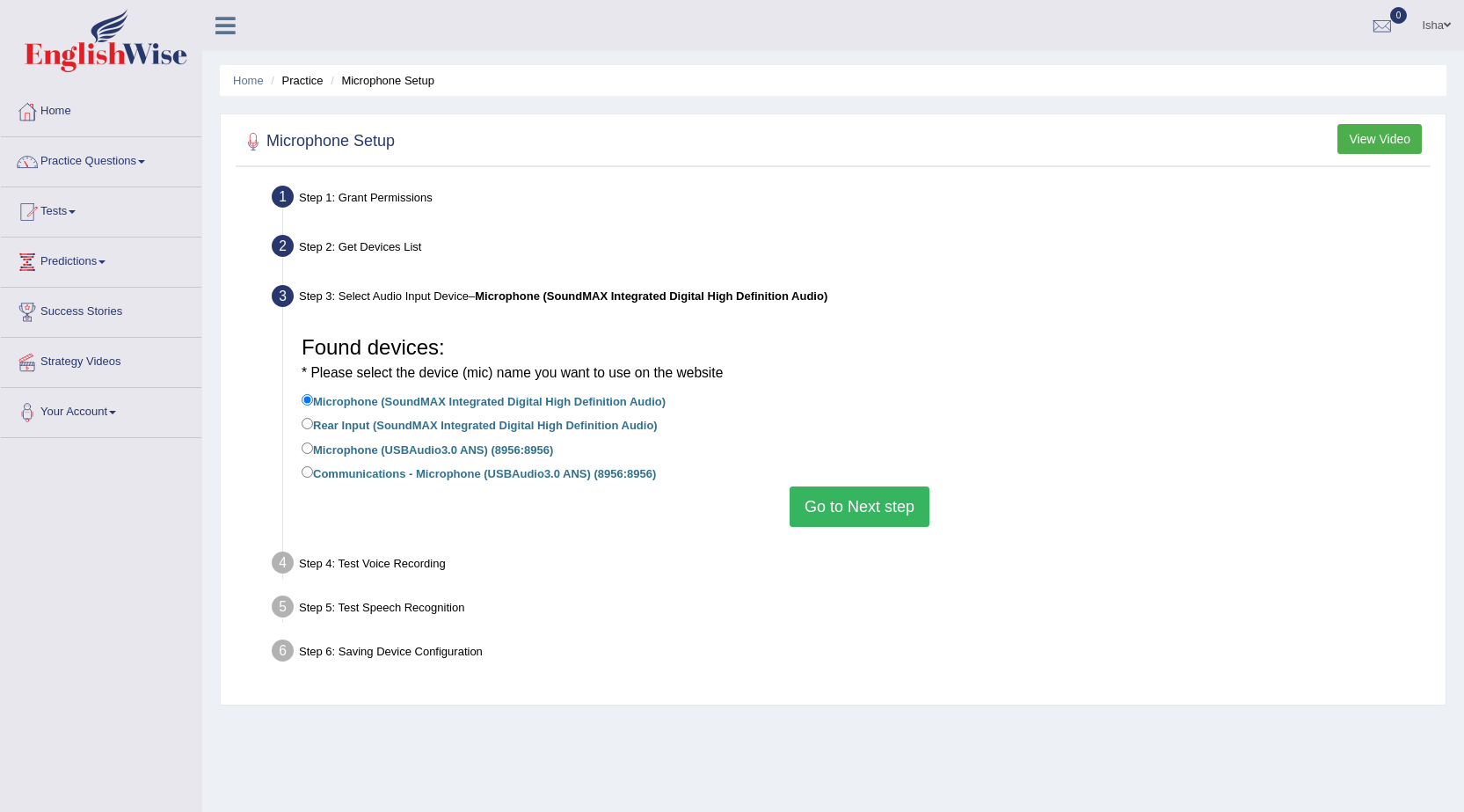
click at [383, 427] on label "Rear Input (SoundMAX Integrated Digital High Definition Audio)" at bounding box center [479, 423] width 356 height 20
click at [313, 427] on input "Rear Input (SoundMAX Integrated Digital High Definition Audio)" at bounding box center [307, 423] width 11 height 11
radio input "true"
click at [382, 459] on li "Microphone (USBAudio3.0 ANS) (8956:8956)" at bounding box center [859, 451] width 1116 height 24
click at [486, 446] on label "Microphone (USBAudio3.0 ANS) (8956:8956)" at bounding box center [427, 448] width 251 height 20
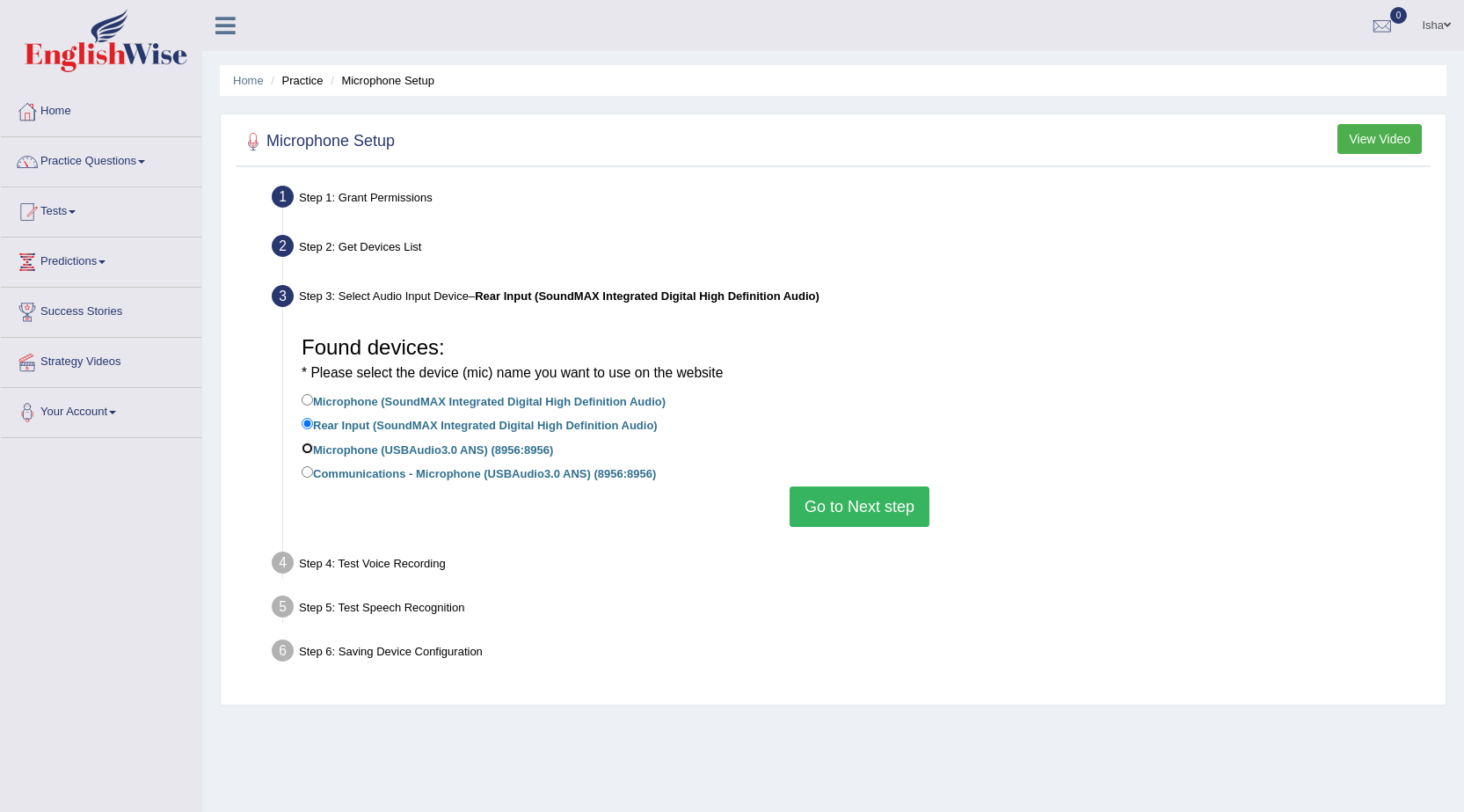
click at [313, 446] on input "Microphone (USBAudio3.0 ANS) (8956:8956)" at bounding box center [307, 448] width 11 height 11
radio input "true"
click at [806, 492] on button "Go to Next step" at bounding box center [859, 506] width 140 height 40
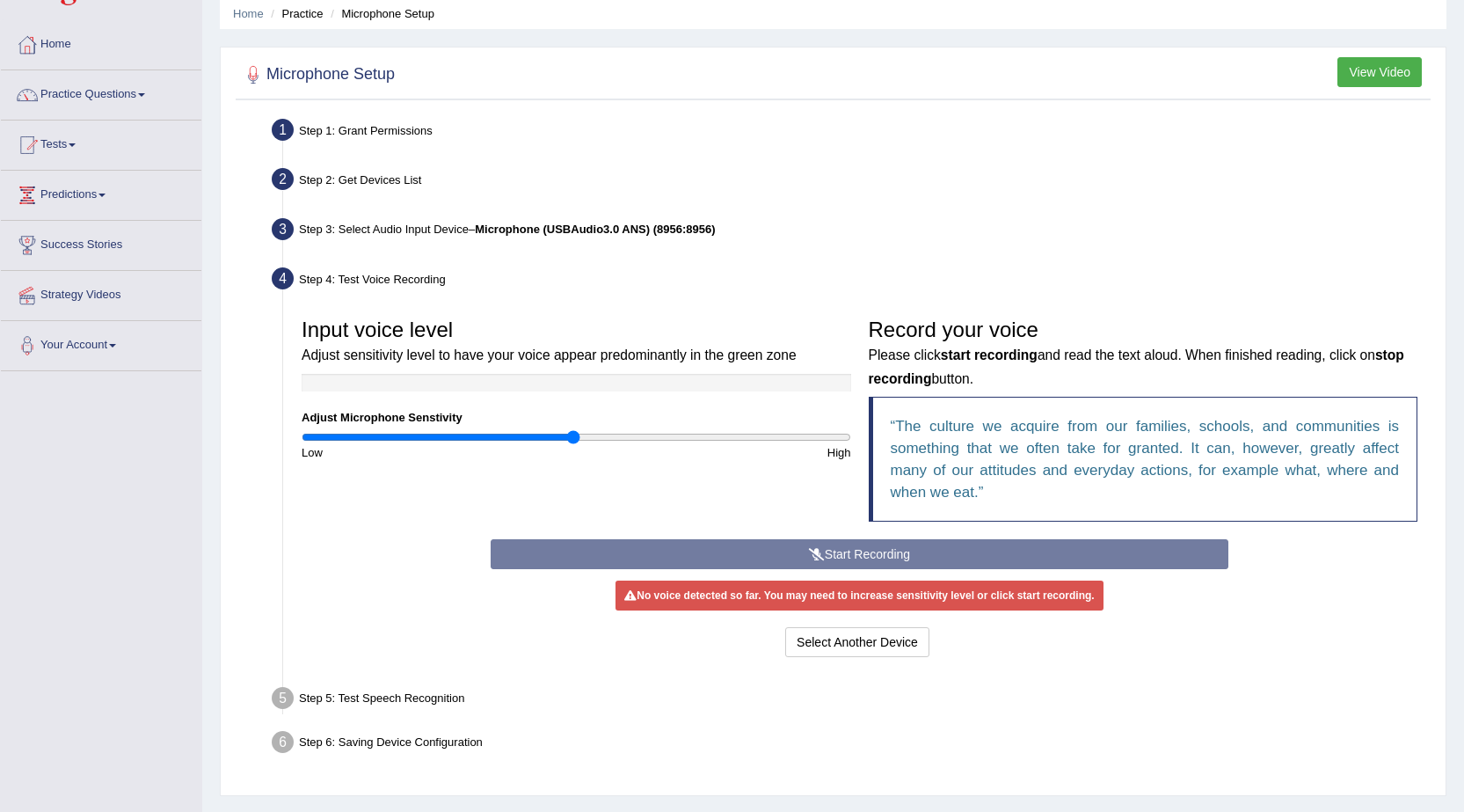
scroll to position [112, 0]
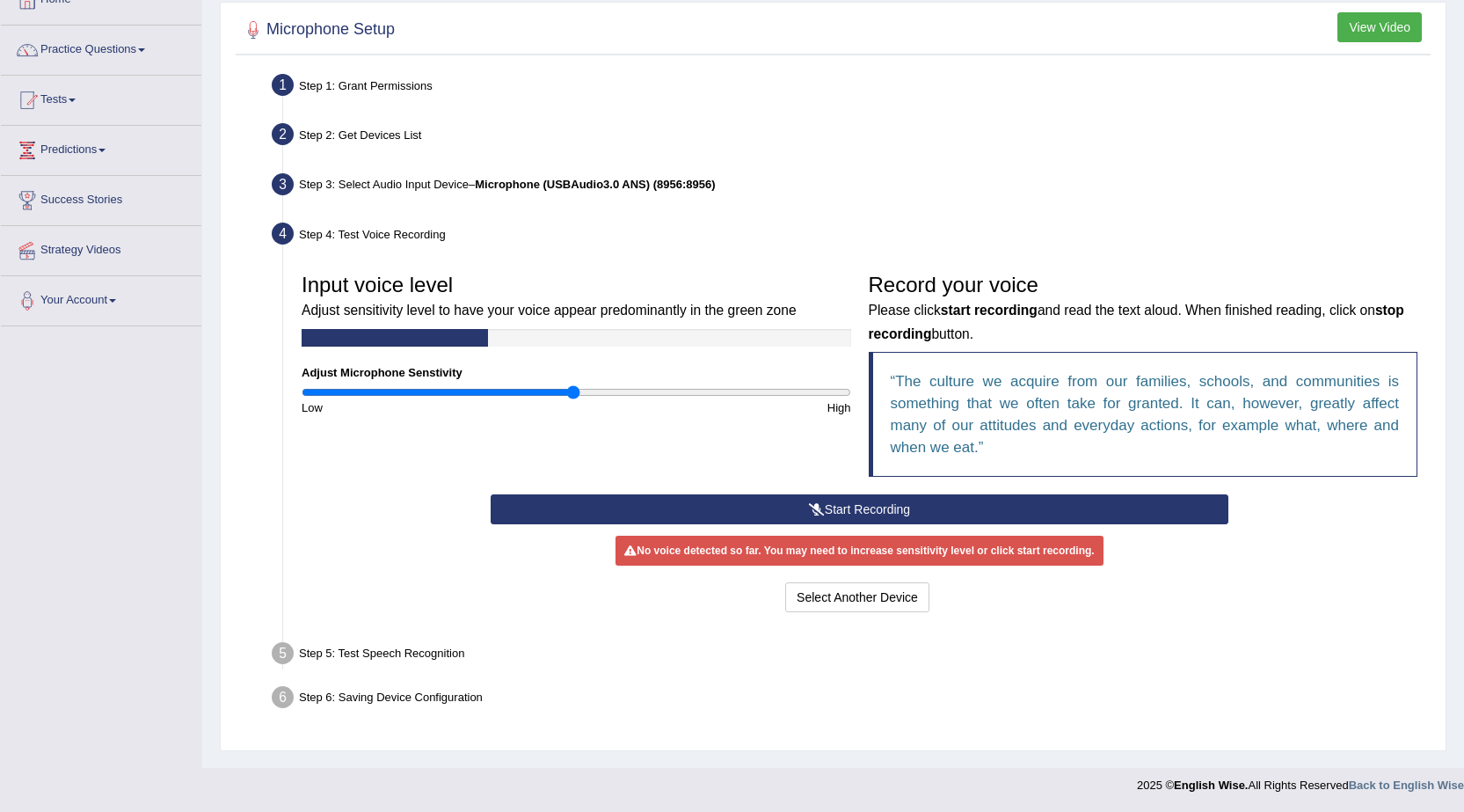
click at [864, 514] on button "Start Recording" at bounding box center [859, 509] width 738 height 30
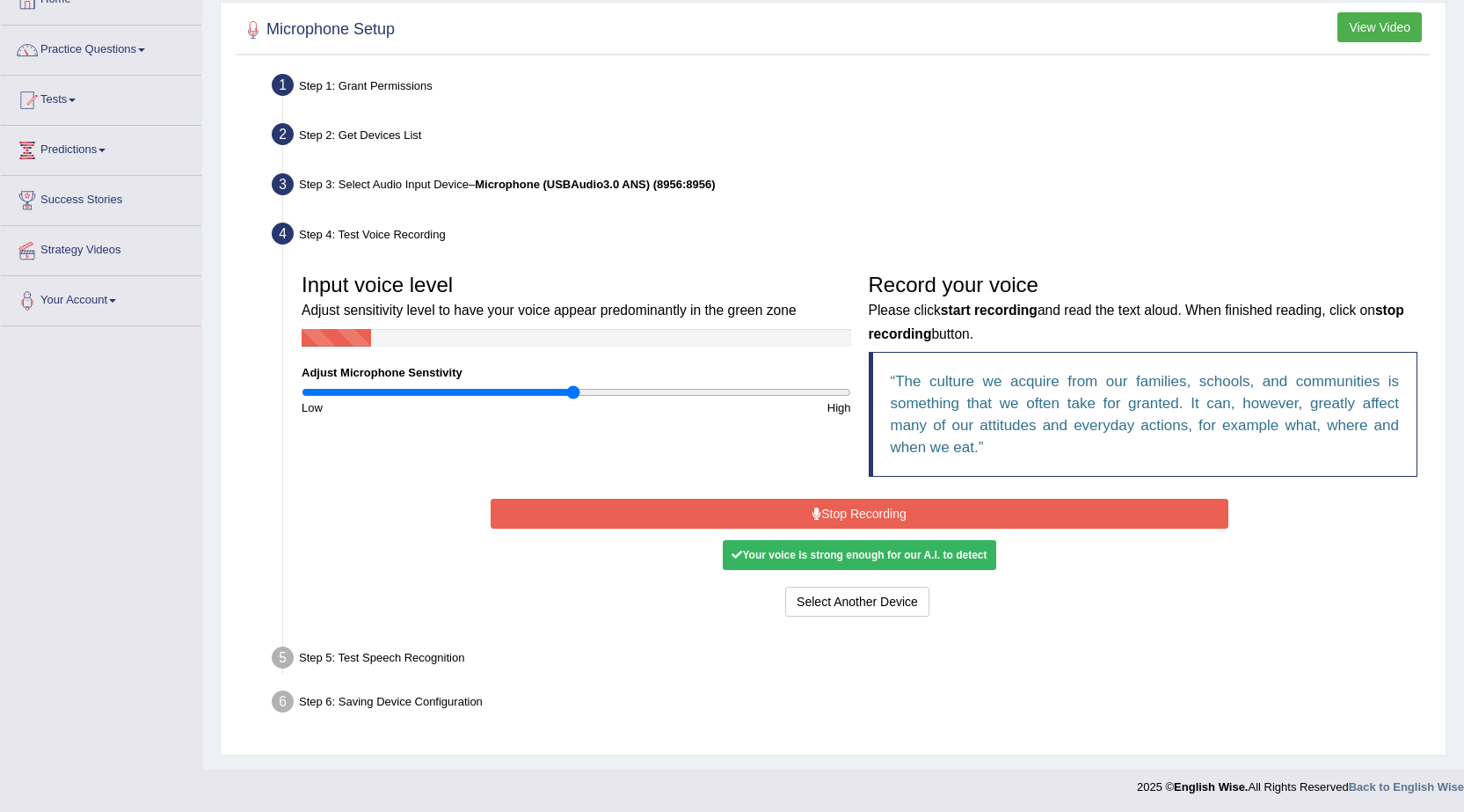
click at [864, 512] on button "Stop Recording" at bounding box center [859, 513] width 738 height 30
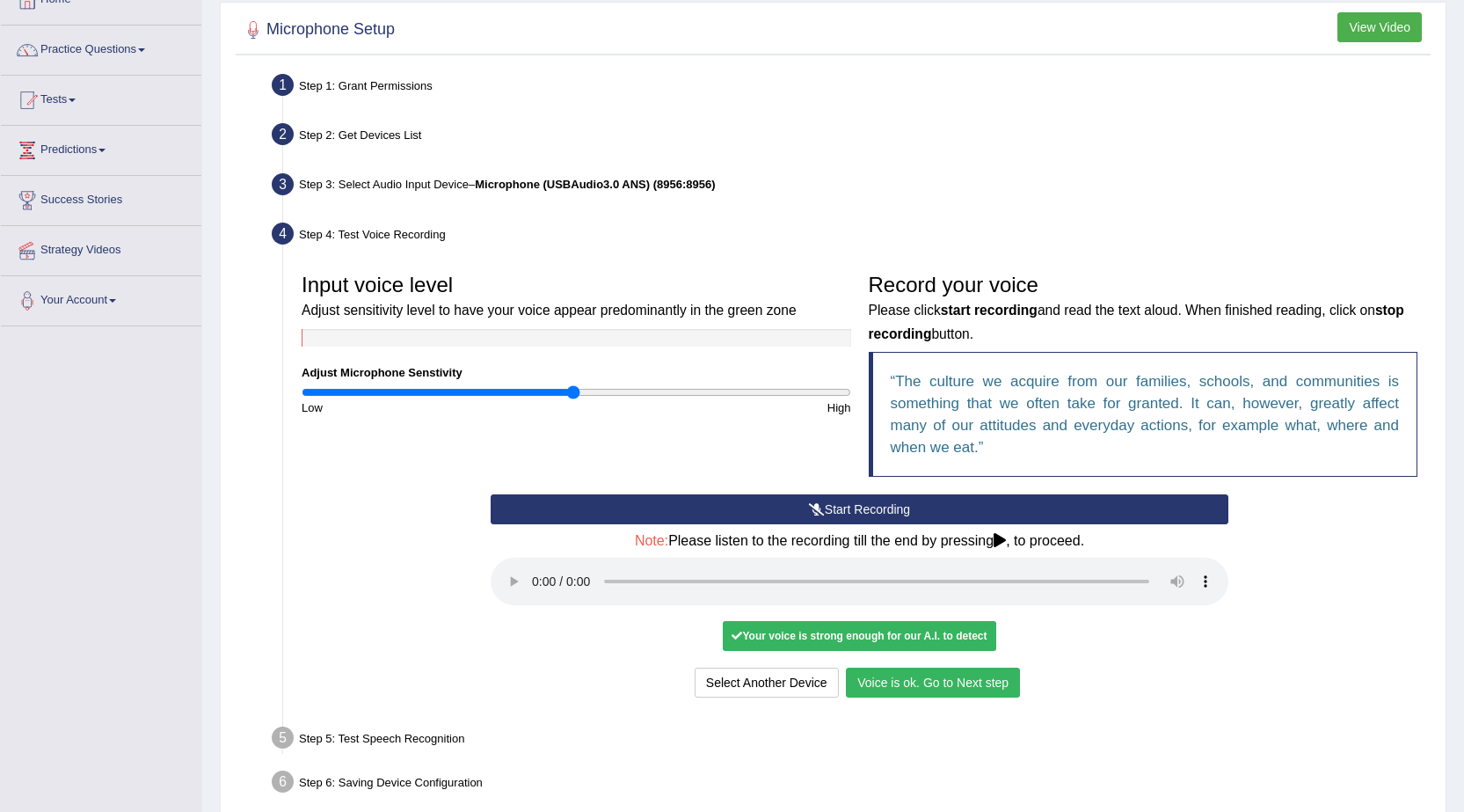
click at [921, 699] on div "Select Another Device Voice is ok. Go to Next step" at bounding box center [859, 685] width 738 height 34
click at [921, 696] on button "Voice is ok. Go to Next step" at bounding box center [932, 683] width 174 height 30
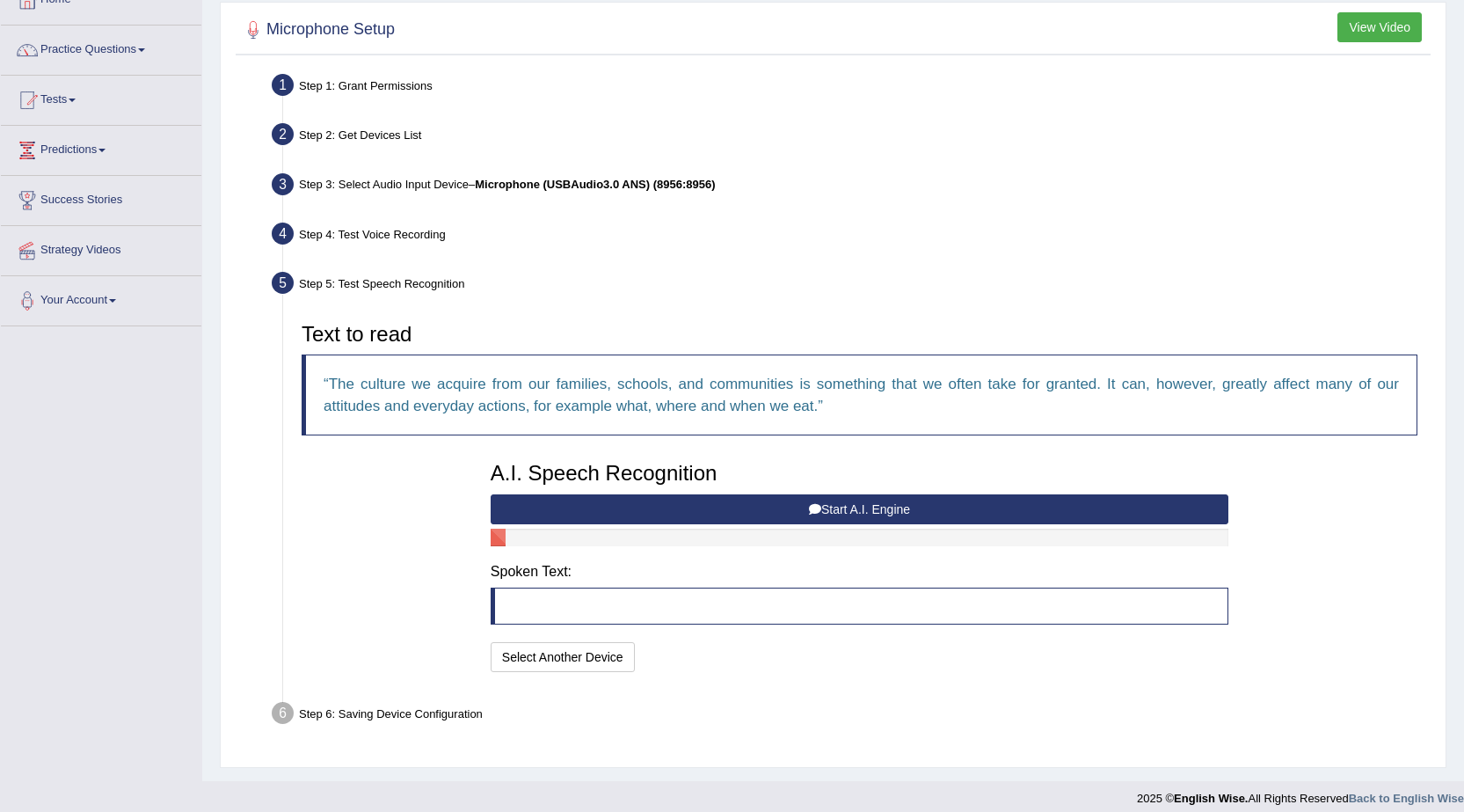
click at [739, 515] on button "Start A.I. Engine" at bounding box center [859, 509] width 738 height 30
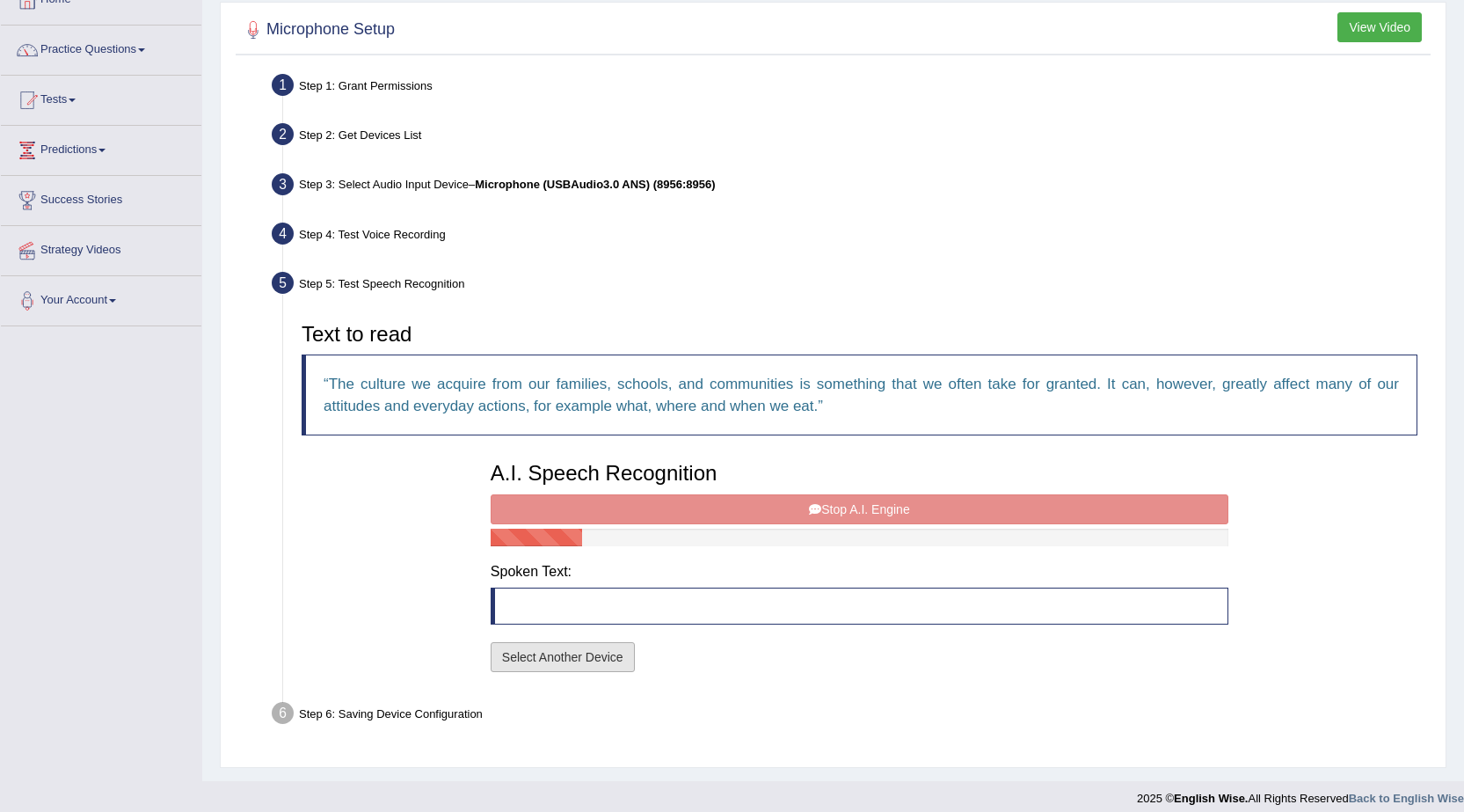
click at [603, 663] on button "Select Another Device" at bounding box center [563, 657] width 144 height 30
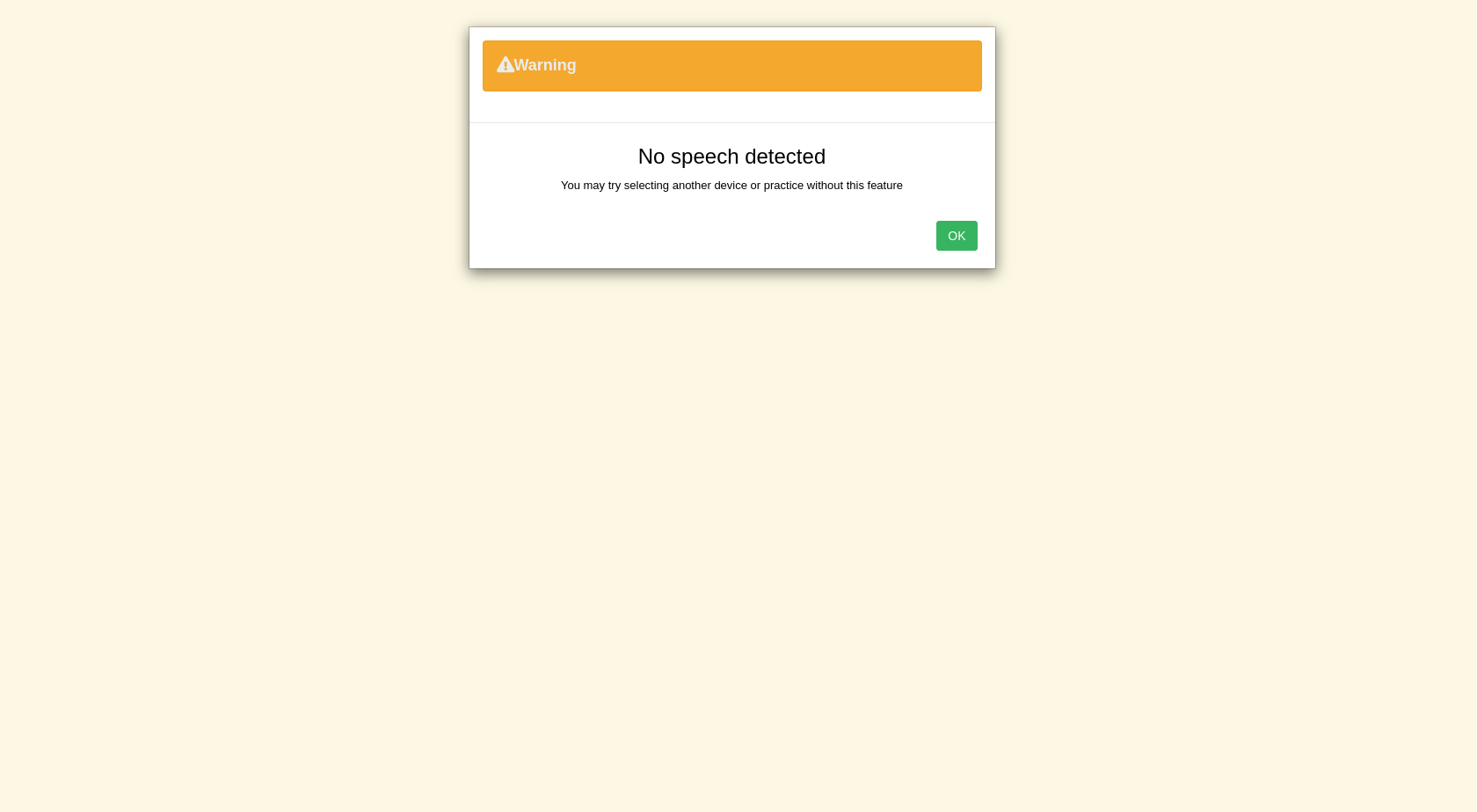
drag, startPoint x: 977, startPoint y: 230, endPoint x: 964, endPoint y: 233, distance: 13.3
click at [977, 232] on button "OK" at bounding box center [956, 235] width 40 height 30
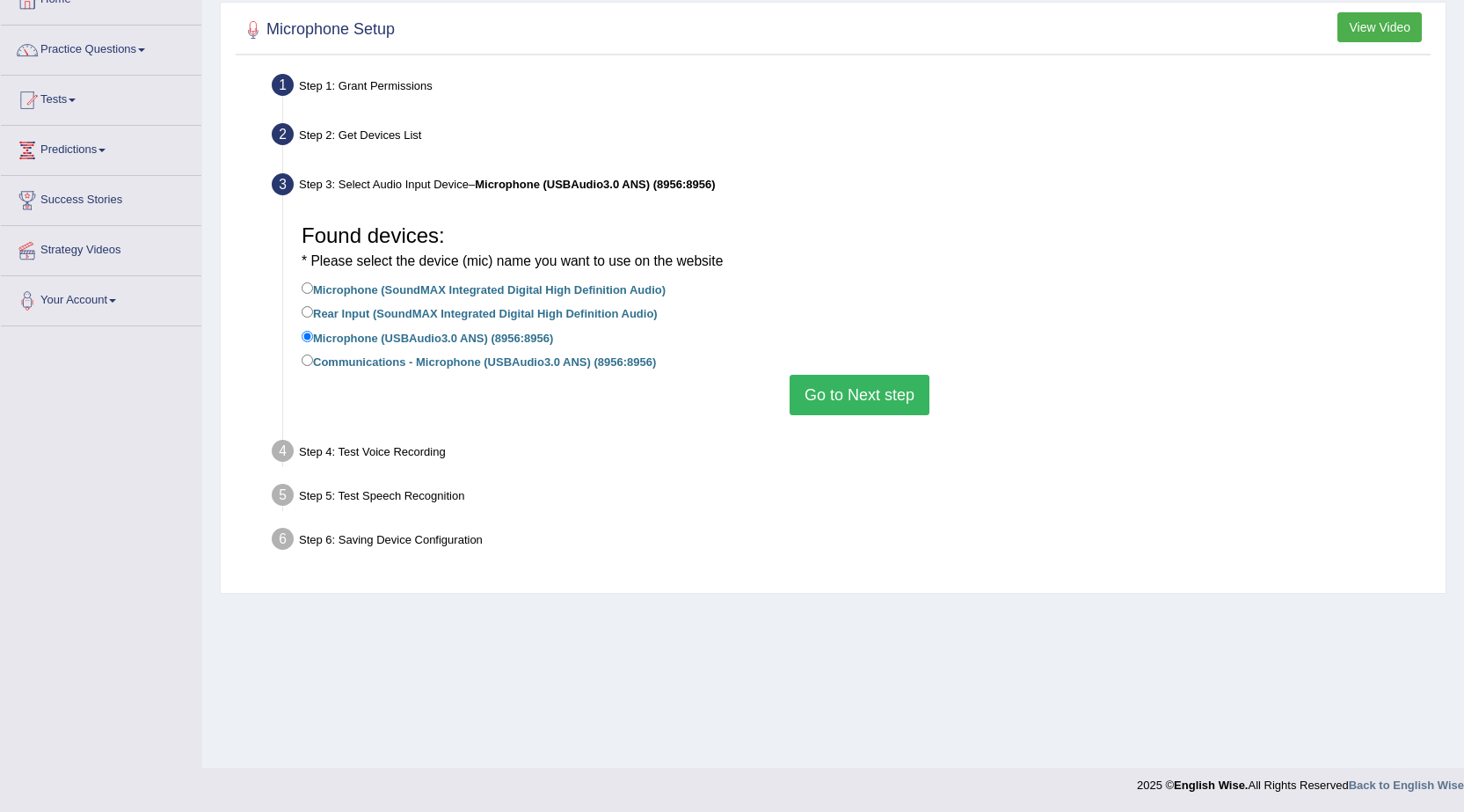
click at [478, 358] on label "Communications - Microphone (USBAudio3.0 ANS) (8956:8956)" at bounding box center [478, 360] width 354 height 20
click at [313, 358] on input "Communications - Microphone (USBAudio3.0 ANS) (8956:8956)" at bounding box center [307, 360] width 11 height 11
radio input "true"
click at [817, 407] on button "Go to Next step" at bounding box center [859, 394] width 140 height 40
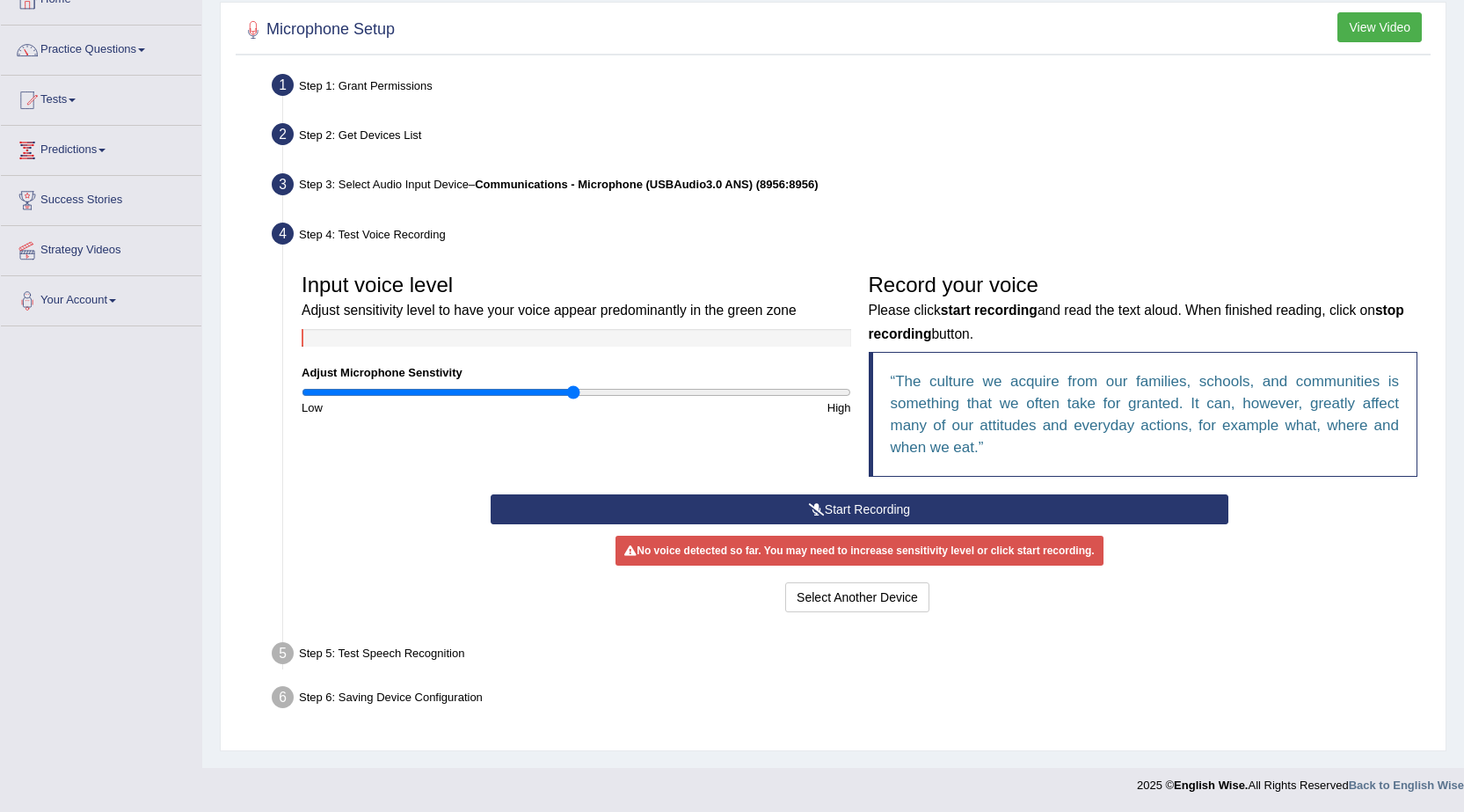
click at [773, 512] on button "Start Recording" at bounding box center [859, 509] width 738 height 30
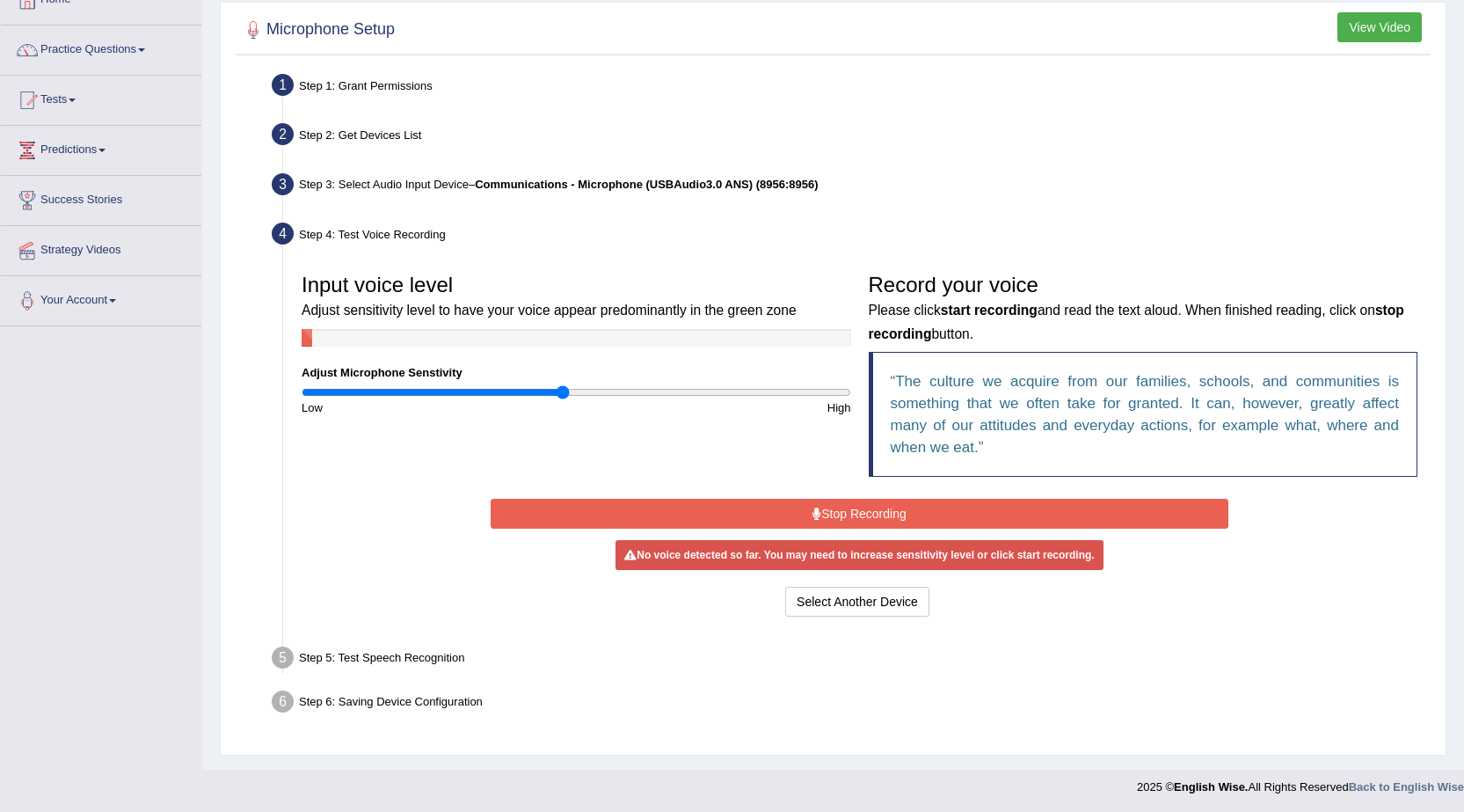
click at [562, 396] on input "range" at bounding box center [576, 392] width 550 height 14
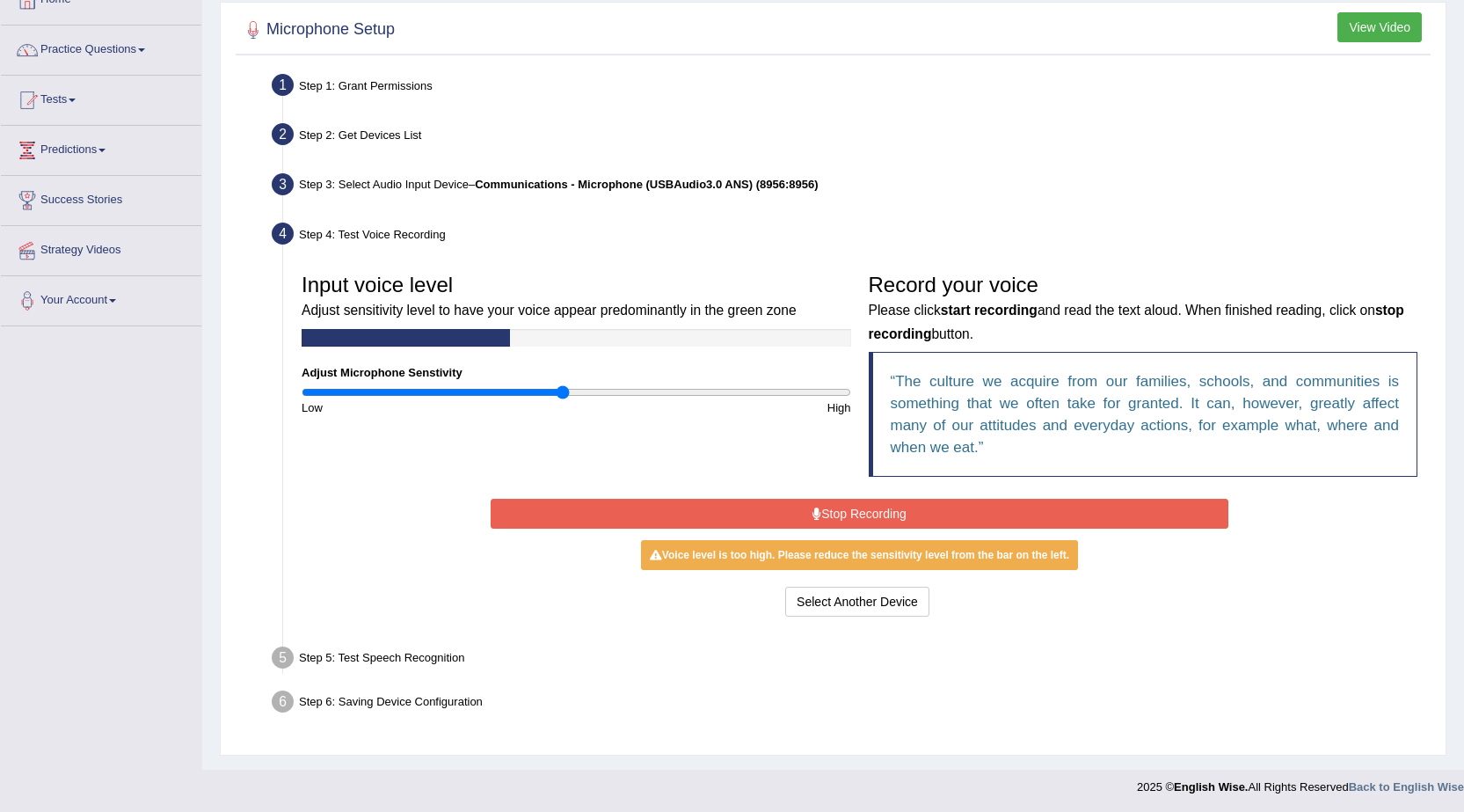
click at [651, 512] on button "Stop Recording" at bounding box center [859, 513] width 738 height 30
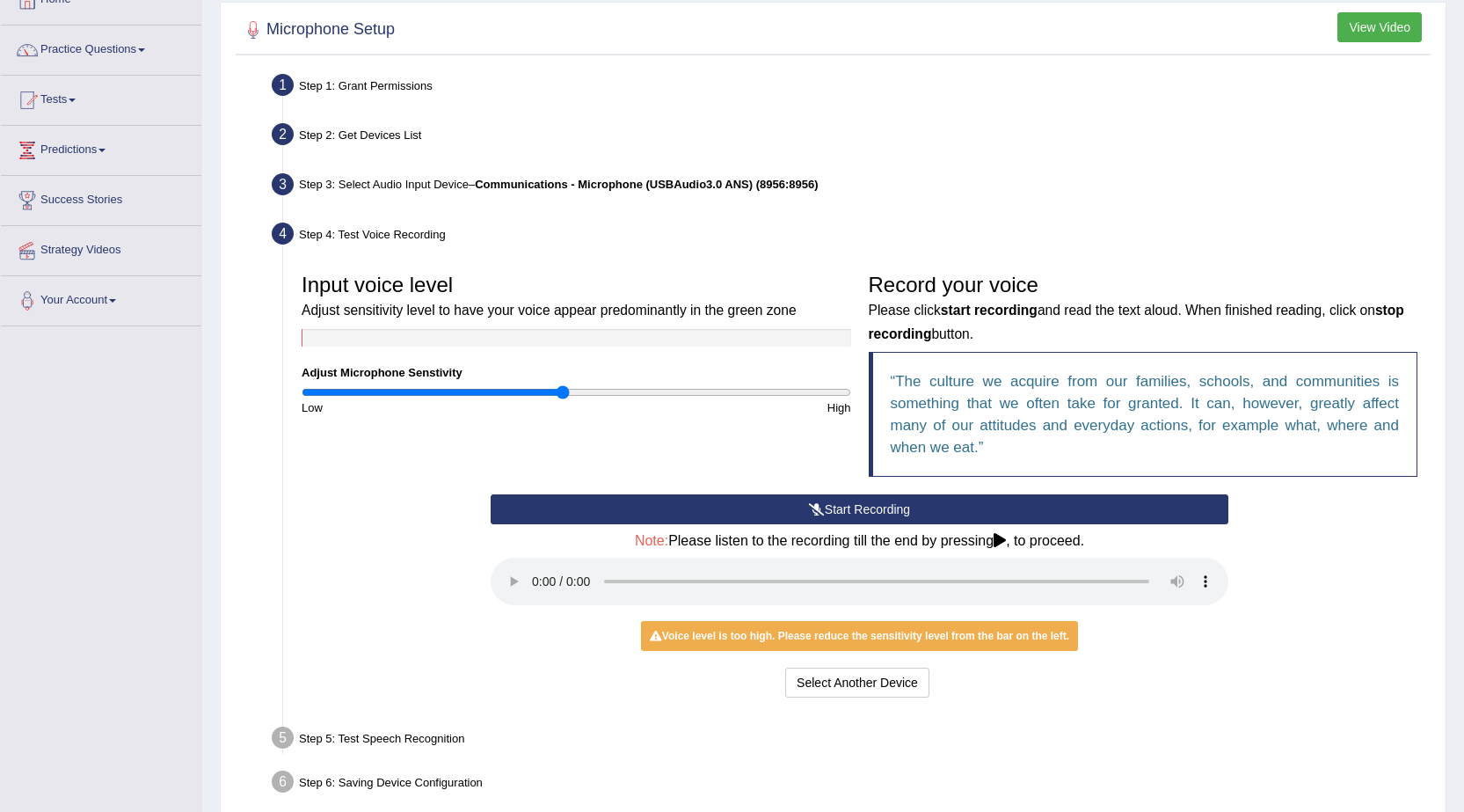
click at [645, 508] on button "Start Recording" at bounding box center [859, 509] width 738 height 30
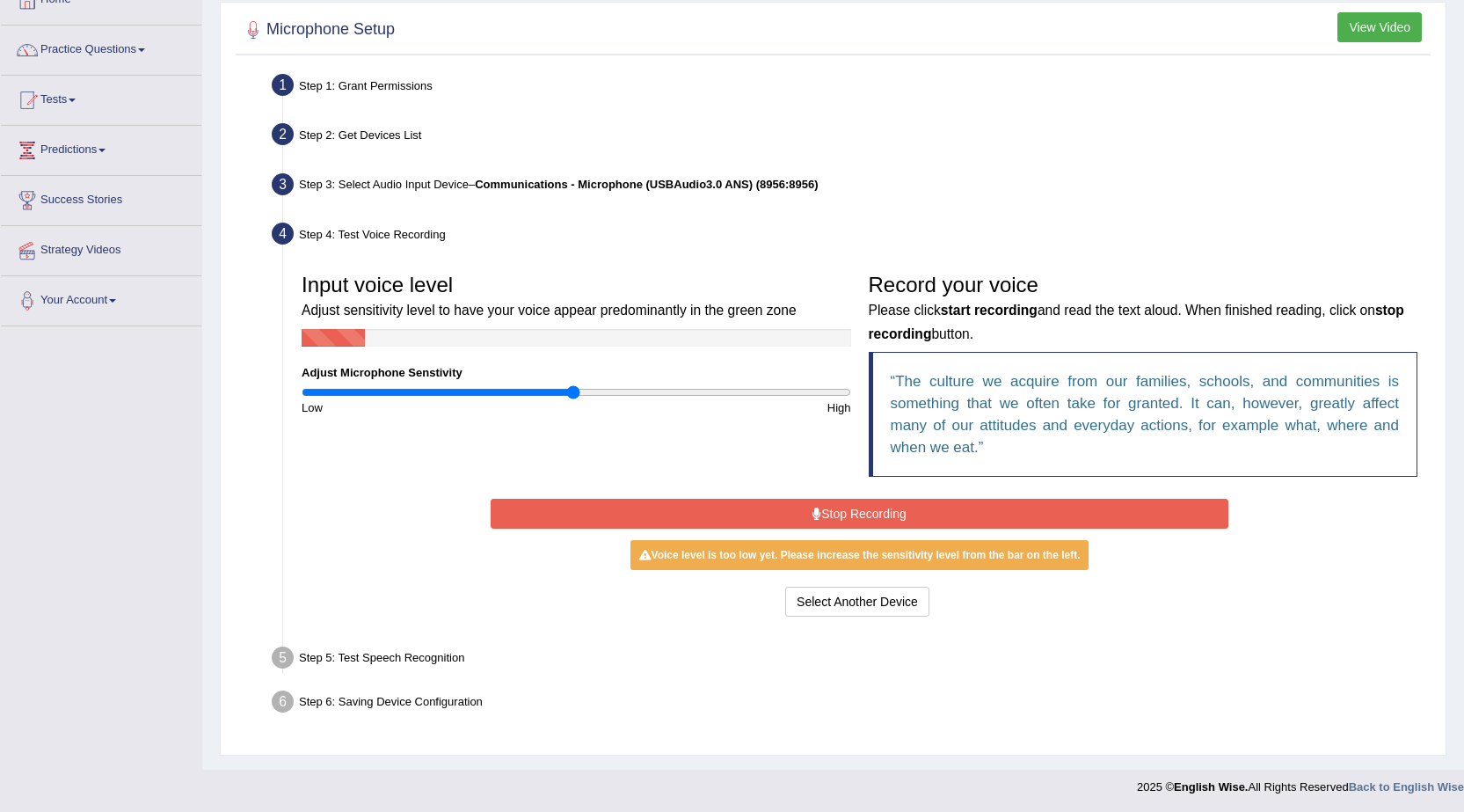
click at [572, 391] on input "range" at bounding box center [576, 392] width 550 height 14
type input "1.02"
click at [581, 394] on input "range" at bounding box center [576, 392] width 550 height 14
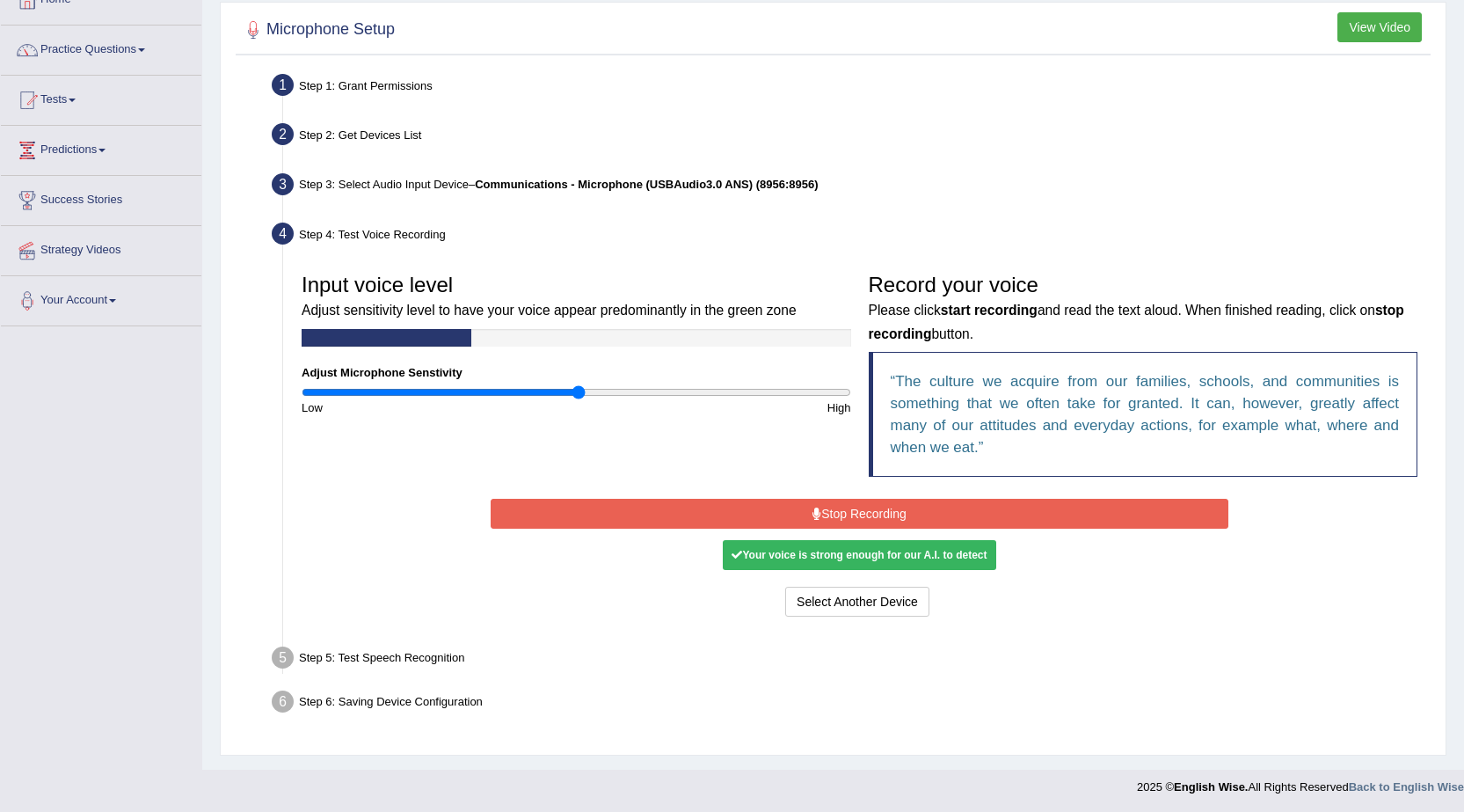
click at [624, 499] on button "Stop Recording" at bounding box center [859, 513] width 738 height 30
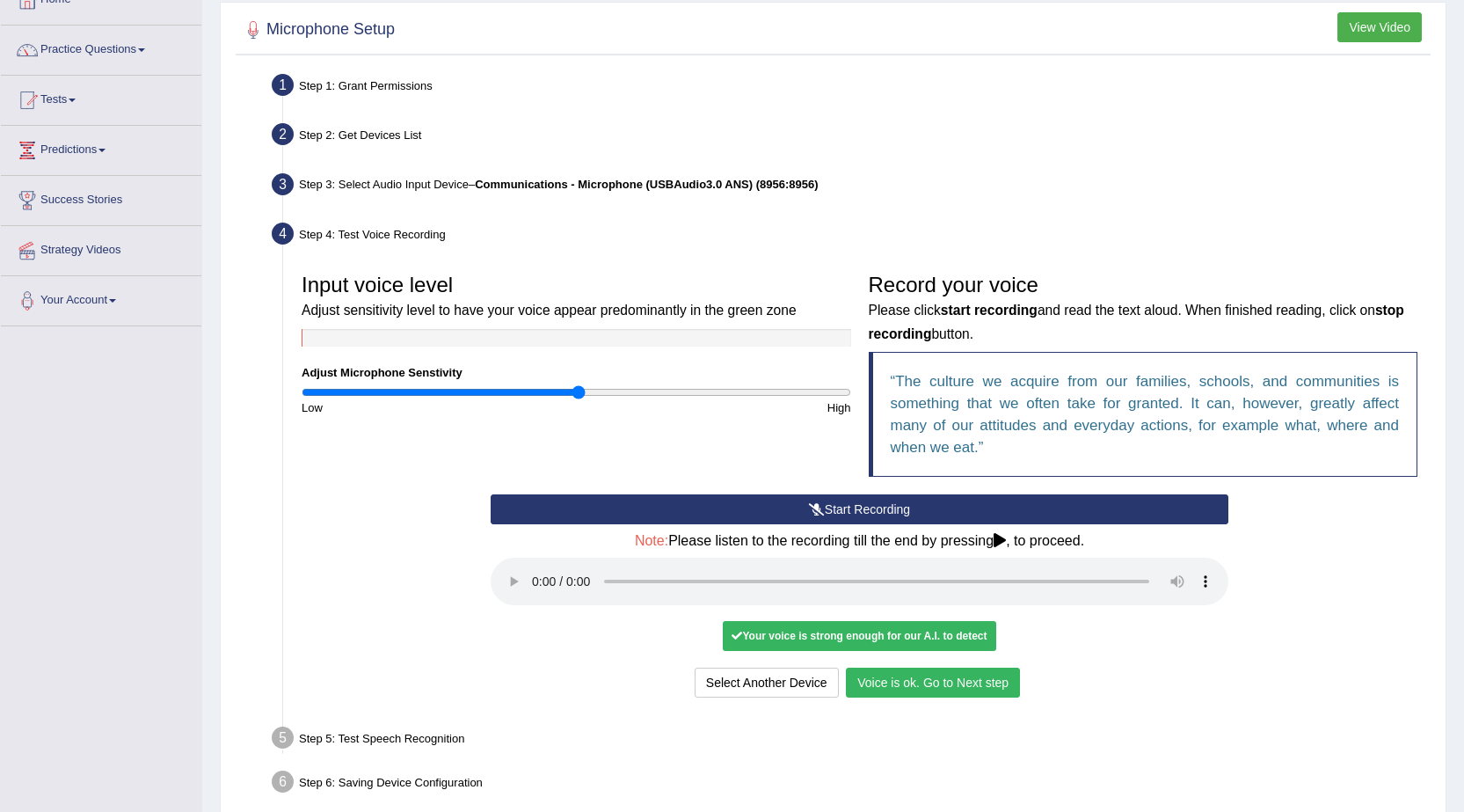
click at [949, 686] on button "Voice is ok. Go to Next step" at bounding box center [932, 683] width 174 height 30
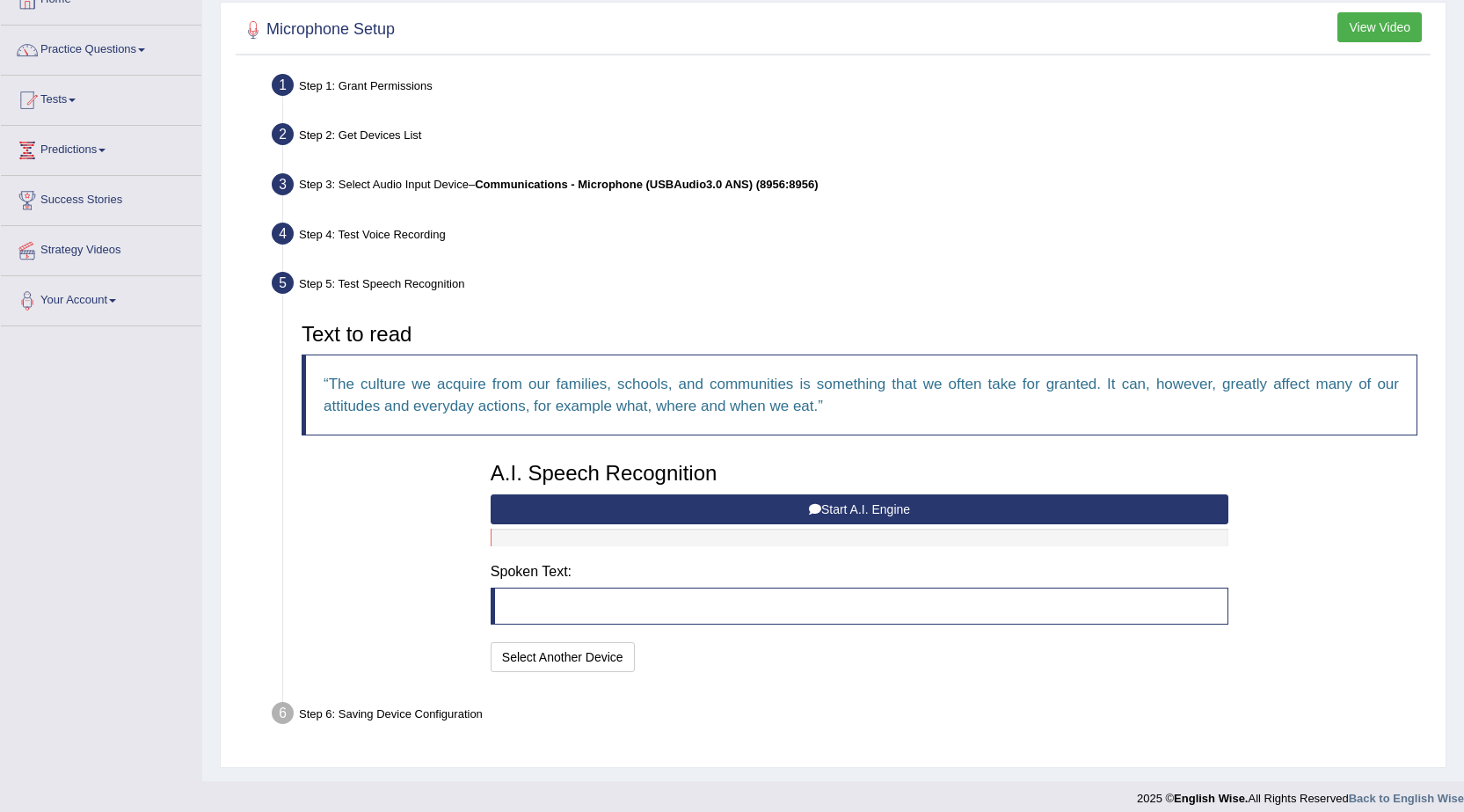
click at [732, 508] on button "Start A.I. Engine" at bounding box center [859, 509] width 738 height 30
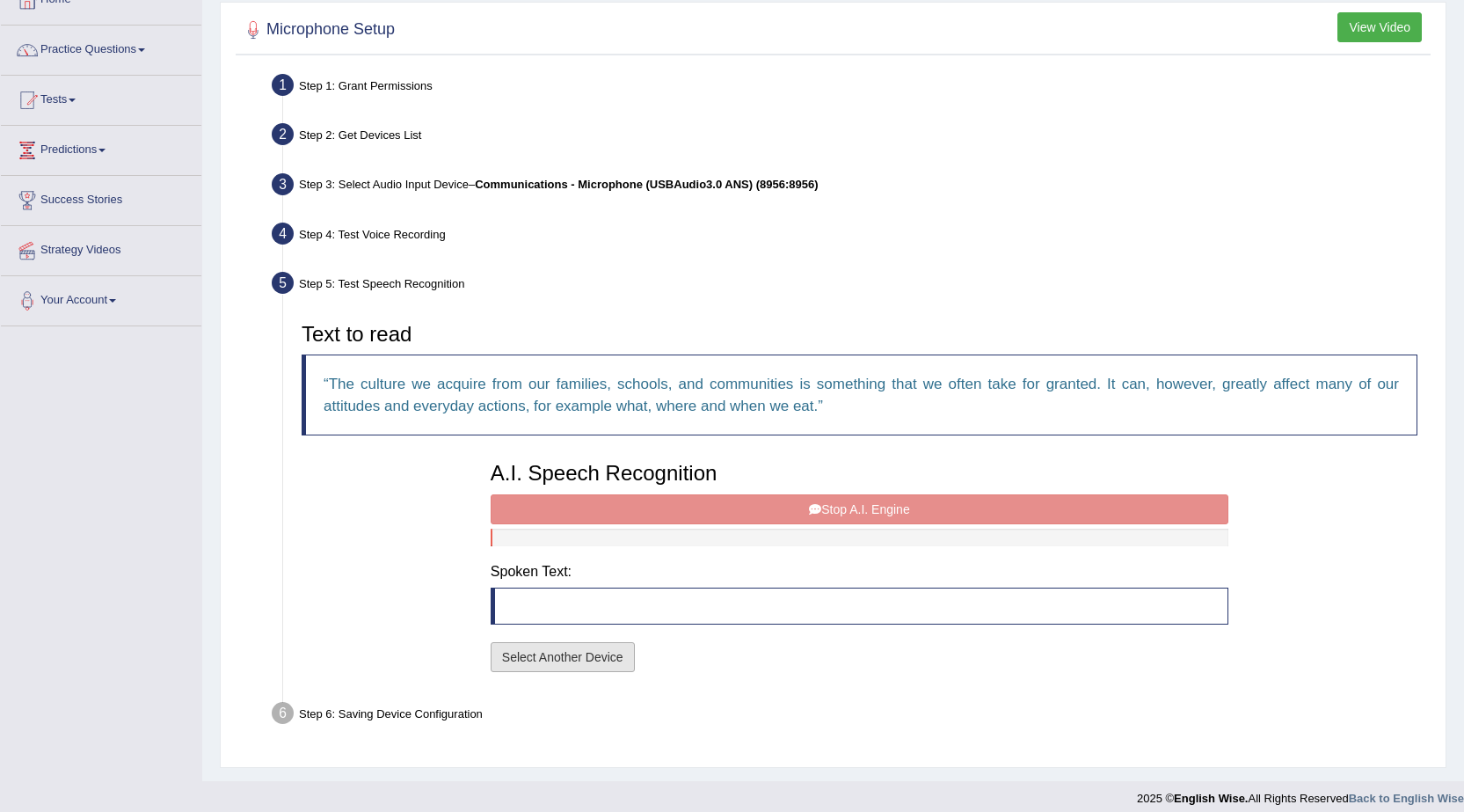
click at [597, 652] on button "Select Another Device" at bounding box center [563, 657] width 144 height 30
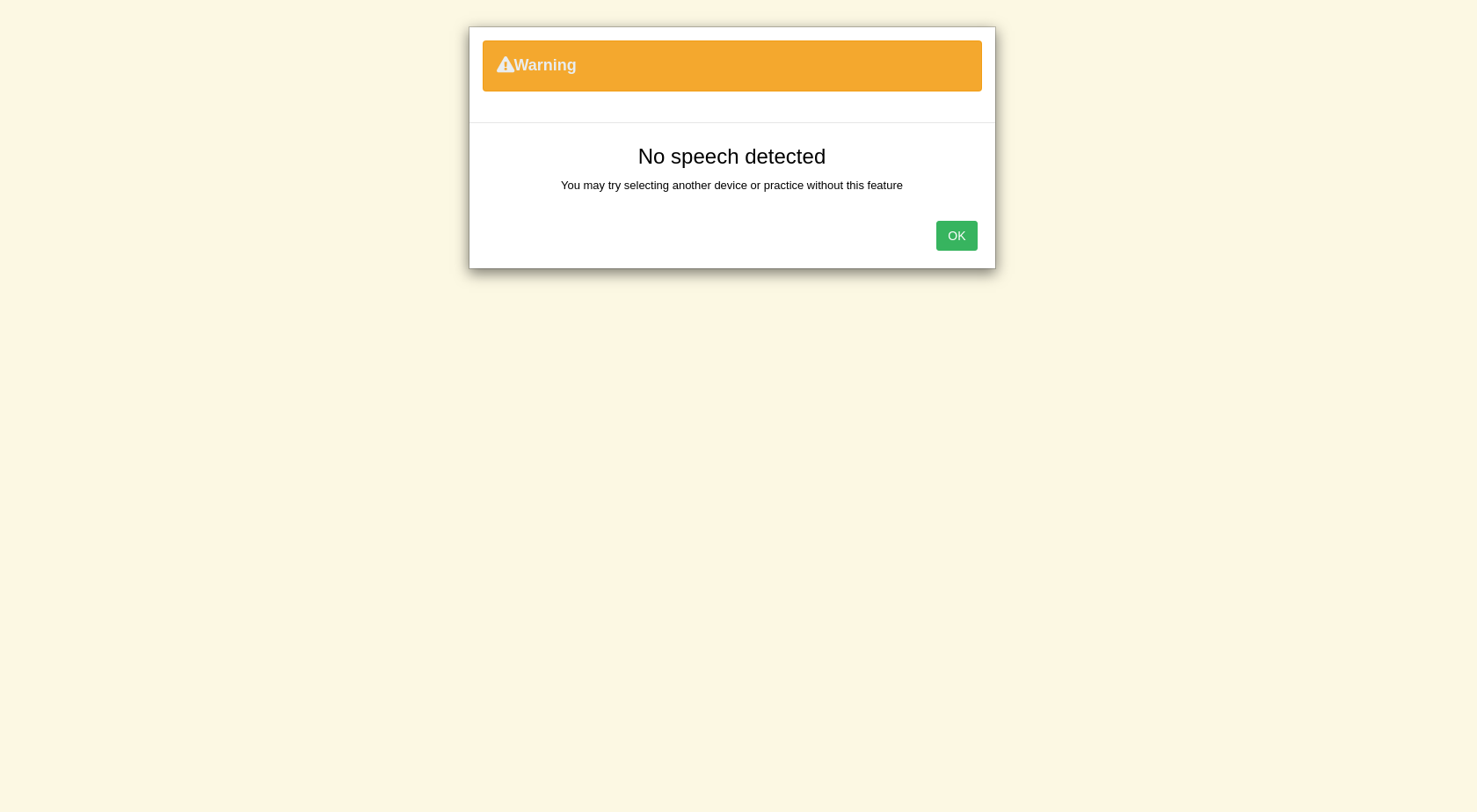
click at [952, 236] on button "OK" at bounding box center [956, 235] width 40 height 30
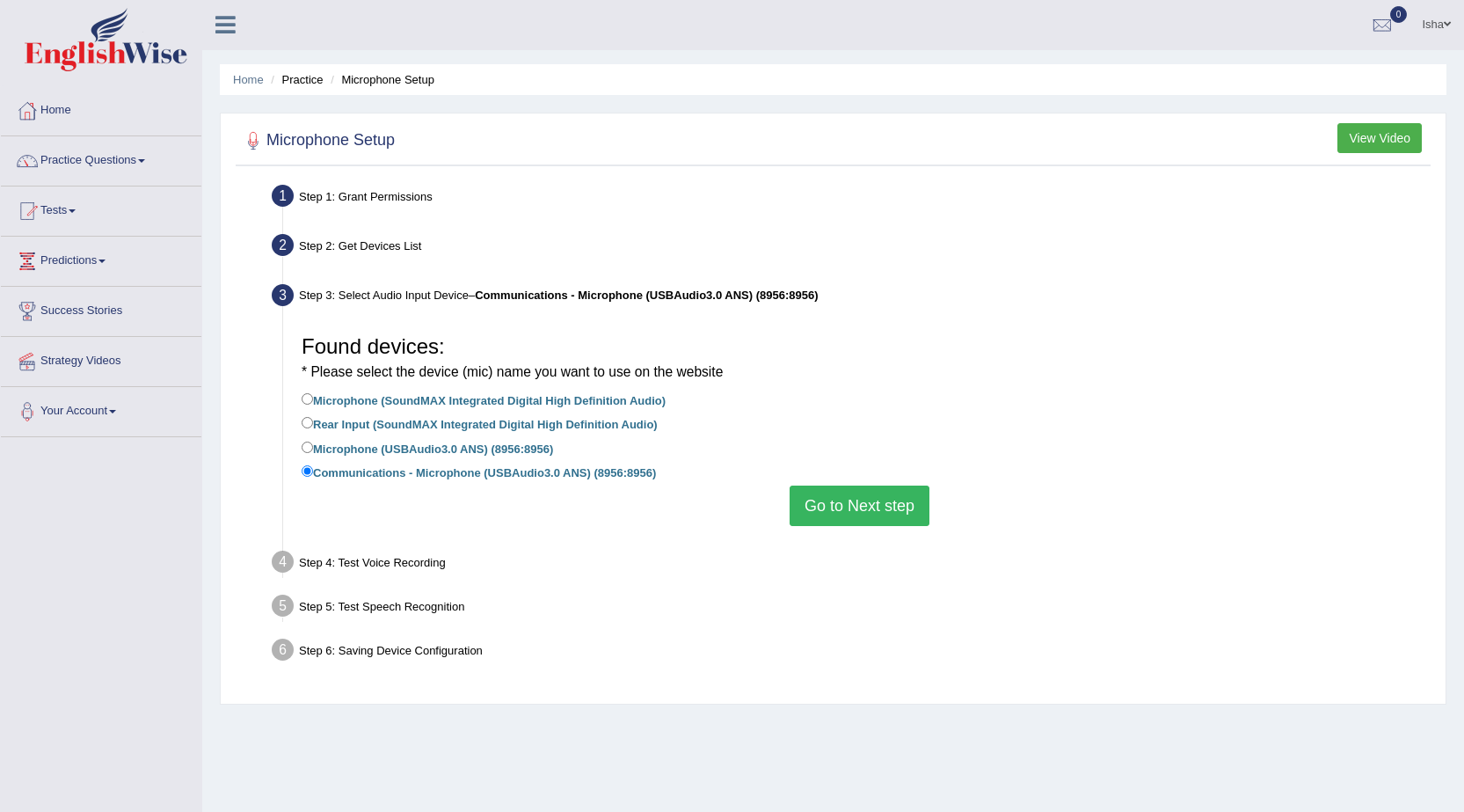
scroll to position [0, 0]
click at [1416, 28] on link "Isha" at bounding box center [1436, 22] width 56 height 46
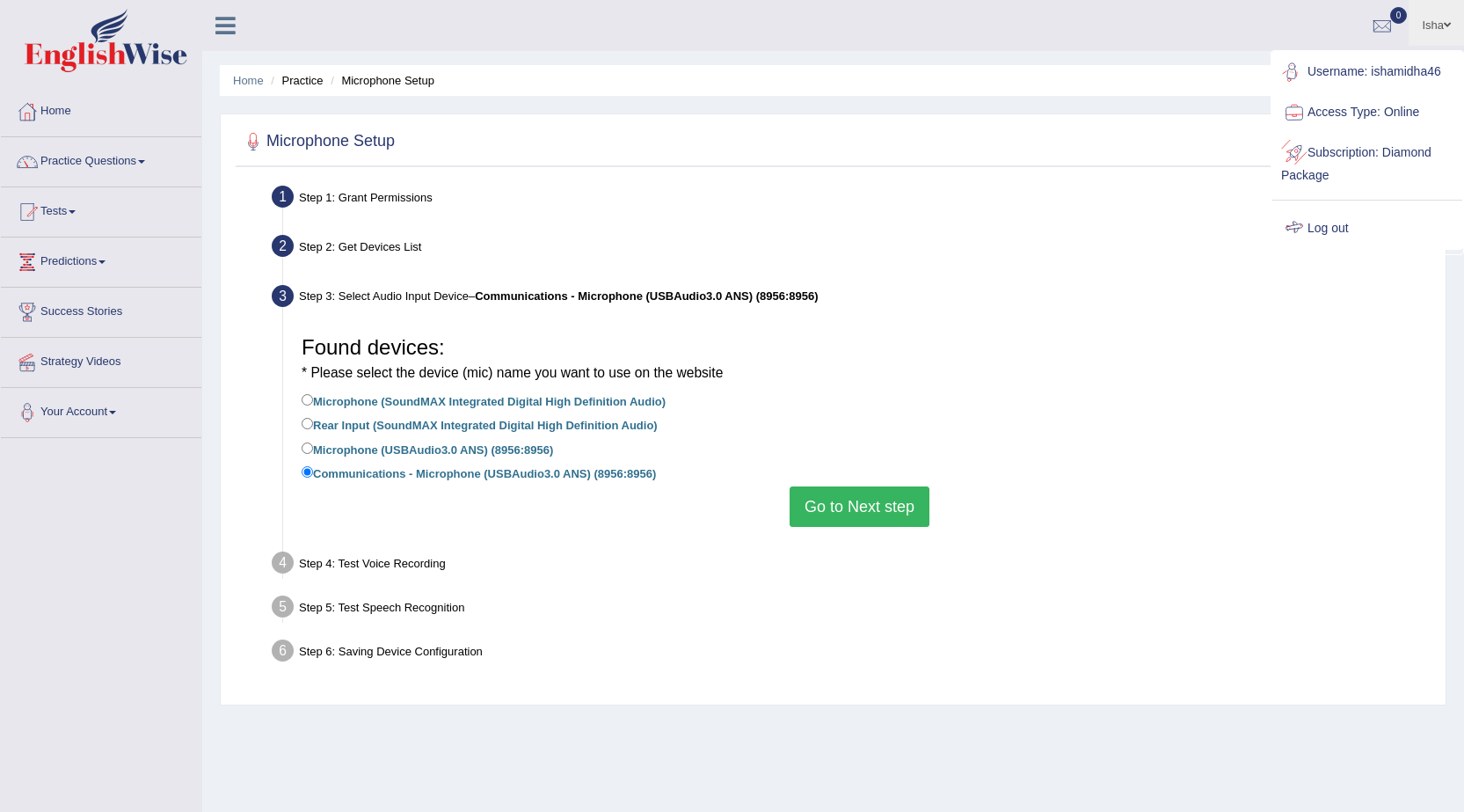
click at [1311, 233] on link "Log out" at bounding box center [1367, 228] width 190 height 40
